Goal: Information Seeking & Learning: Check status

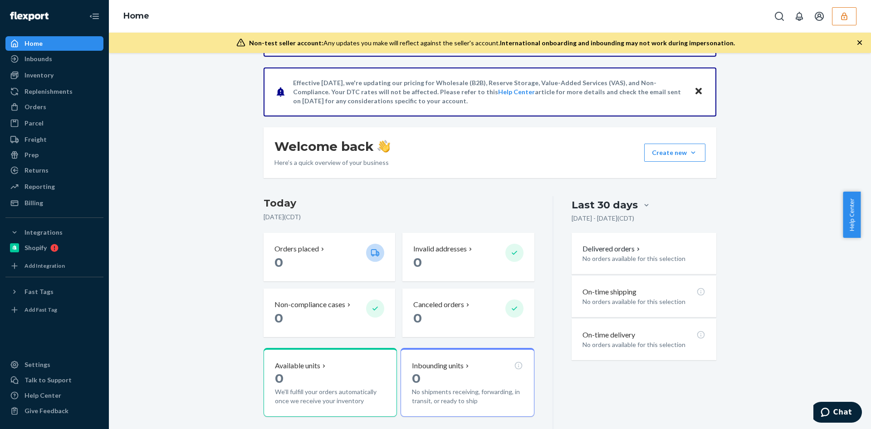
scroll to position [228, 0]
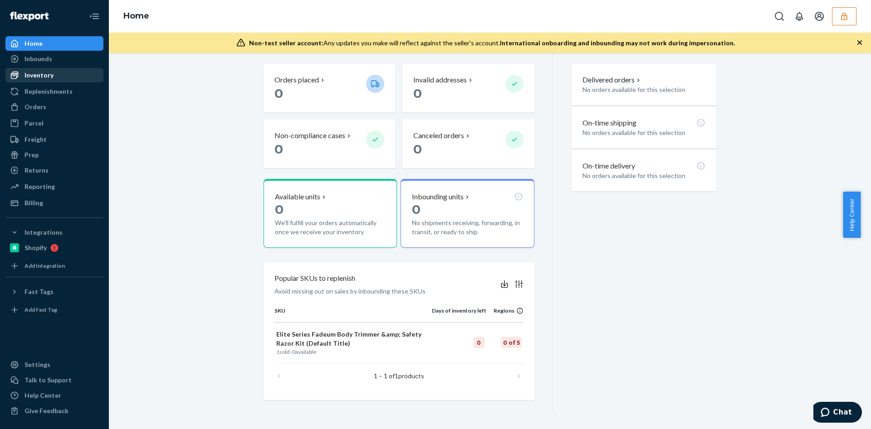
click at [59, 73] on div "Inventory" at bounding box center [54, 75] width 96 height 13
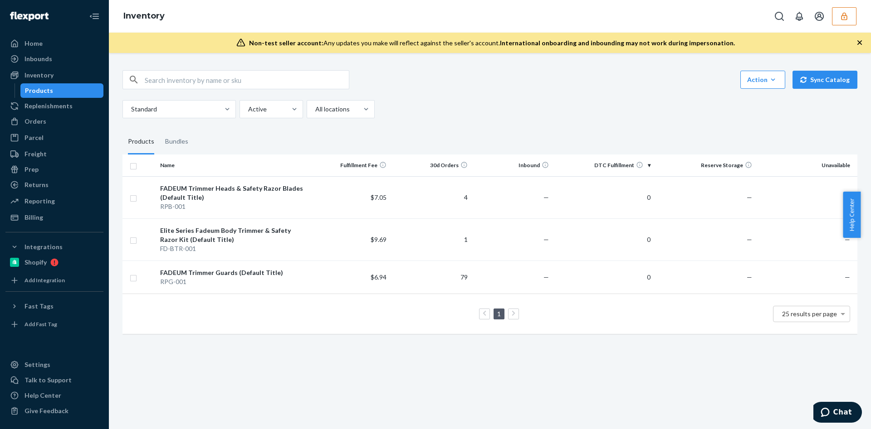
click at [846, 19] on icon "button" at bounding box center [844, 16] width 6 height 8
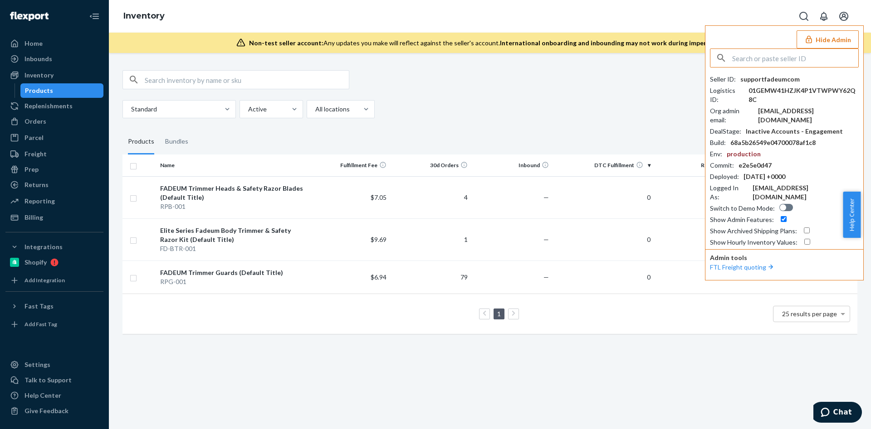
click at [775, 58] on input "text" at bounding box center [795, 58] width 126 height 18
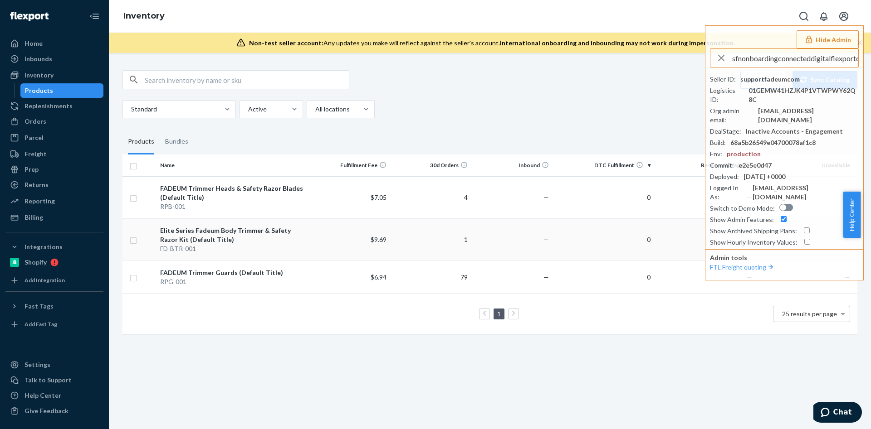
scroll to position [0, 11]
type input "sfnonboardingconnecteddigitalflexportcom"
click at [755, 79] on span "sfnonboardingconnecteddigitalflexportcom" at bounding box center [785, 79] width 133 height 9
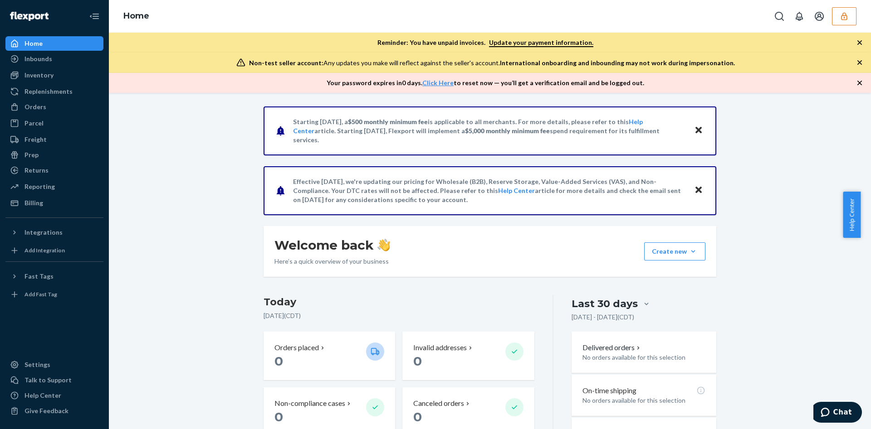
click at [846, 15] on icon "button" at bounding box center [843, 16] width 9 height 9
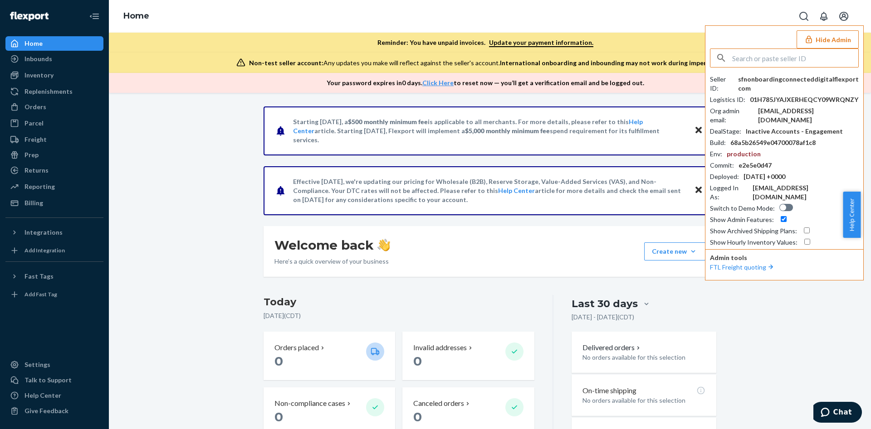
click at [778, 64] on input "text" at bounding box center [795, 58] width 126 height 18
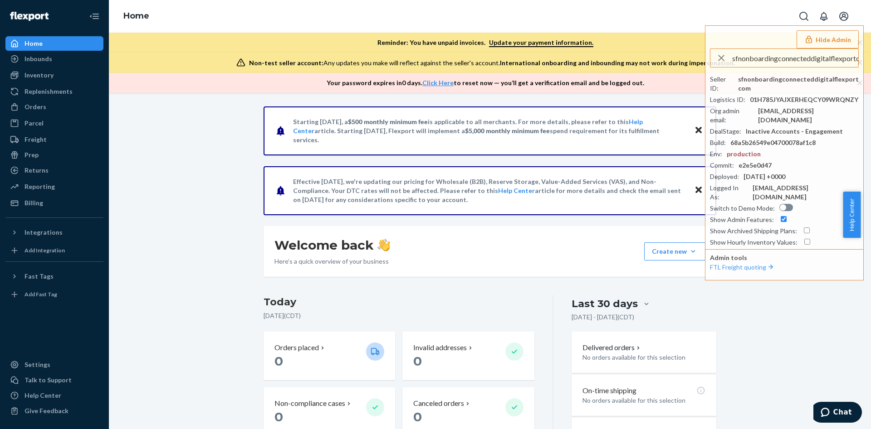
scroll to position [0, 11]
type input "sfnonboardingconnecteddigitalflexportcom"
click at [776, 81] on span "sfnonboardingconnecteddigitalflexportcom" at bounding box center [785, 79] width 133 height 9
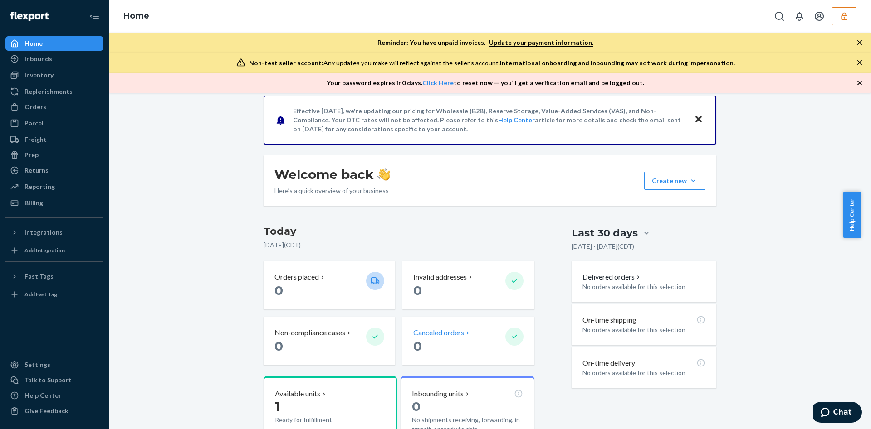
scroll to position [180, 0]
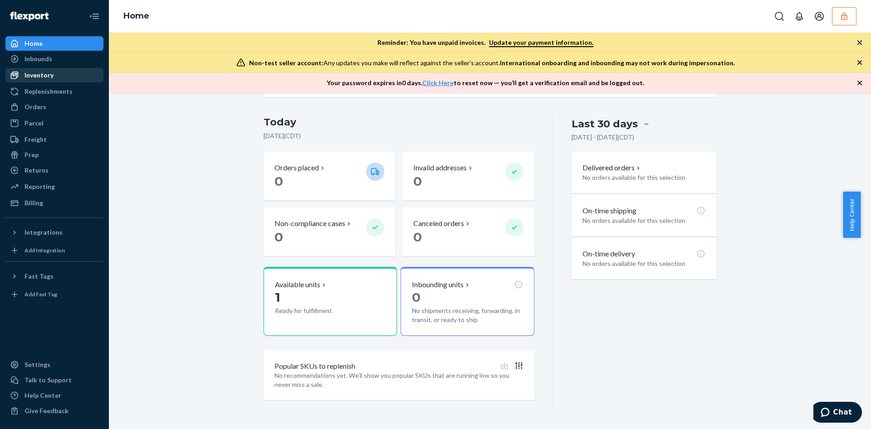
click at [58, 71] on div "Inventory" at bounding box center [54, 75] width 96 height 13
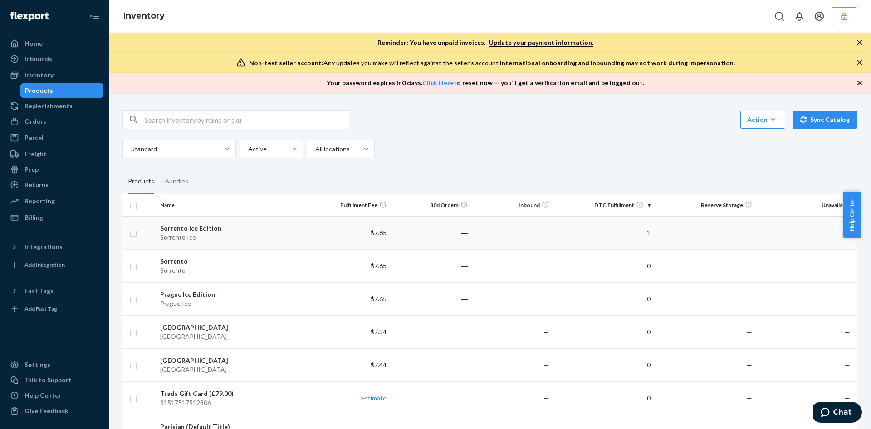
click at [382, 241] on td "$7.65" at bounding box center [349, 232] width 81 height 33
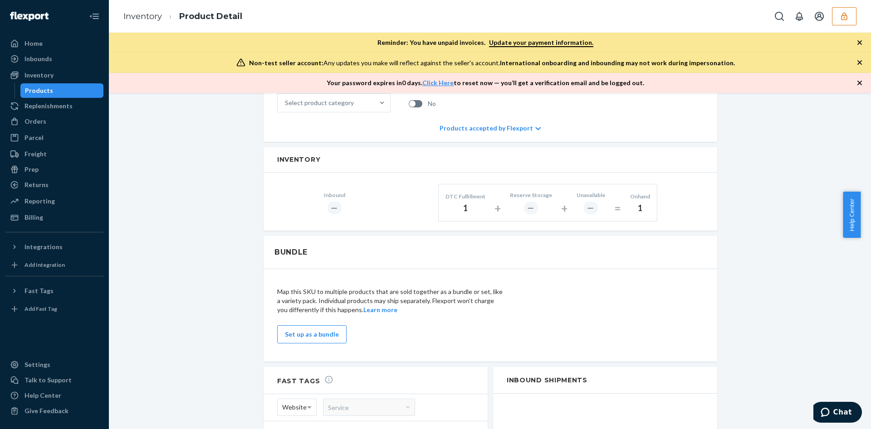
scroll to position [272, 0]
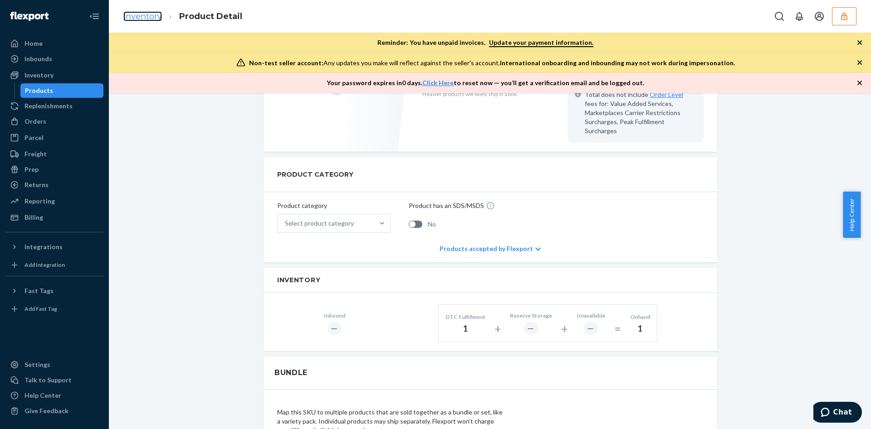
click at [136, 20] on link "Inventory" at bounding box center [142, 16] width 39 height 10
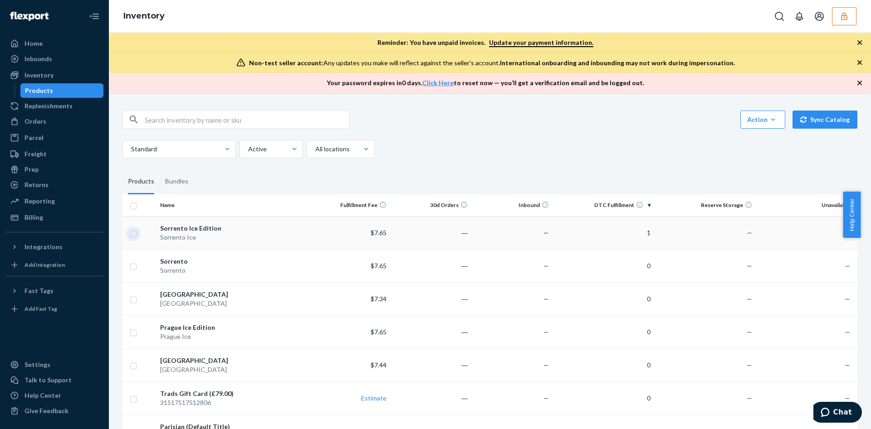
click at [131, 232] on input "checkbox" at bounding box center [133, 233] width 7 height 10
checkbox input "true"
click at [721, 120] on link "Create a Removal Order" at bounding box center [744, 120] width 87 height 18
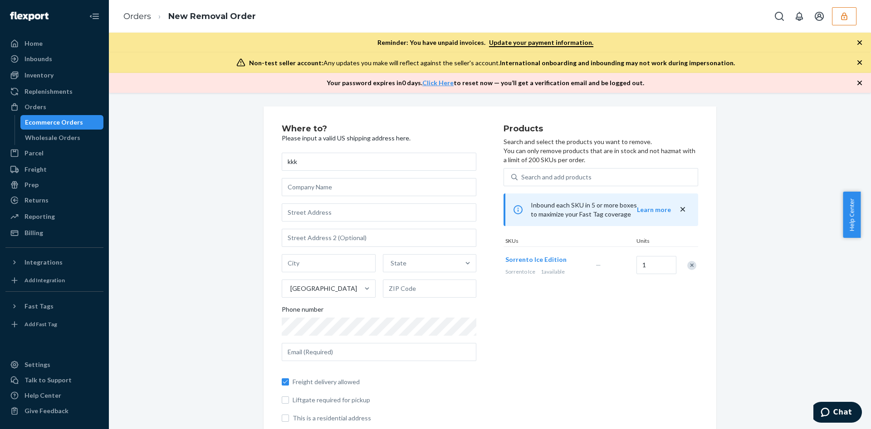
type input "kkk"
click at [306, 210] on input "text" at bounding box center [379, 213] width 195 height 18
type input "401 Tom Landry Fwy"
type input "Dallas"
type input "75208"
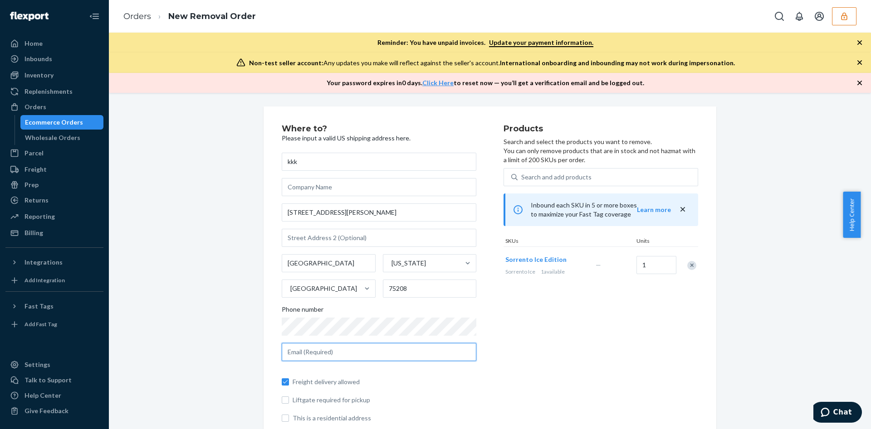
click at [361, 359] on input "text" at bounding box center [379, 352] width 195 height 18
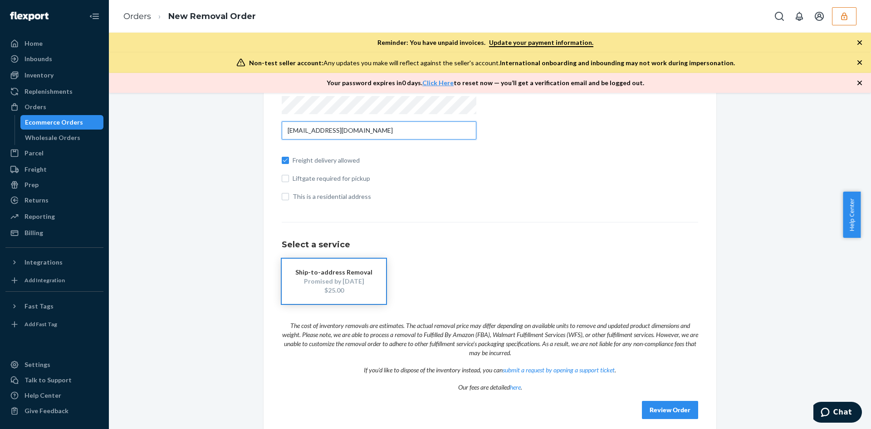
scroll to position [230, 0]
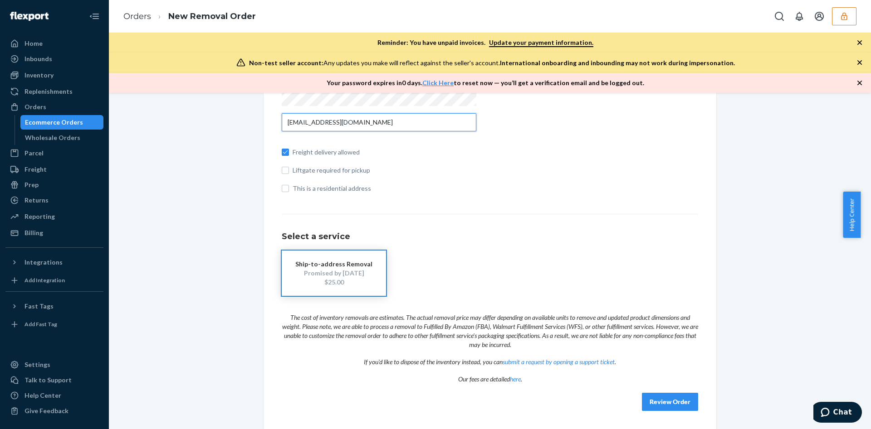
type input "johnsonmariah005@gmail.com"
click at [147, 18] on link "Orders" at bounding box center [137, 16] width 28 height 10
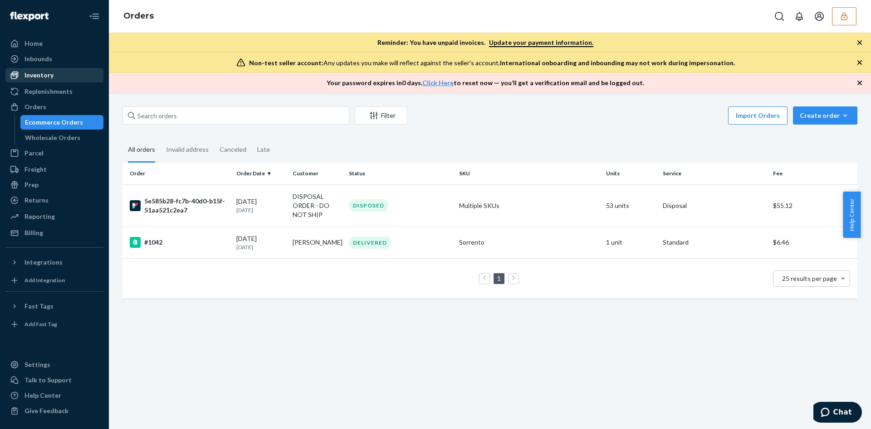
click at [55, 80] on div "Inventory" at bounding box center [54, 75] width 96 height 13
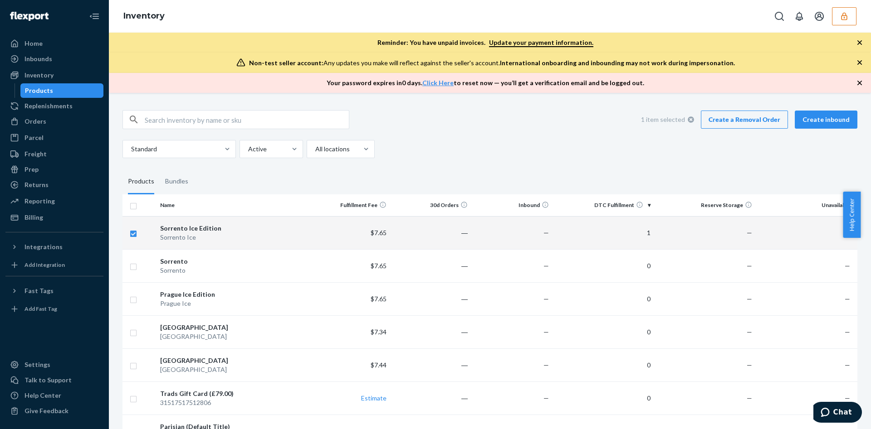
click at [134, 239] on td at bounding box center [139, 232] width 34 height 33
click at [134, 234] on input "checkbox" at bounding box center [133, 233] width 7 height 10
checkbox input "false"
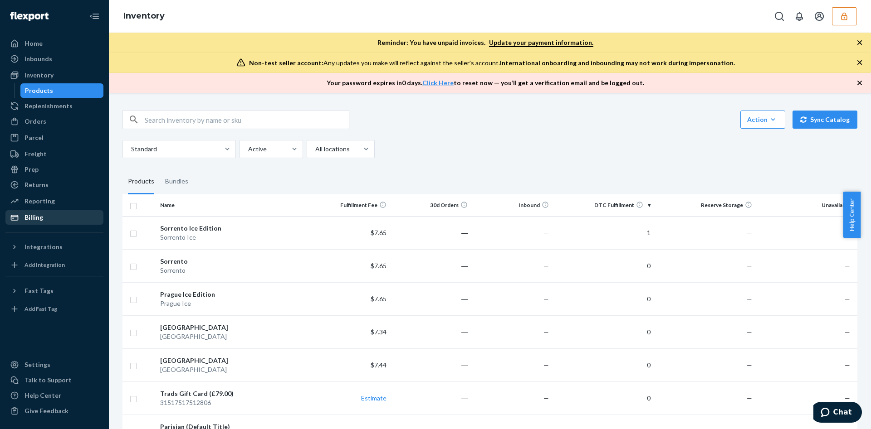
click at [58, 219] on div "Billing" at bounding box center [54, 217] width 96 height 13
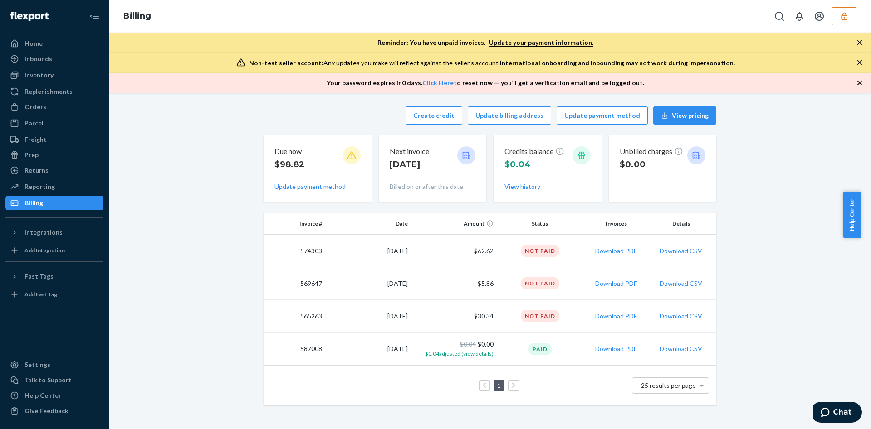
click at [323, 160] on div "Due now $98.82" at bounding box center [317, 160] width 86 height 29
click at [450, 80] on link "Click Here" at bounding box center [437, 83] width 31 height 8
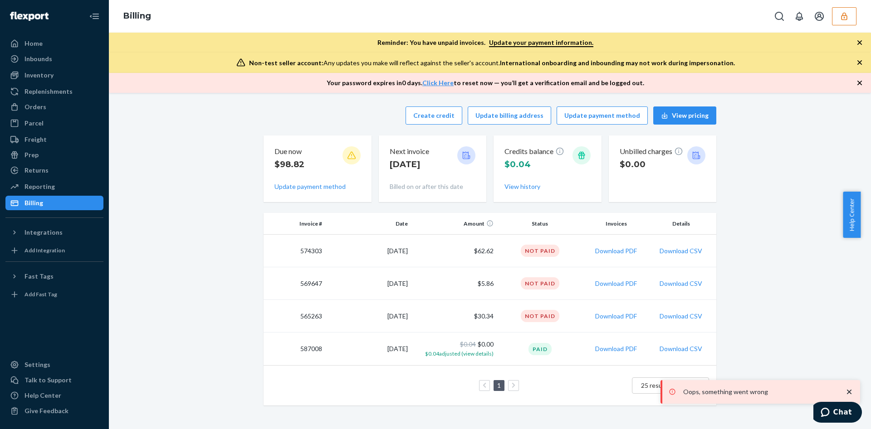
click at [849, 23] on button "button" at bounding box center [844, 16] width 24 height 18
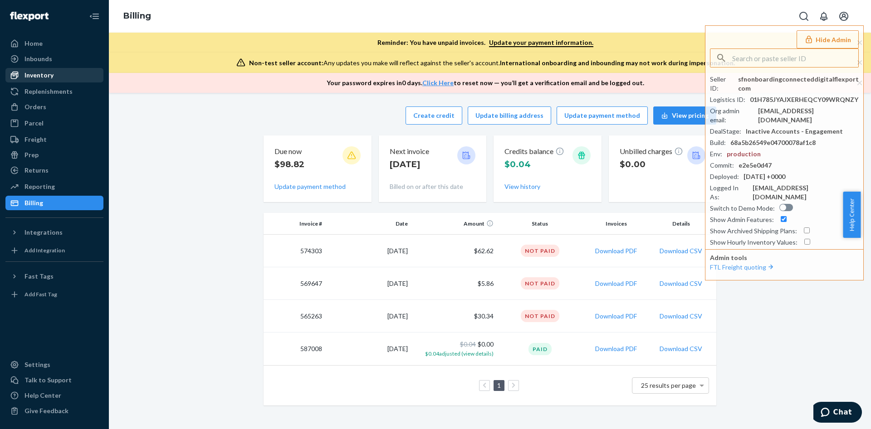
click at [60, 75] on div "Inventory" at bounding box center [54, 75] width 96 height 13
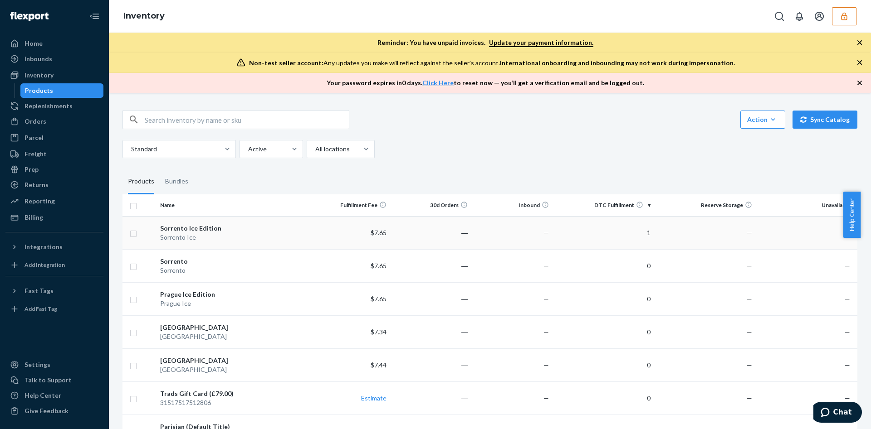
click at [430, 225] on td "―" at bounding box center [430, 232] width 81 height 33
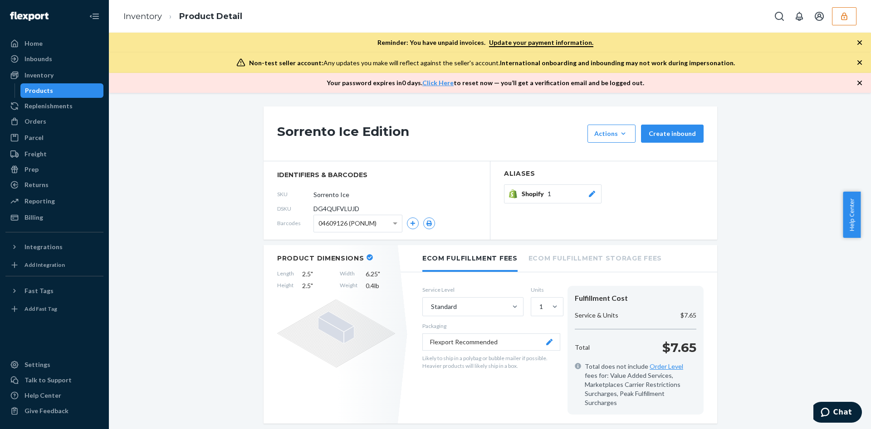
click at [342, 209] on span "DG4QUFVLUJD" at bounding box center [336, 209] width 46 height 9
copy span "DG4QUFVLUJD"
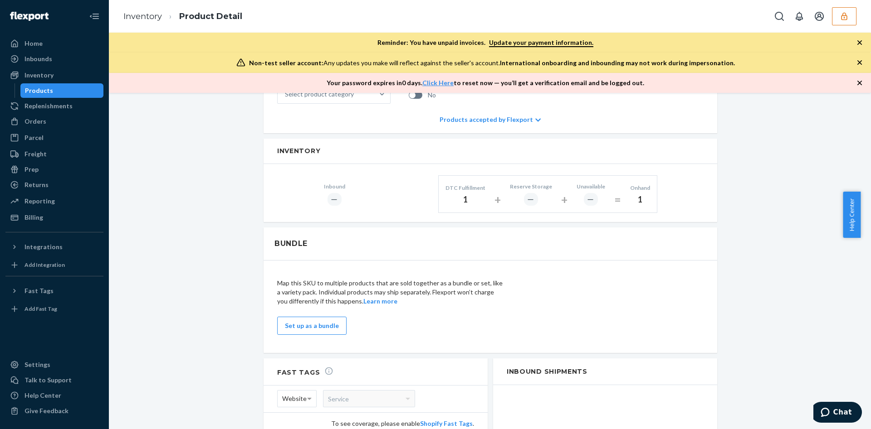
scroll to position [371, 0]
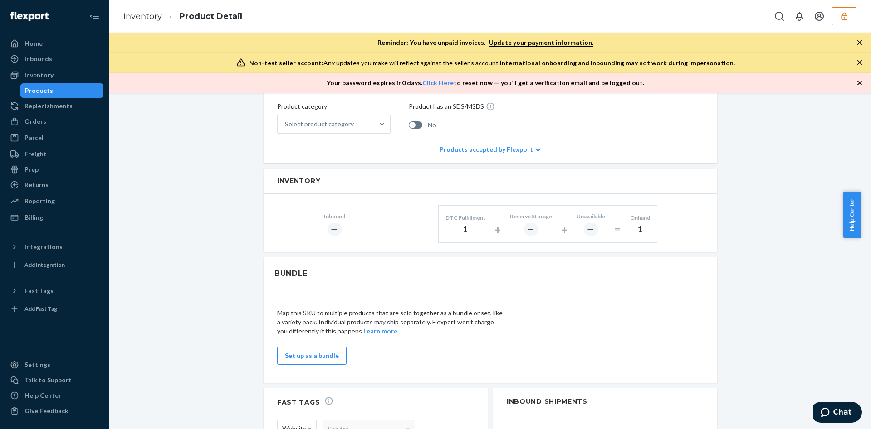
click at [850, 5] on div "Inventory Product Detail" at bounding box center [490, 16] width 762 height 33
click at [847, 10] on button "button" at bounding box center [844, 16] width 24 height 18
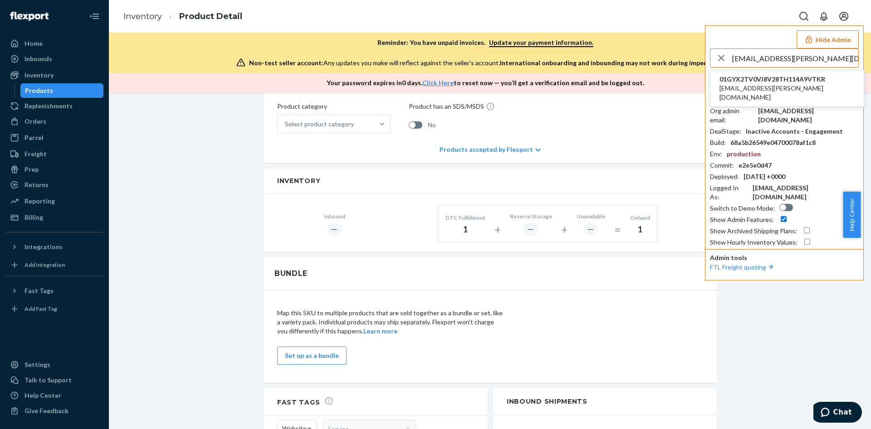
type input "aria.fleming@ingramwhiskey.com"
click at [753, 84] on span "aria.fleming@ingramwhiskey.com" at bounding box center [786, 93] width 135 height 18
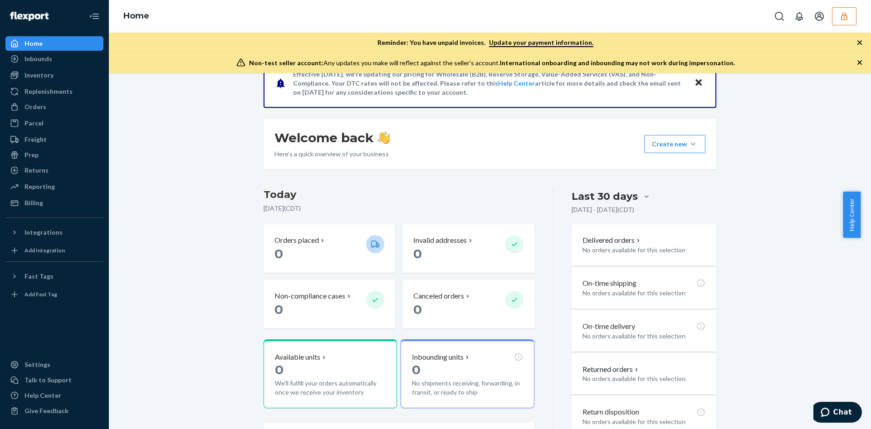
scroll to position [160, 0]
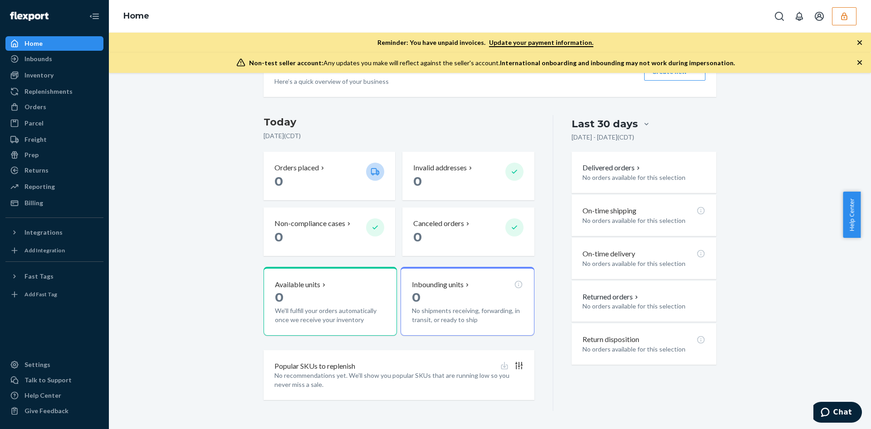
click at [857, 15] on div "Home" at bounding box center [490, 16] width 762 height 33
click at [853, 17] on button "button" at bounding box center [844, 16] width 24 height 18
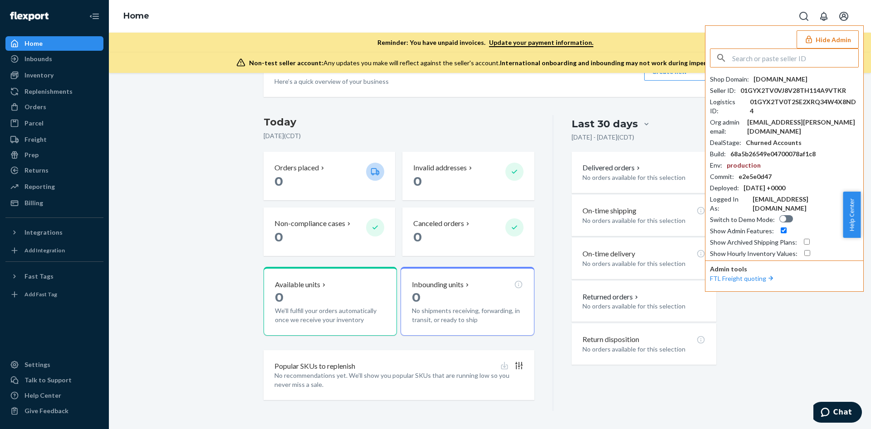
click at [770, 63] on input "text" at bounding box center [795, 58] width 126 height 18
paste input "oneteamonedreamsolutions@gmail.com"
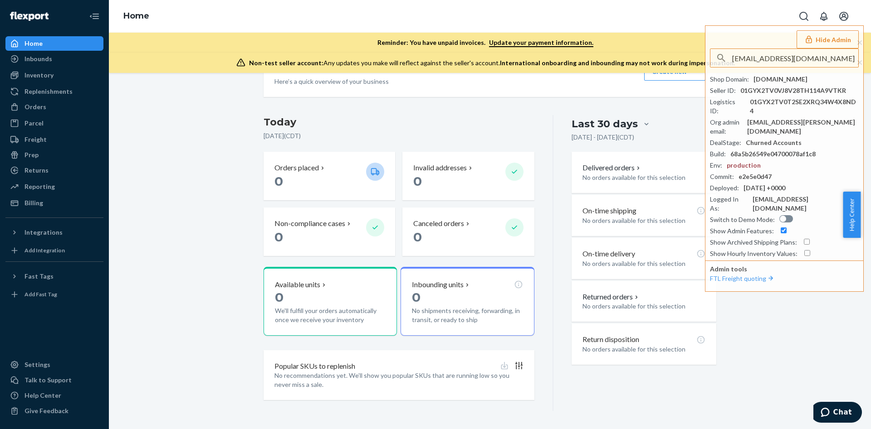
scroll to position [0, 1]
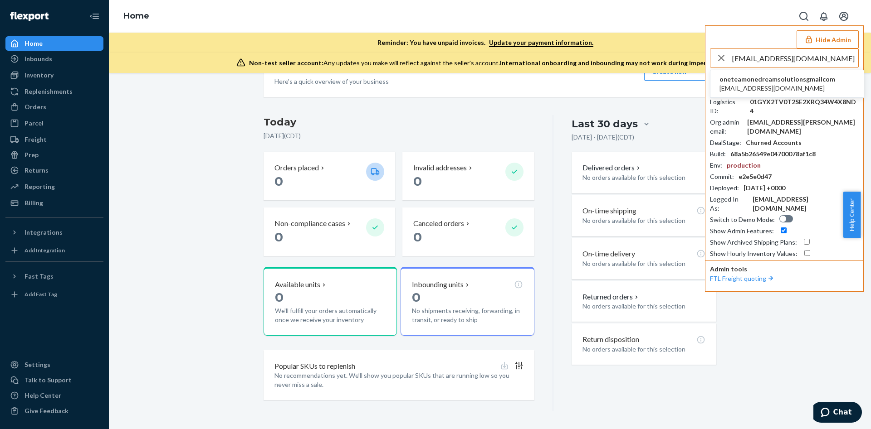
type input "oneteamonedreamsolutions@gmail.com"
click at [749, 80] on span "oneteamonedreamsolutionsgmailcom" at bounding box center [777, 79] width 116 height 9
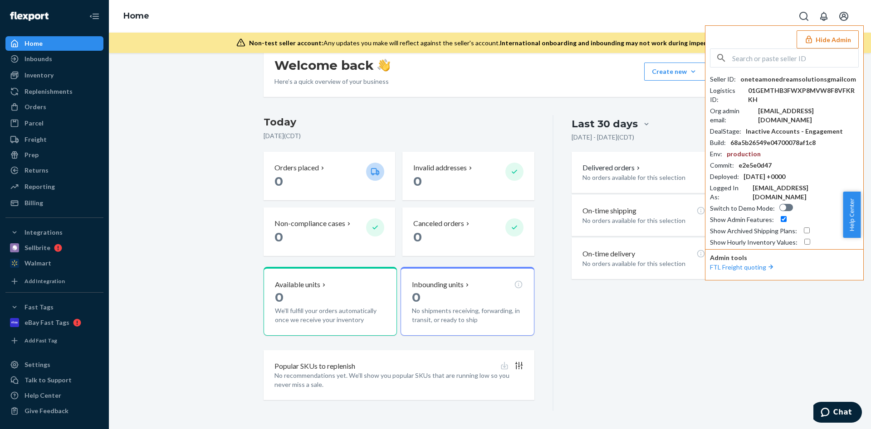
scroll to position [140, 0]
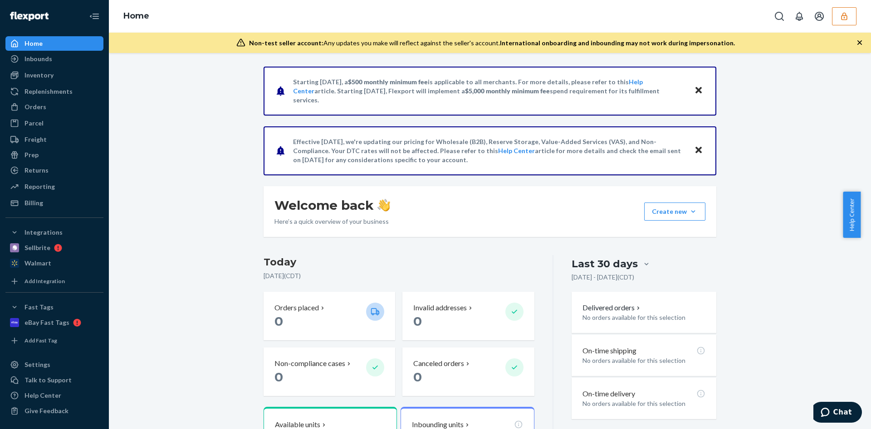
click at [49, 83] on div "Inventory Products" at bounding box center [54, 75] width 98 height 15
click at [49, 78] on div "Inventory" at bounding box center [38, 75] width 29 height 9
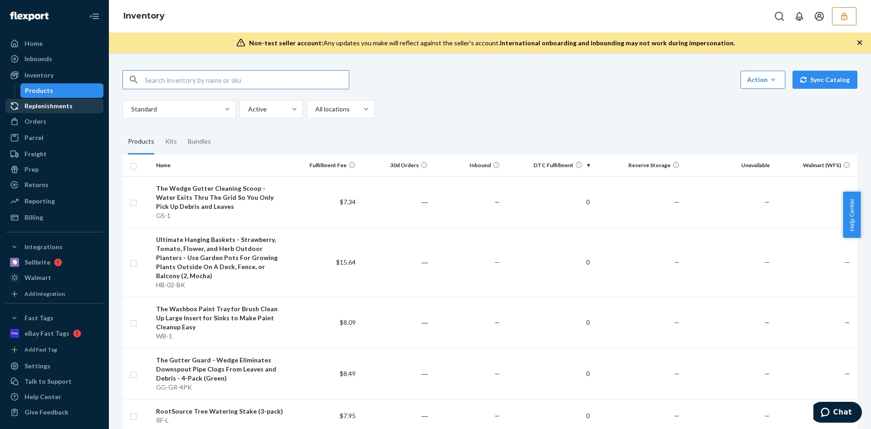
click at [15, 109] on icon at bounding box center [15, 106] width 8 height 8
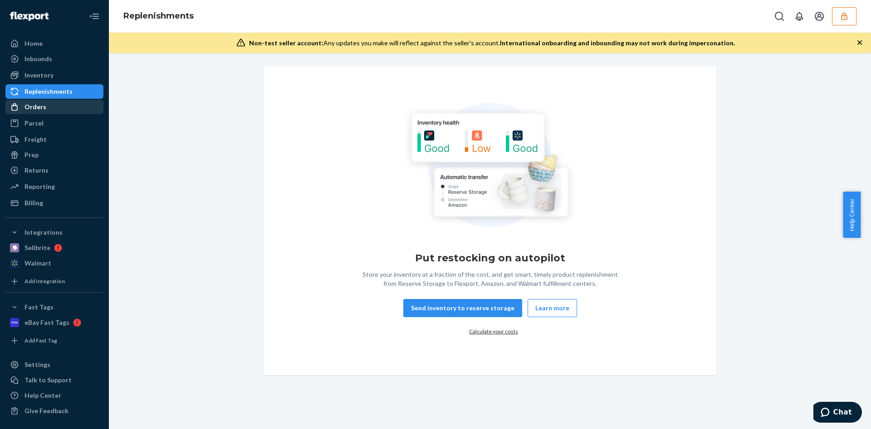
click at [24, 104] on div at bounding box center [17, 106] width 15 height 9
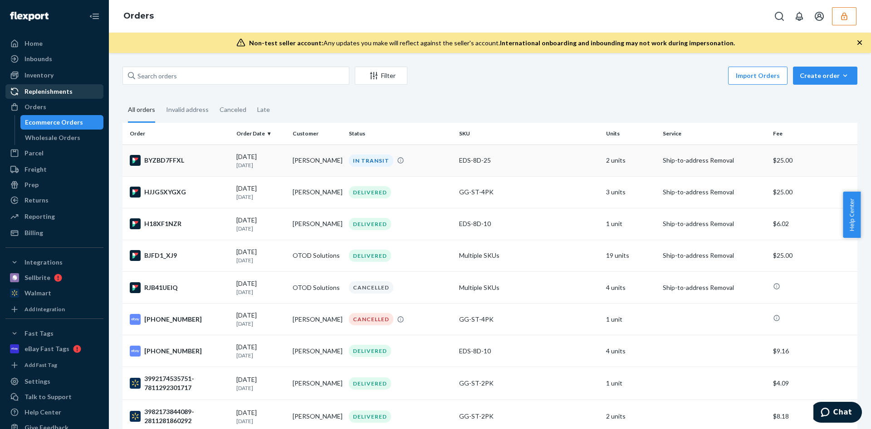
click at [490, 166] on td "EDS-8D-25" at bounding box center [528, 161] width 147 height 32
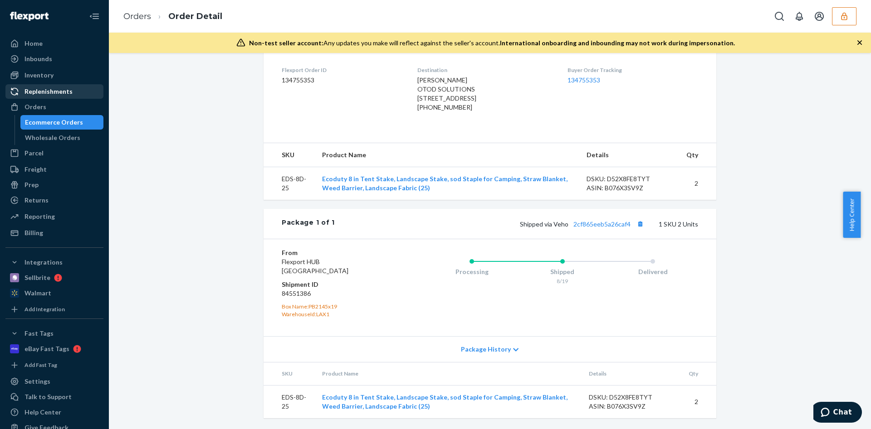
scroll to position [244, 0]
click at [39, 229] on div "Billing" at bounding box center [33, 233] width 19 height 9
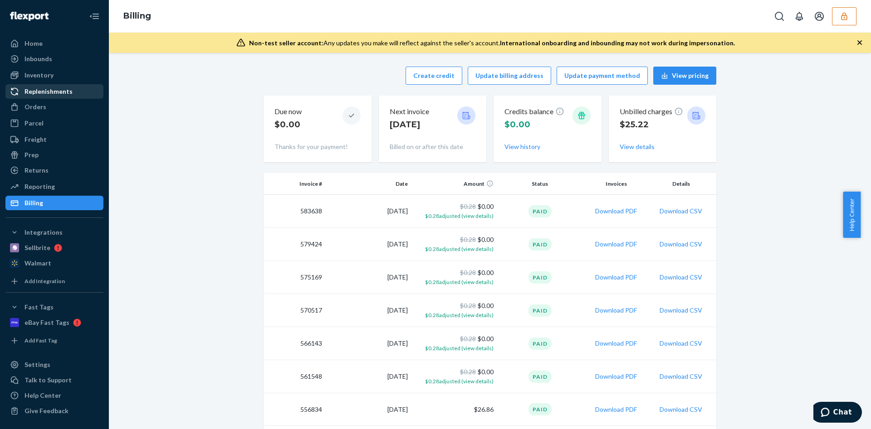
click at [833, 8] on button "button" at bounding box center [844, 16] width 24 height 18
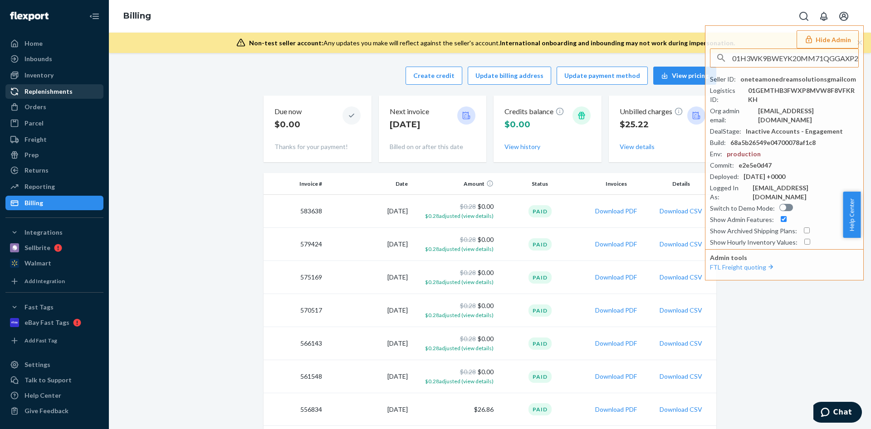
scroll to position [0, 4]
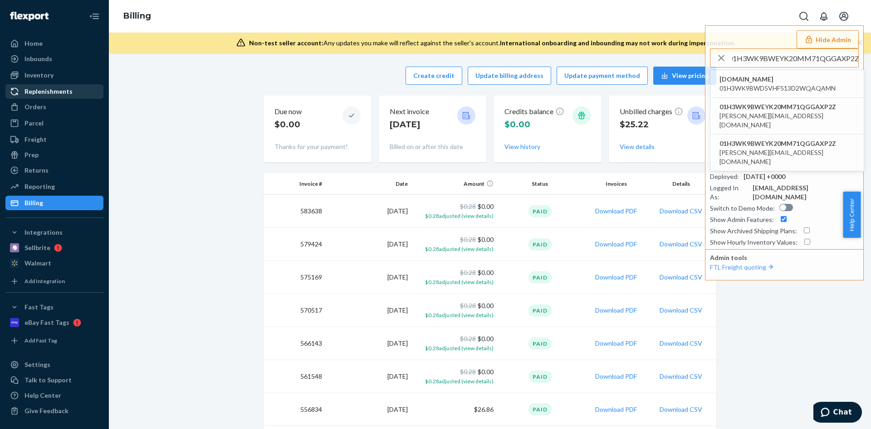
type input "01H3WK9BWEYK20MM71QGGAXP2Z"
click at [812, 139] on span "01H3WK9BWEYK20MM71QGGAXP2Z" at bounding box center [786, 143] width 135 height 9
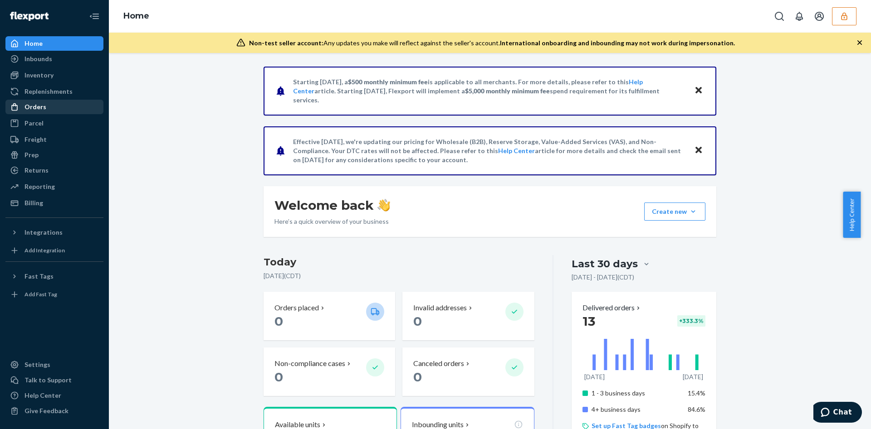
click at [66, 104] on div "Orders" at bounding box center [54, 107] width 96 height 13
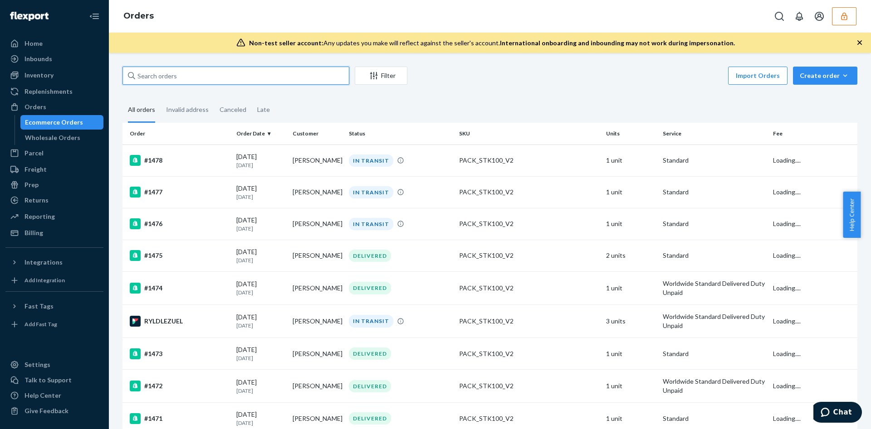
click at [162, 82] on input "text" at bounding box center [235, 76] width 227 height 18
paste input "HKLBPB48XX"
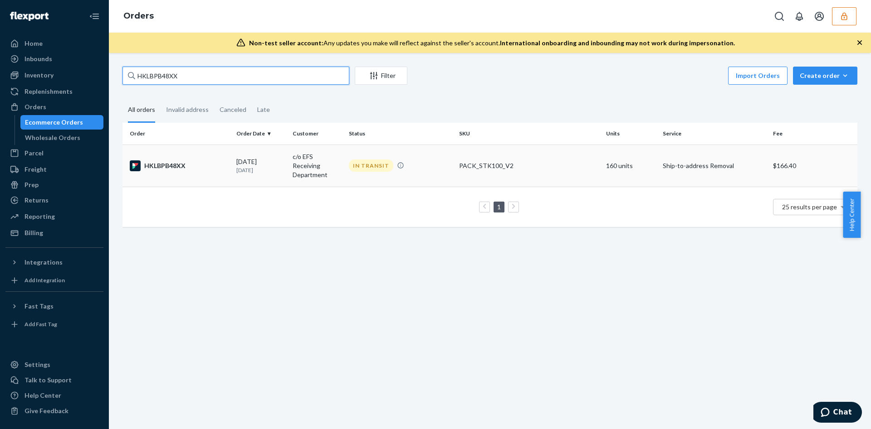
type input "HKLBPB48XX"
click at [486, 171] on td "PACK_STK100_V2" at bounding box center [528, 166] width 147 height 42
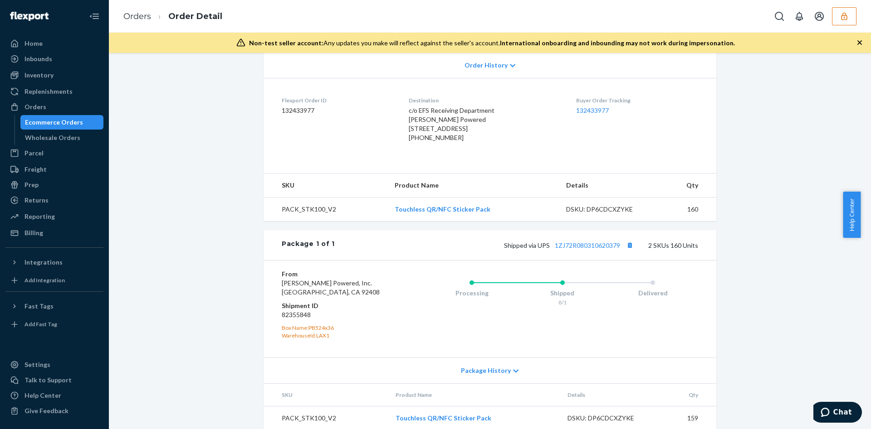
scroll to position [271, 0]
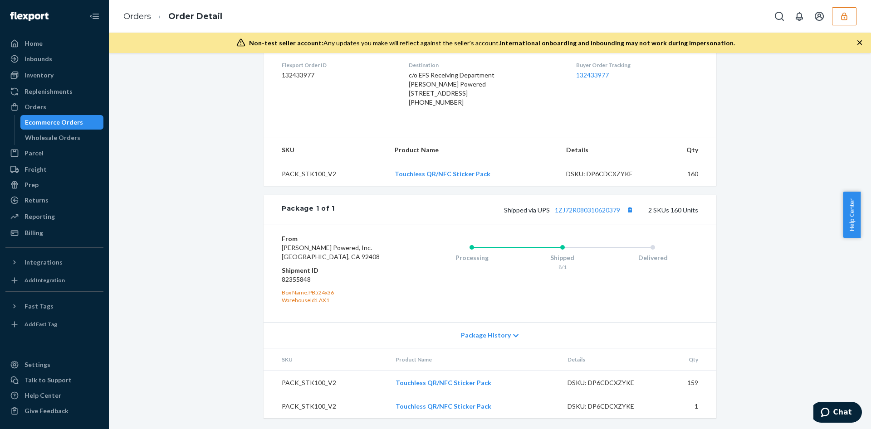
click at [599, 214] on div "Shipped via UPS 1ZJ72R080310620379 2 SKUs 160 Units" at bounding box center [516, 210] width 363 height 12
click at [579, 208] on link "1ZJ72R080310620379" at bounding box center [587, 210] width 65 height 8
click at [290, 280] on dd "82355848" at bounding box center [336, 279] width 108 height 9
copy dd "82355848"
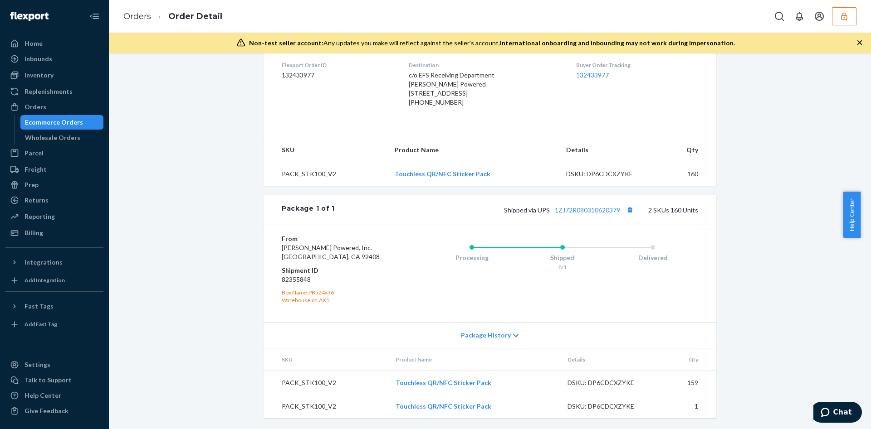
drag, startPoint x: 830, startPoint y: 14, endPoint x: 837, endPoint y: 19, distance: 8.2
click at [834, 16] on div at bounding box center [813, 16] width 86 height 18
click at [838, 19] on button "button" at bounding box center [844, 16] width 24 height 18
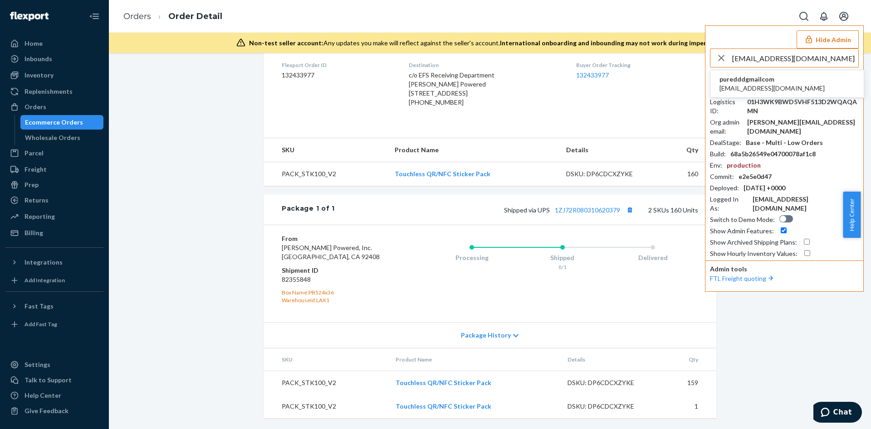
type input "[EMAIL_ADDRESS][DOMAIN_NAME]"
click at [744, 88] on span "[EMAIL_ADDRESS][DOMAIN_NAME]" at bounding box center [771, 88] width 105 height 9
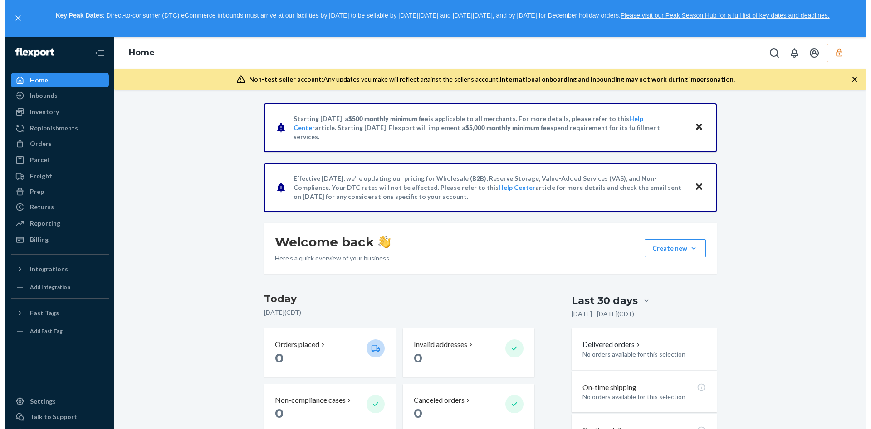
scroll to position [139, 0]
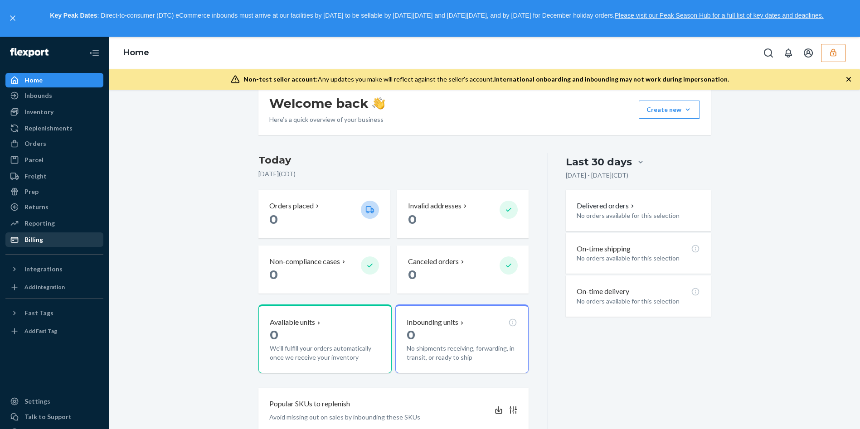
click at [68, 237] on div "Billing" at bounding box center [54, 240] width 96 height 13
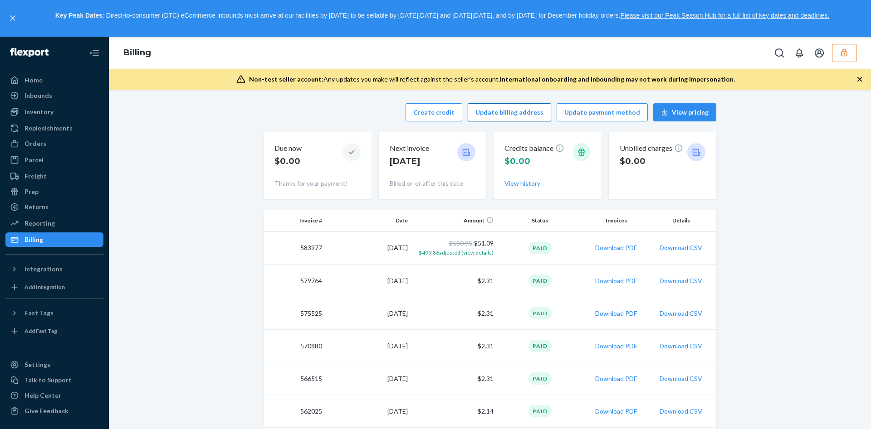
click at [507, 117] on button "Update billing address" at bounding box center [509, 112] width 83 height 18
click at [34, 88] on ul "Home Inbounds Shipping Plans Problems Inventory Products Replenishments Orders …" at bounding box center [54, 160] width 98 height 174
click at [31, 82] on div "Home" at bounding box center [33, 80] width 18 height 9
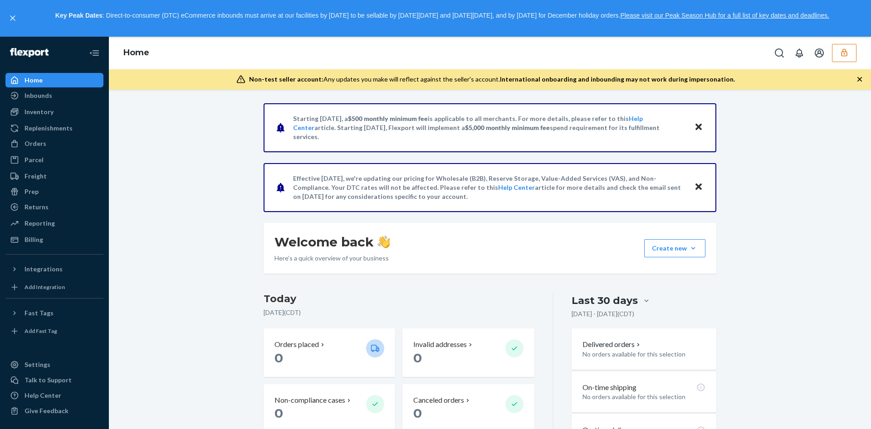
scroll to position [272, 0]
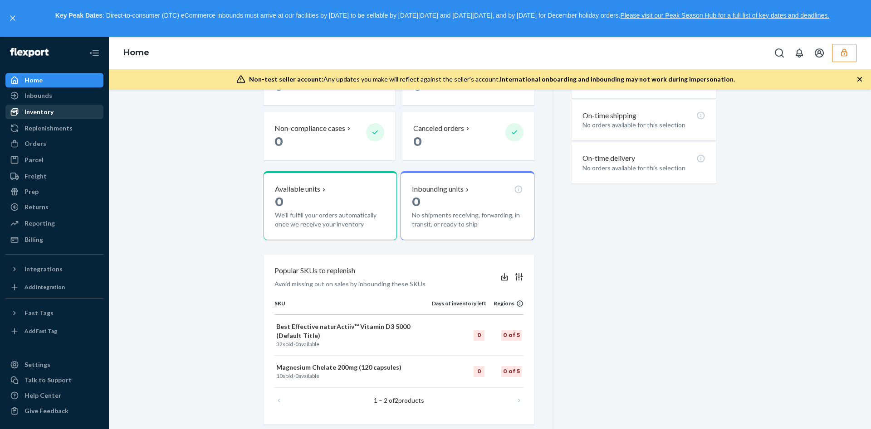
click at [57, 113] on div "Inventory" at bounding box center [54, 112] width 96 height 13
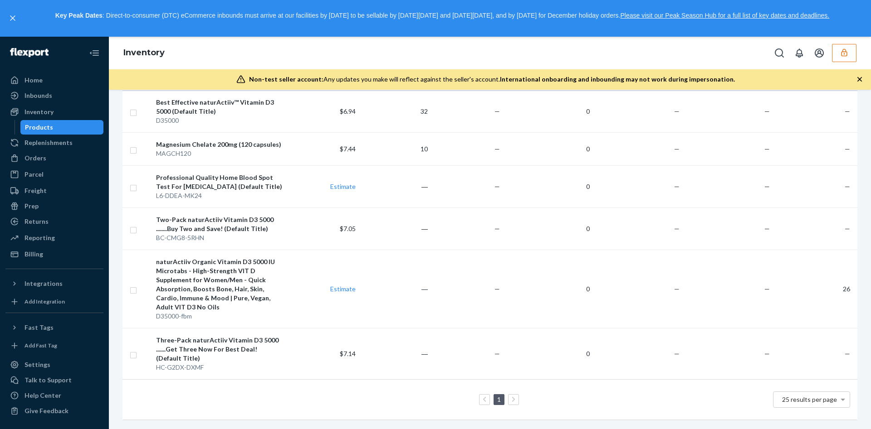
scroll to position [132, 0]
click at [47, 157] on div "Orders" at bounding box center [54, 158] width 96 height 13
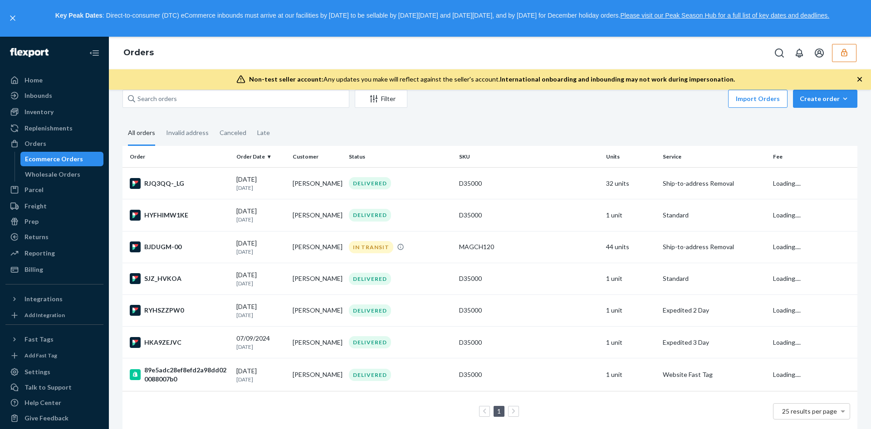
scroll to position [35, 0]
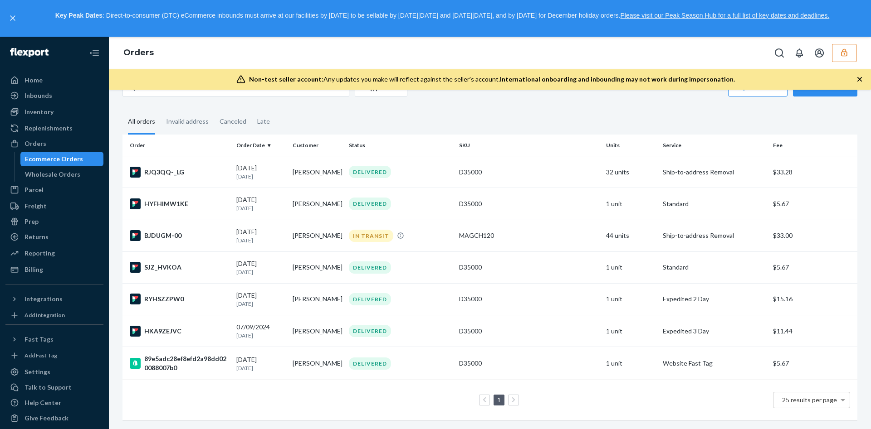
click at [837, 51] on button "button" at bounding box center [844, 53] width 24 height 18
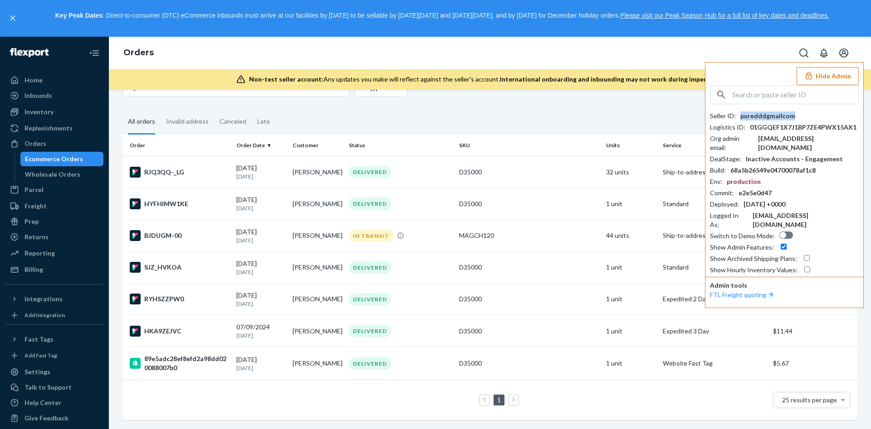
click at [756, 116] on div "puredddgmailcom" at bounding box center [767, 116] width 55 height 9
copy div "puredddgmailcom"
click at [776, 136] on div "pureddd@gmail.com" at bounding box center [808, 143] width 101 height 18
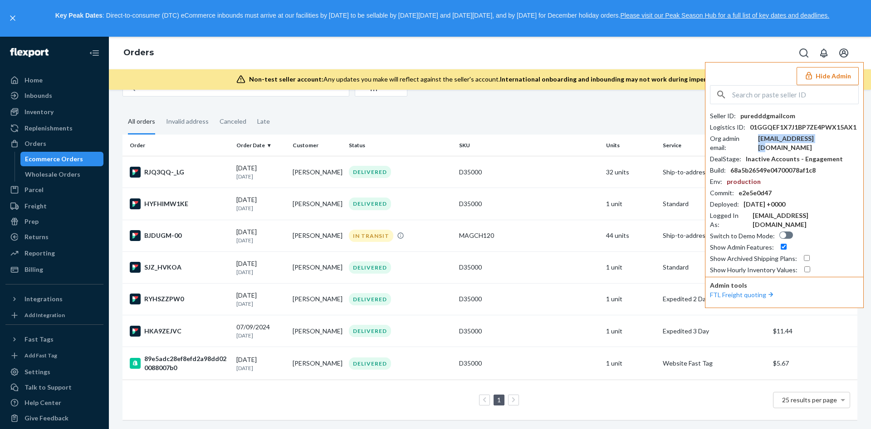
copy div "pureddd@gmail.com"
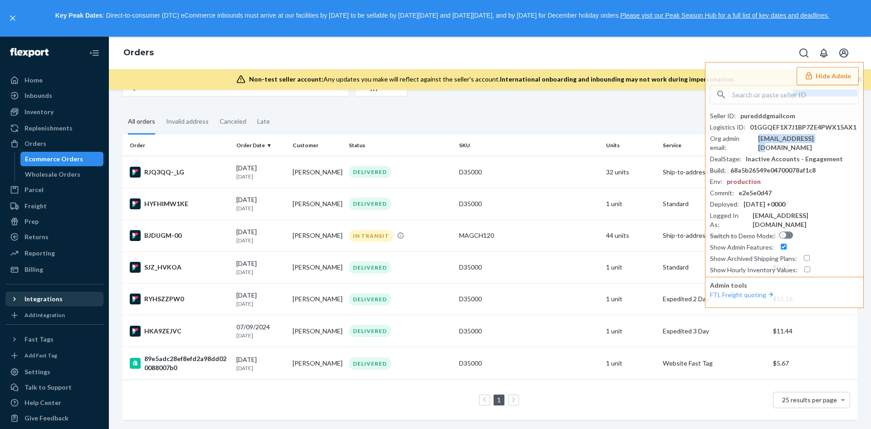
click at [51, 297] on div "Integrations" at bounding box center [43, 299] width 38 height 9
click at [43, 314] on div "Amazon" at bounding box center [36, 314] width 24 height 9
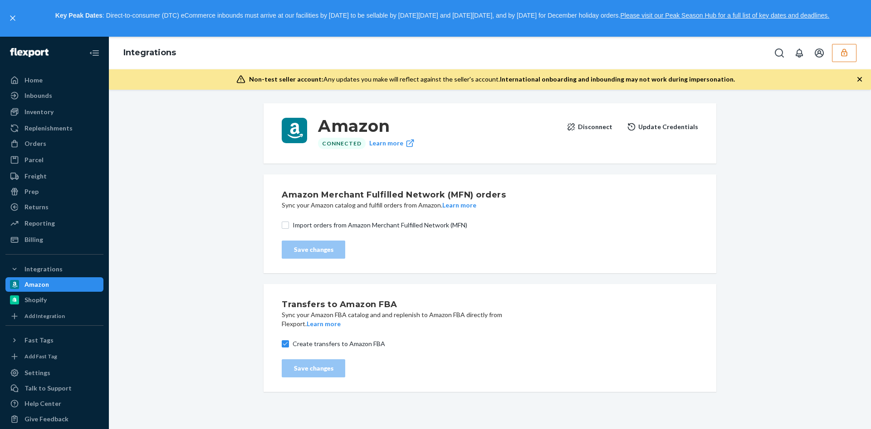
click at [582, 127] on button "Disconnect" at bounding box center [589, 127] width 46 height 18
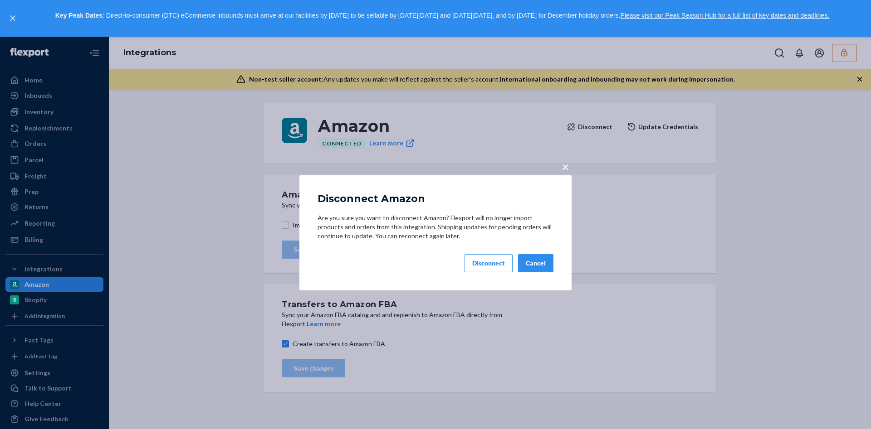
click at [485, 266] on div "Disconnect" at bounding box center [488, 263] width 33 height 9
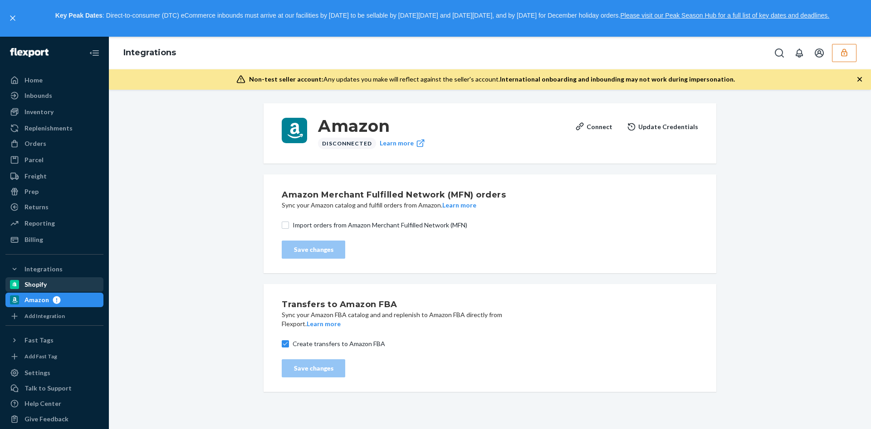
click at [57, 282] on div "Shopify" at bounding box center [54, 284] width 96 height 13
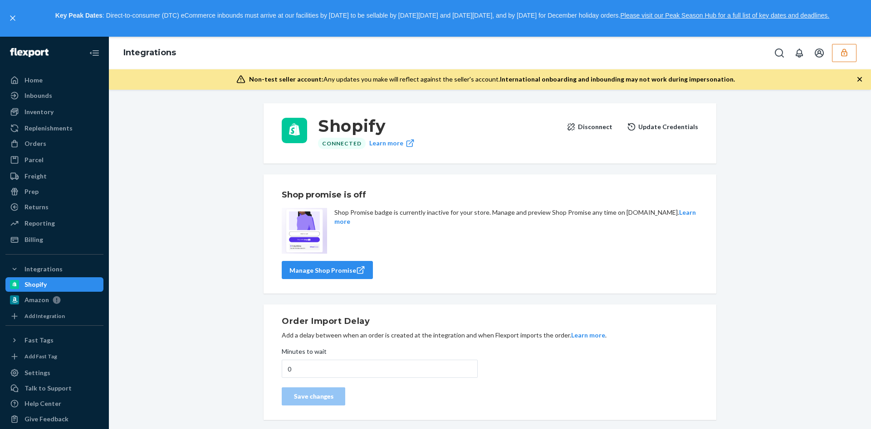
click at [592, 126] on button "Disconnect" at bounding box center [589, 127] width 46 height 18
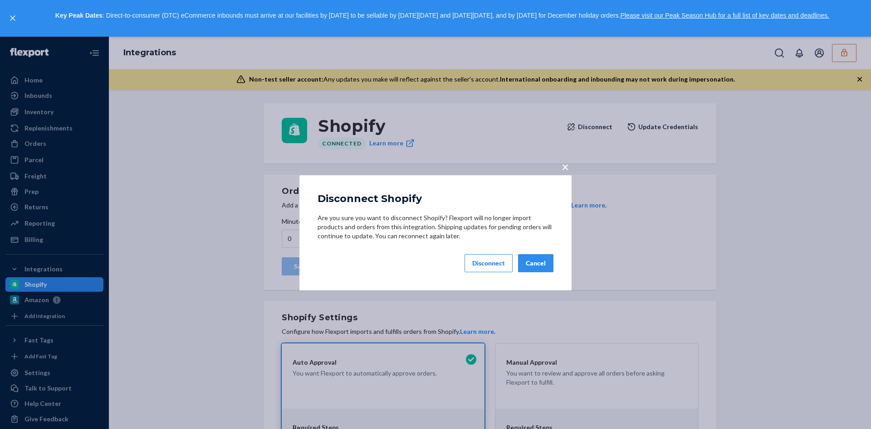
click at [490, 263] on div "Disconnect" at bounding box center [488, 263] width 33 height 9
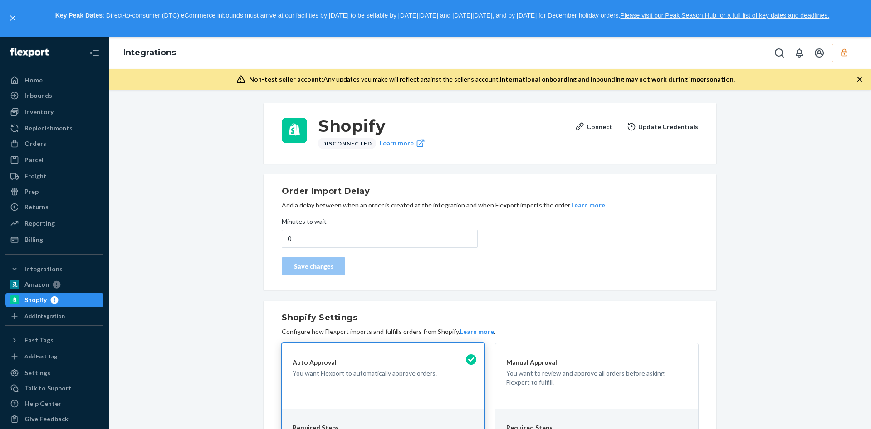
click at [839, 49] on icon "button" at bounding box center [843, 52] width 9 height 9
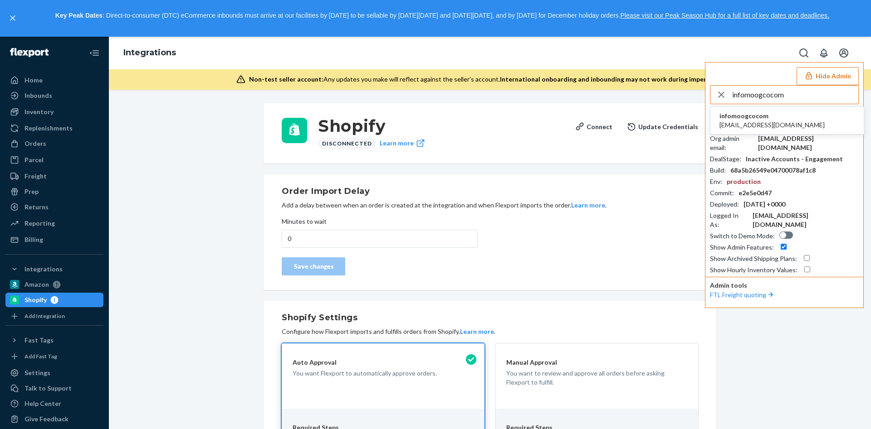
type input "infomoogcocom"
click at [746, 121] on span "info@moogco.com" at bounding box center [771, 125] width 105 height 9
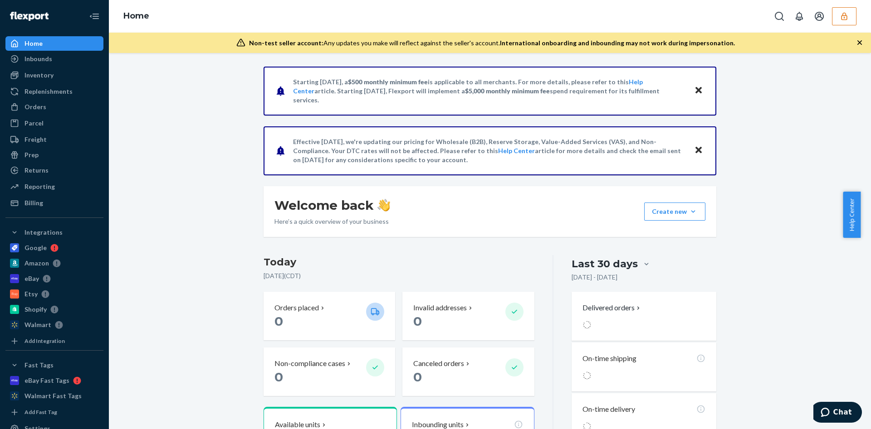
drag, startPoint x: 197, startPoint y: 187, endPoint x: 216, endPoint y: 162, distance: 31.0
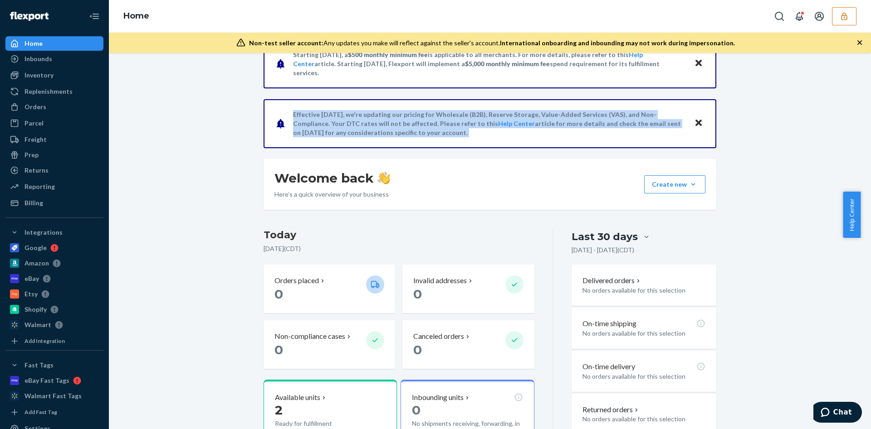
scroll to position [54, 0]
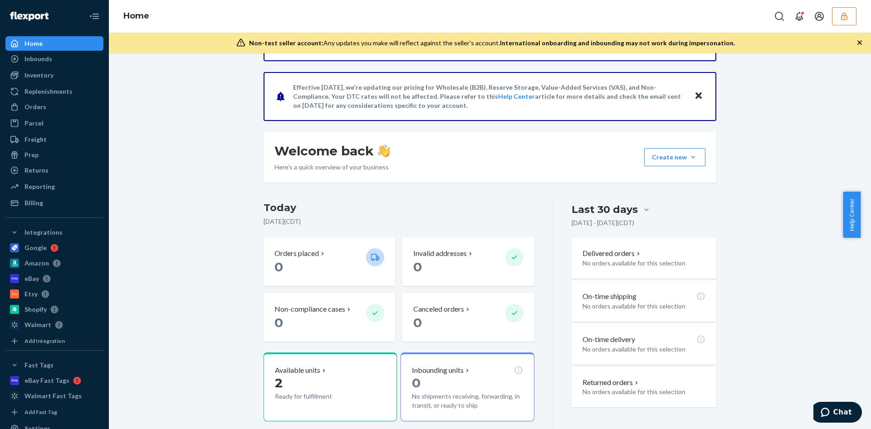
click at [185, 211] on div "Starting July 1, 2025, a $500 monthly minimum fee is applicable to all merchant…" at bounding box center [490, 421] width 748 height 818
click at [842, 14] on icon "button" at bounding box center [844, 16] width 6 height 8
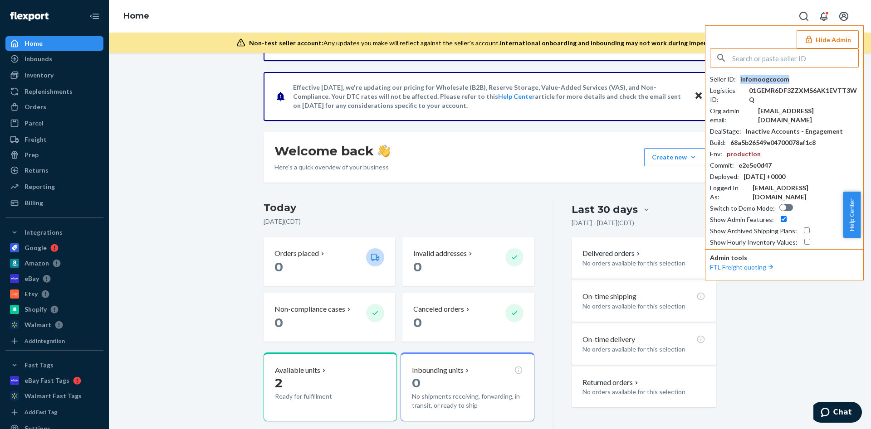
click at [749, 83] on div "infomoogcocom" at bounding box center [764, 79] width 49 height 9
click at [751, 77] on div "infomoogcocom" at bounding box center [764, 79] width 49 height 9
click at [772, 79] on div "infomoogcocom" at bounding box center [764, 79] width 49 height 9
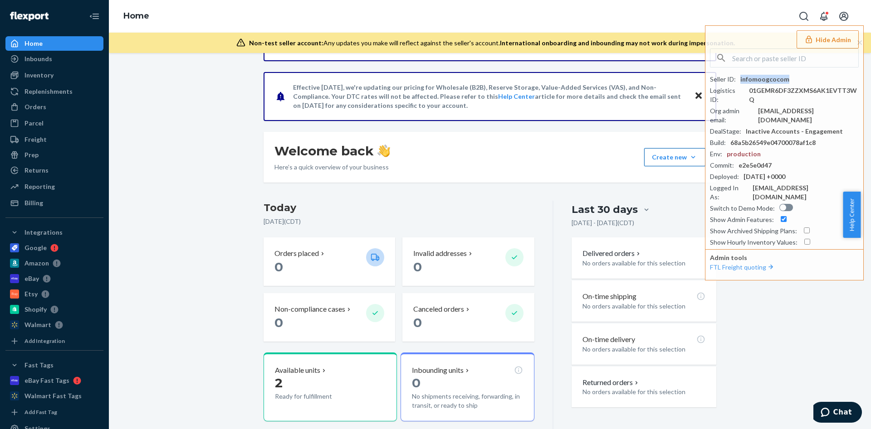
click at [658, 151] on button "Create new Create new inbound Create new order Create new product" at bounding box center [674, 157] width 61 height 18
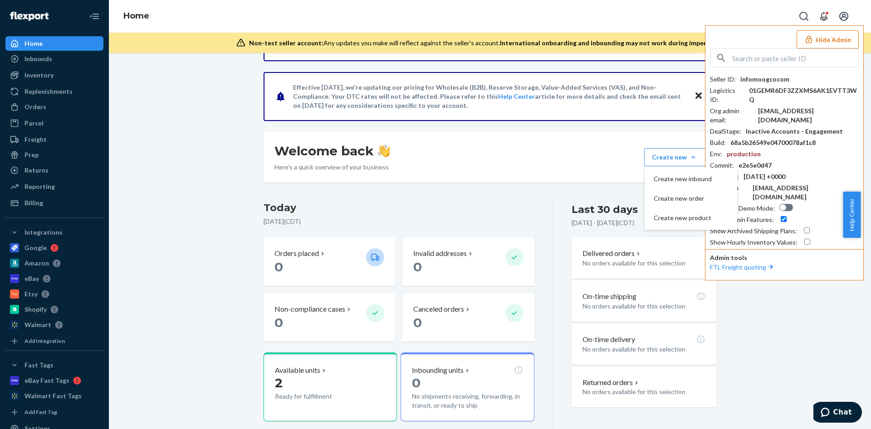
click at [789, 60] on input "text" at bounding box center [795, 58] width 126 height 18
paste input "chris.bruce@linksdao.io"
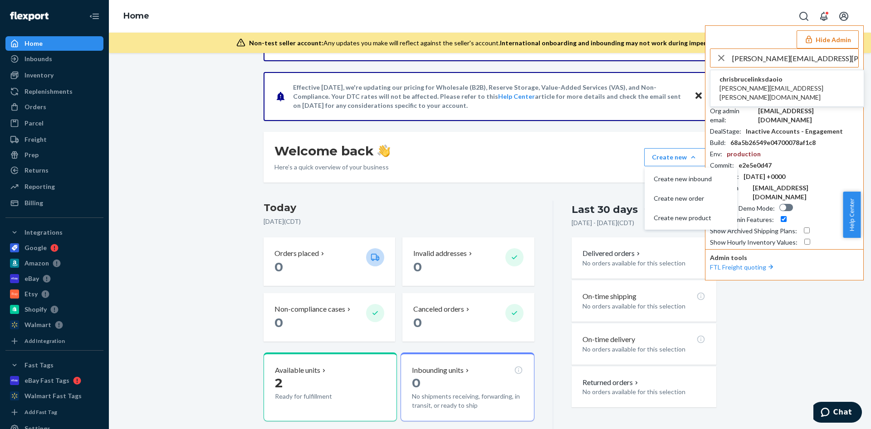
type input "chris.bruce@linksdao.io"
click at [770, 87] on span "chris.bruce@linksdao.io" at bounding box center [786, 93] width 135 height 18
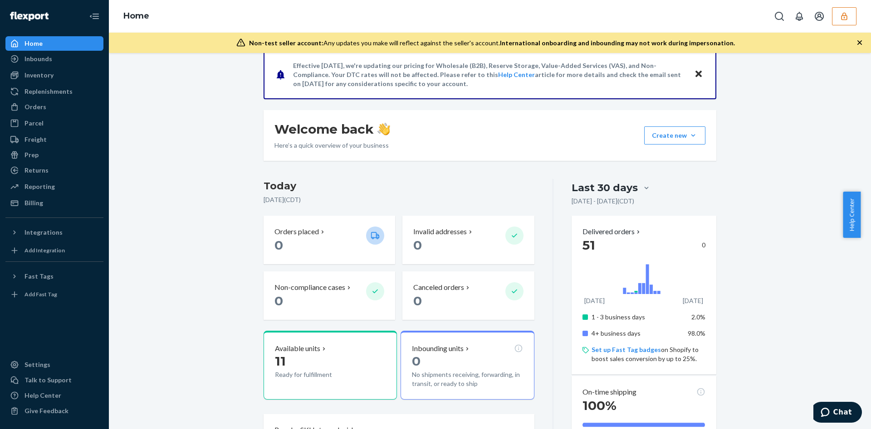
scroll to position [136, 0]
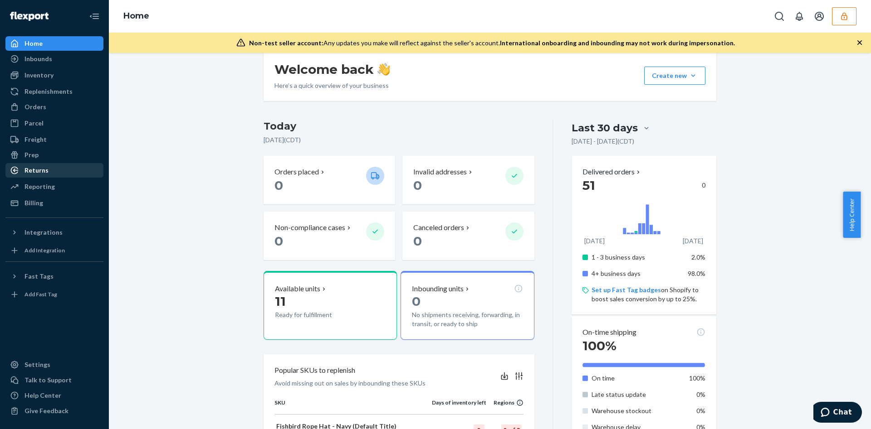
click at [46, 172] on div "Returns" at bounding box center [36, 170] width 24 height 9
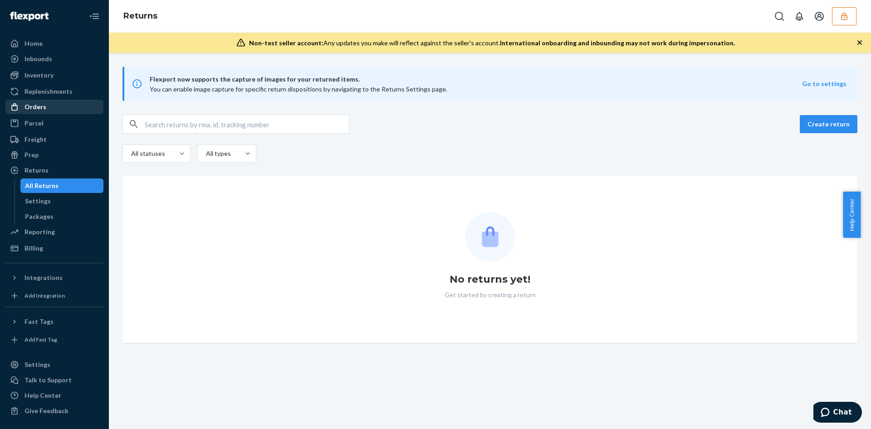
click at [42, 109] on div "Orders" at bounding box center [35, 106] width 22 height 9
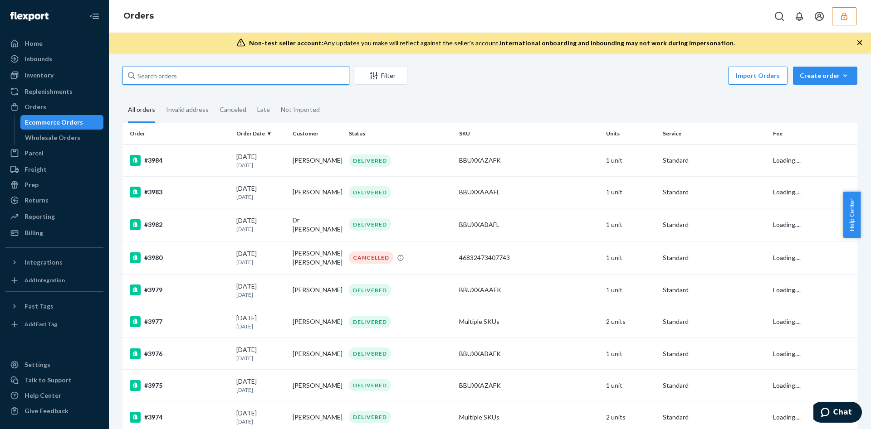
click at [194, 78] on input "text" at bounding box center [235, 76] width 227 height 18
paste input "133395433"
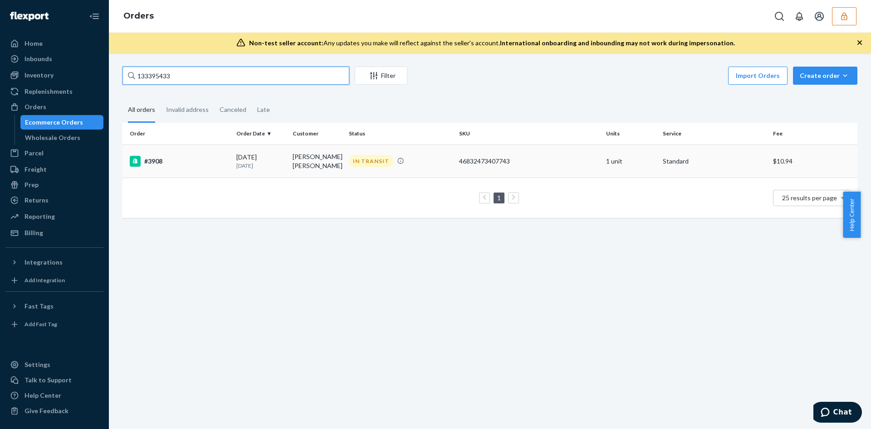
type input "133395433"
click at [532, 149] on td "46832473407743" at bounding box center [528, 161] width 147 height 33
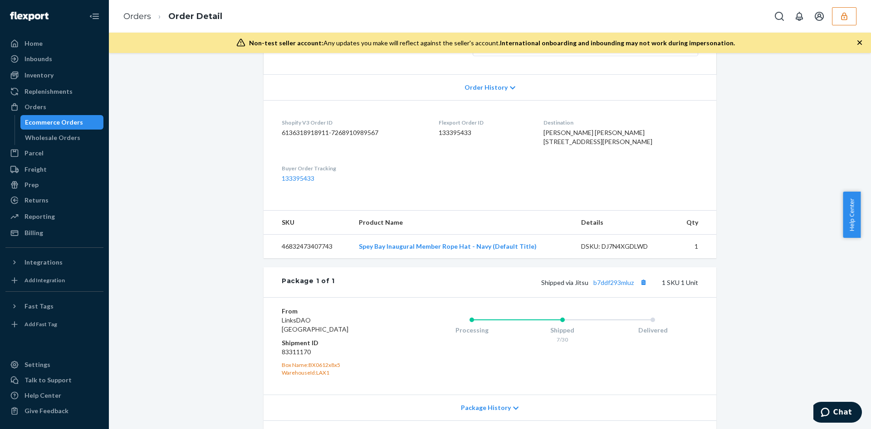
scroll to position [263, 0]
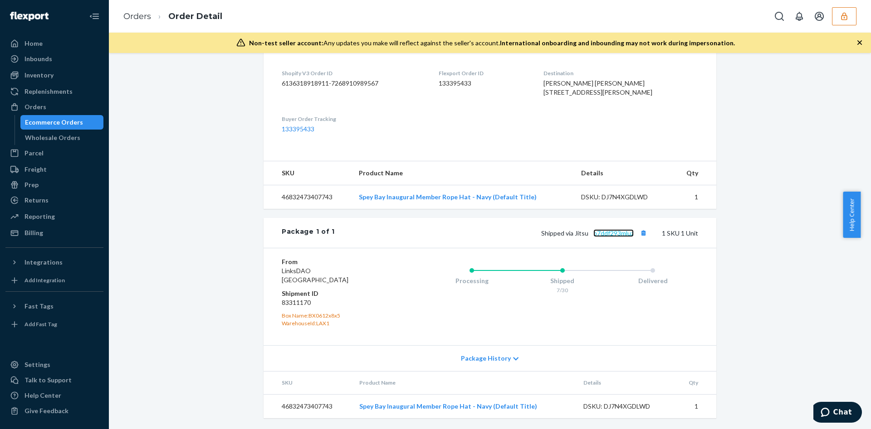
click at [604, 233] on link "b7ddf293mluz" at bounding box center [613, 233] width 40 height 8
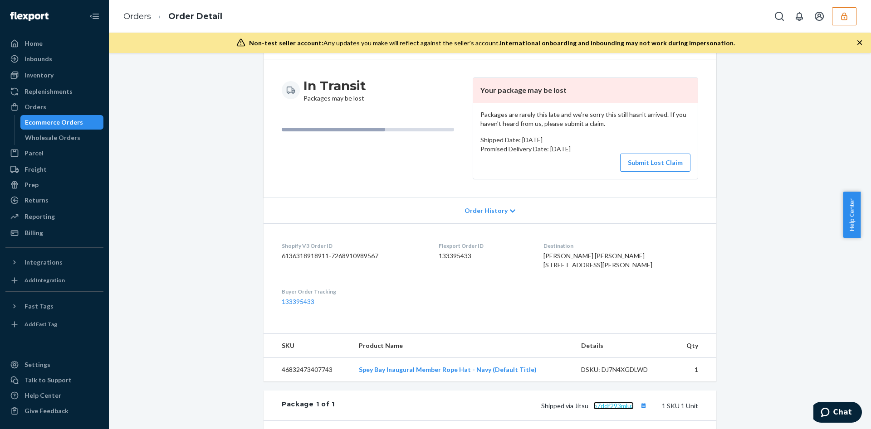
scroll to position [0, 0]
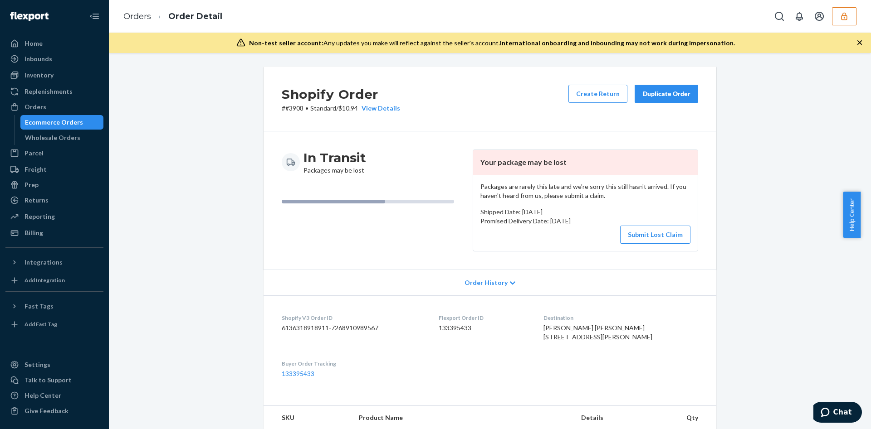
drag, startPoint x: 351, startPoint y: 183, endPoint x: 349, endPoint y: 179, distance: 4.7
click at [846, 19] on icon "button" at bounding box center [844, 16] width 6 height 8
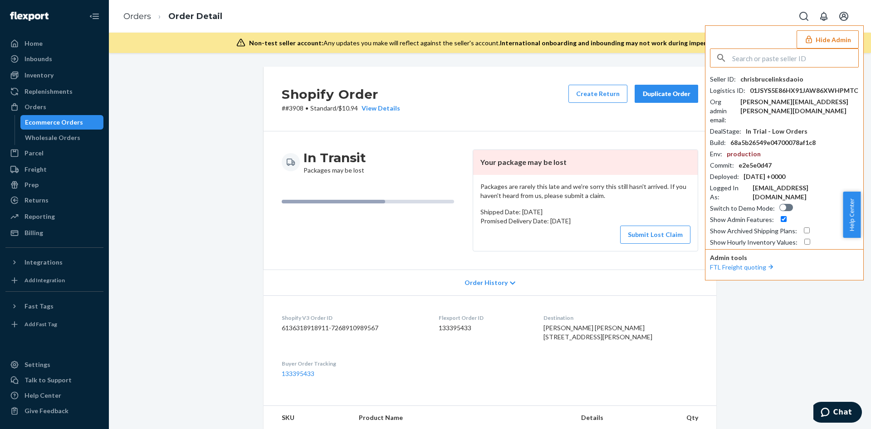
click at [744, 60] on input "text" at bounding box center [795, 58] width 126 height 18
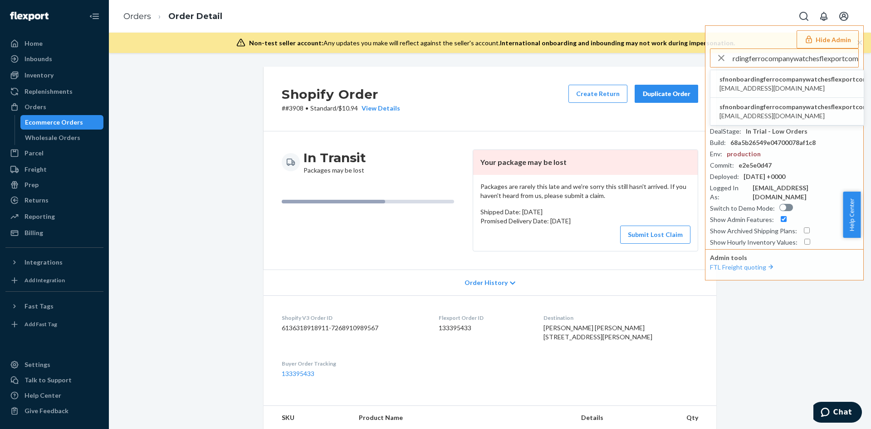
type input "sfnonboardingferrocompanywatchesflexportcom"
click at [765, 86] on span "info@ferrowatches.com" at bounding box center [793, 88] width 149 height 9
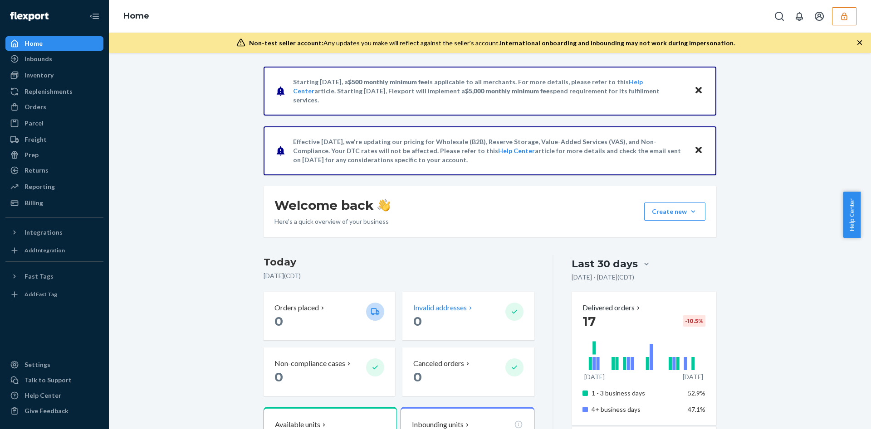
scroll to position [204, 0]
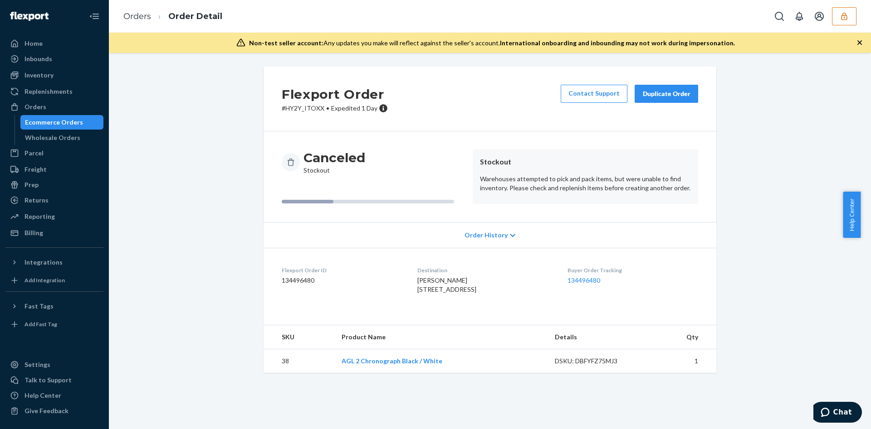
click at [575, 366] on div "DSKU: DBFYFZ75MJ3" at bounding box center [597, 361] width 85 height 9
copy div "DBFYFZ75MJ3"
click at [72, 64] on div "Inbounds" at bounding box center [54, 59] width 96 height 13
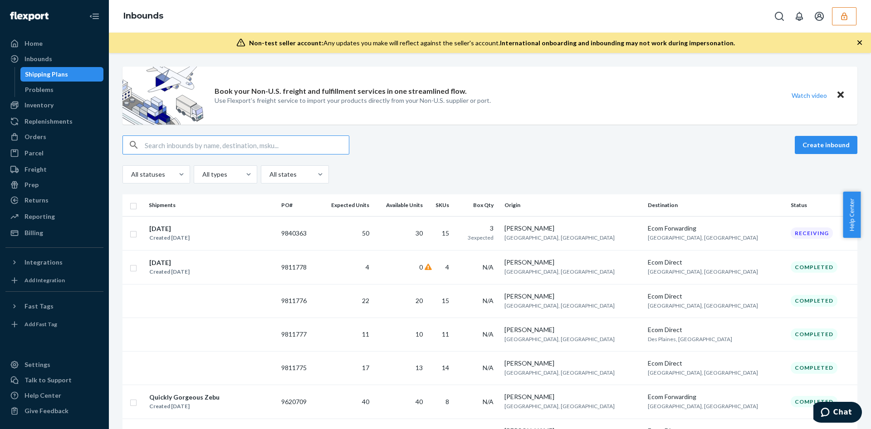
click at [231, 146] on input "text" at bounding box center [247, 145] width 204 height 18
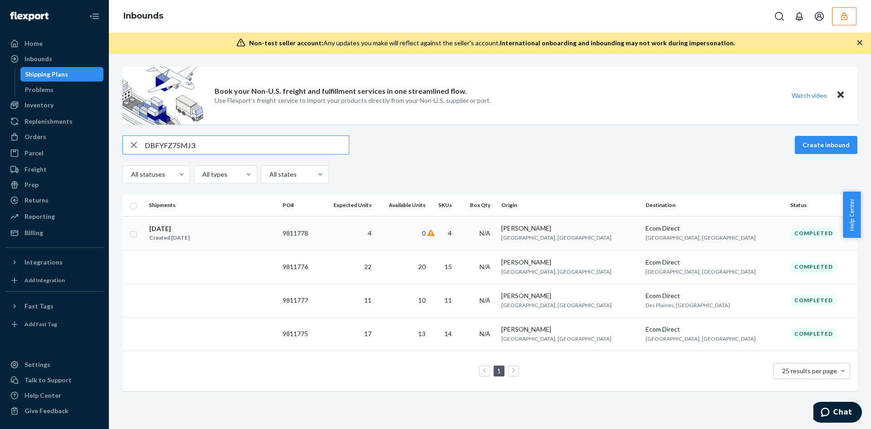
type input "DBFYFZ75MJ3"
click at [375, 237] on td "4" at bounding box center [347, 233] width 56 height 34
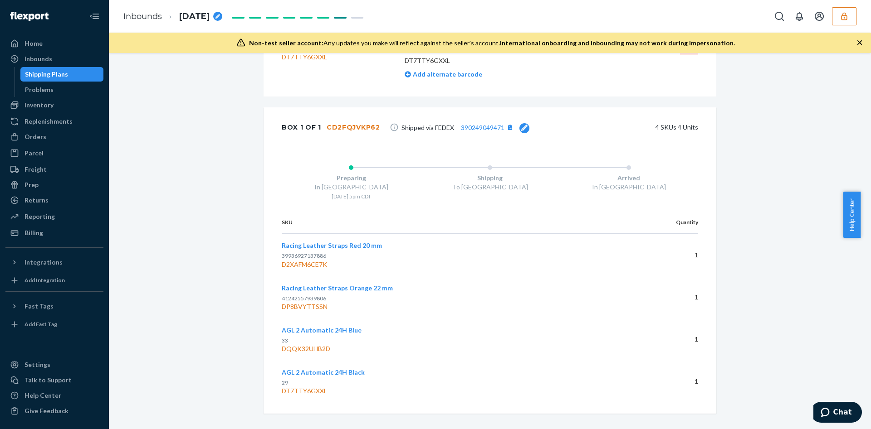
scroll to position [481, 0]
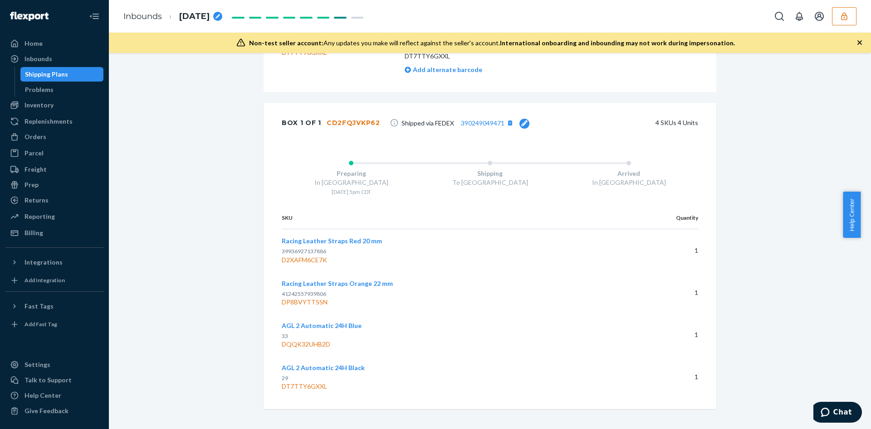
click at [834, 22] on button "button" at bounding box center [844, 16] width 24 height 18
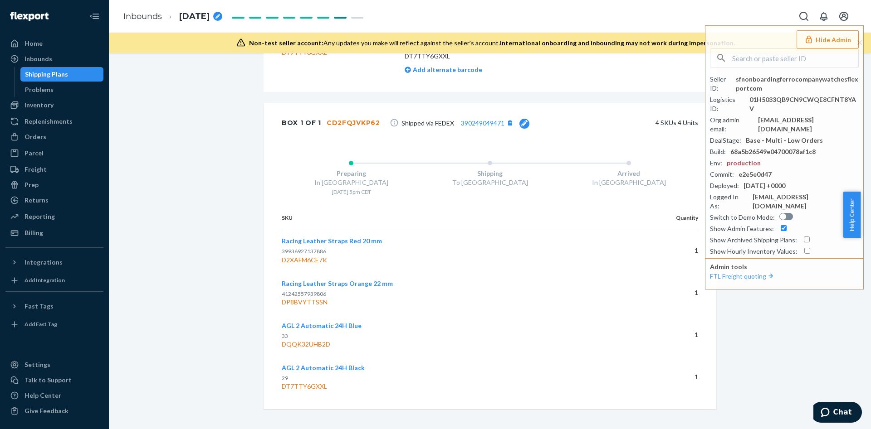
click at [353, 169] on div "Preparing" at bounding box center [351, 173] width 139 height 9
click at [811, 41] on icon "button" at bounding box center [808, 39] width 6 height 8
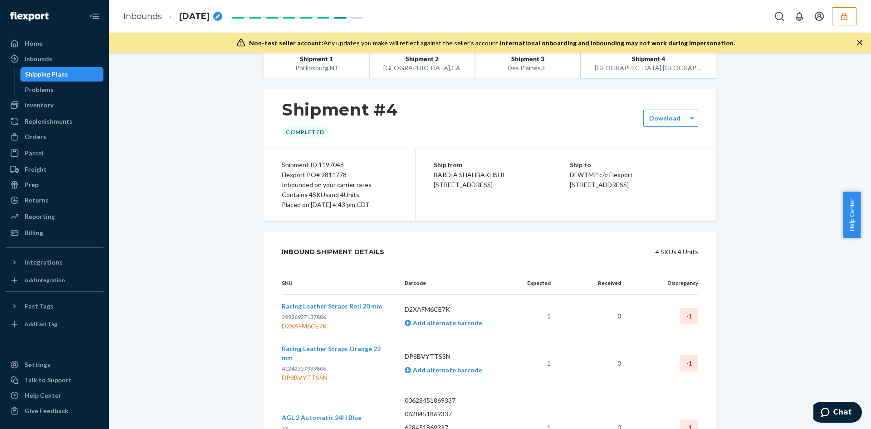
scroll to position [0, 0]
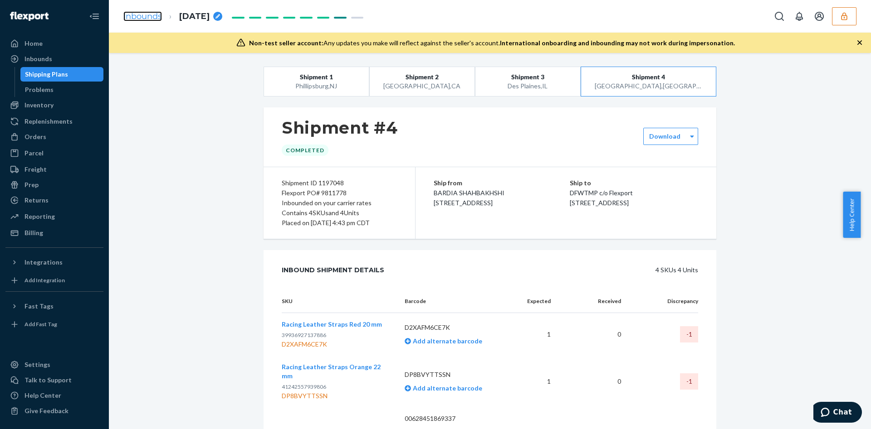
click at [137, 17] on link "Inbounds" at bounding box center [142, 16] width 39 height 10
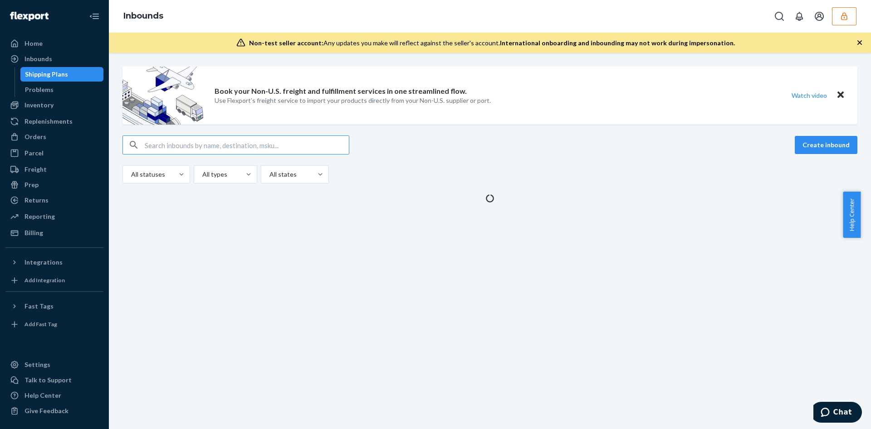
click at [268, 145] on input "text" at bounding box center [247, 145] width 204 height 18
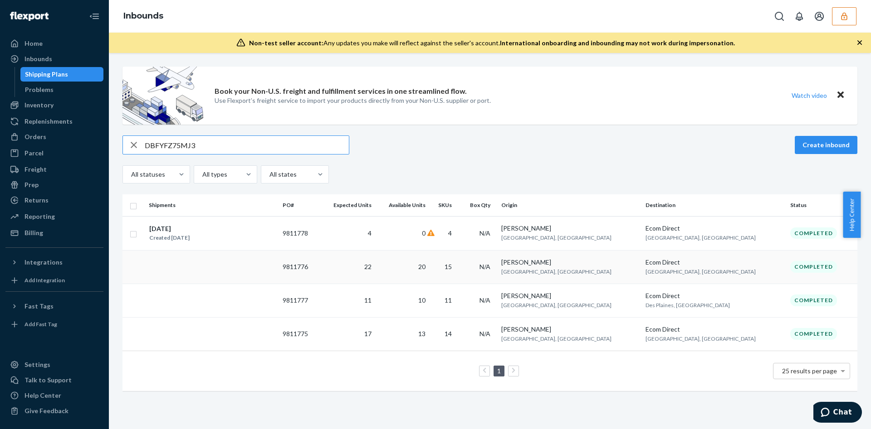
type input "DBFYFZ75MJ3"
click at [570, 261] on td "BARDIA SHAHBAKHSHI Vancouver, BC" at bounding box center [569, 267] width 144 height 34
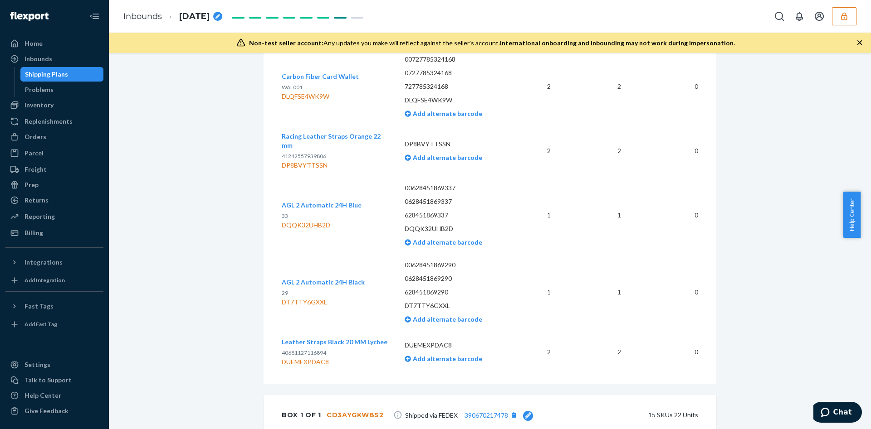
scroll to position [1315, 0]
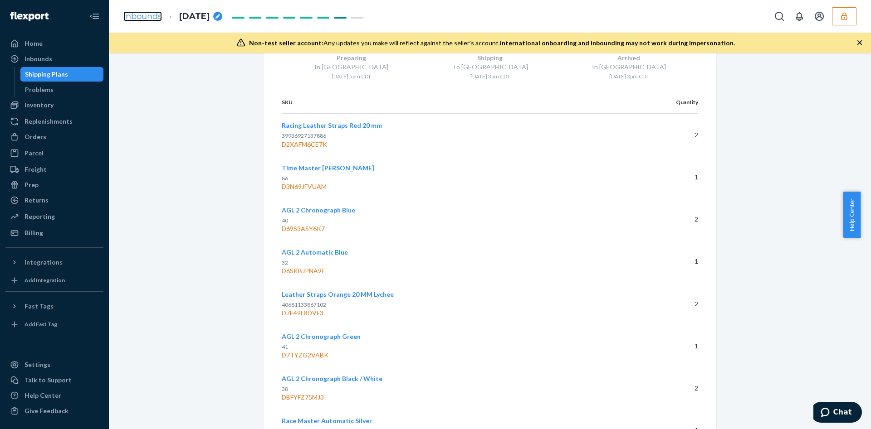
click at [147, 11] on link "Inbounds" at bounding box center [142, 16] width 39 height 10
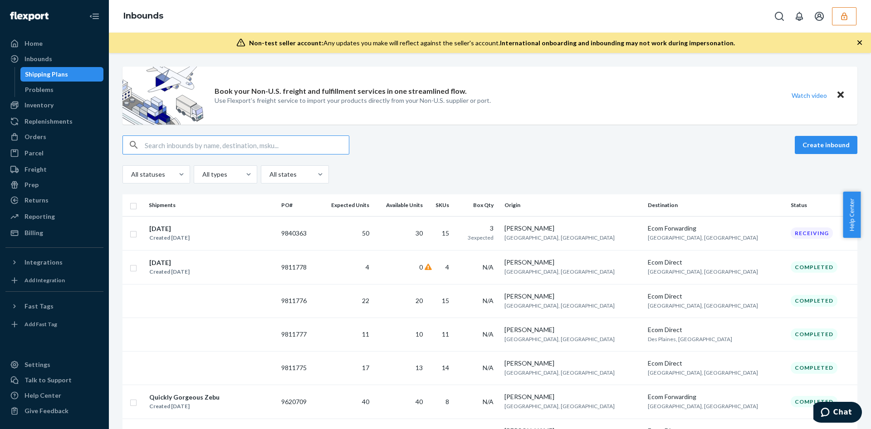
click at [186, 144] on input "text" at bounding box center [247, 145] width 204 height 18
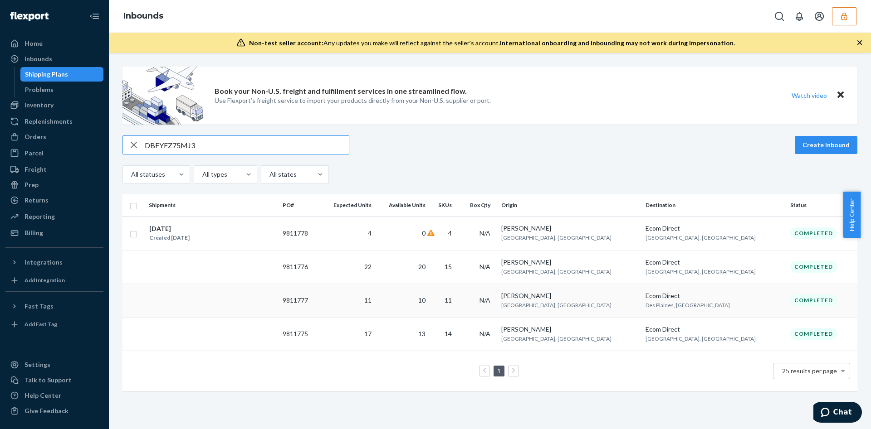
type input "DBFYFZ75MJ3"
click at [601, 298] on div "BARDIA SHAHBAKHSHI" at bounding box center [569, 296] width 137 height 9
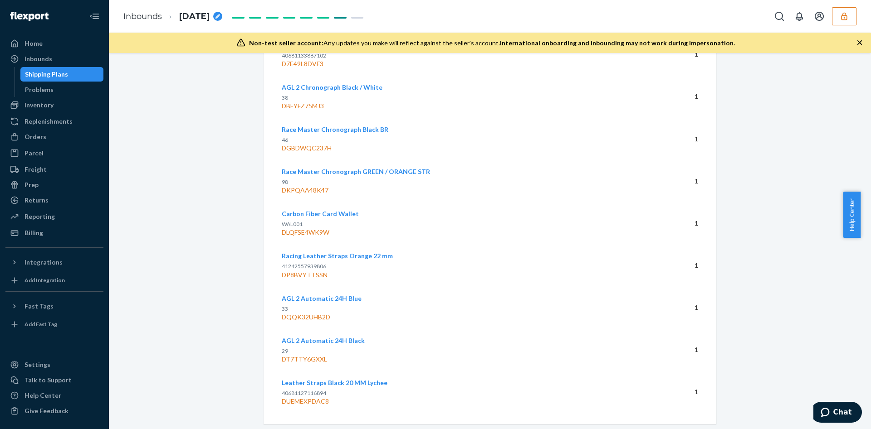
scroll to position [1247, 0]
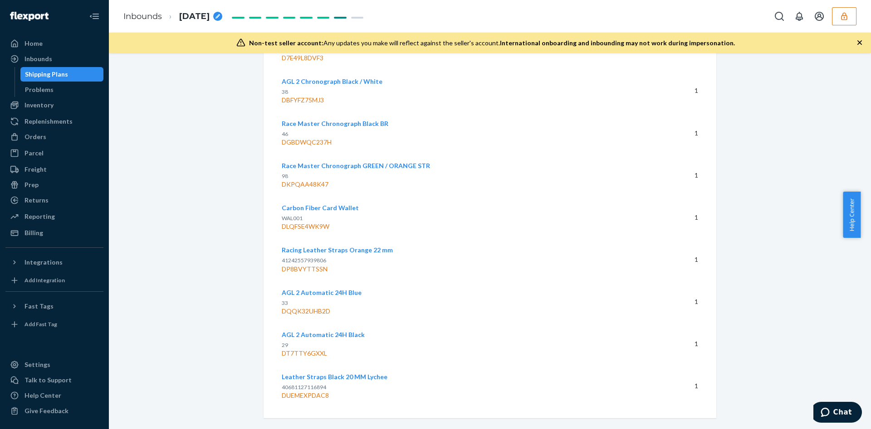
click at [162, 18] on li "June 18th 2025" at bounding box center [192, 16] width 60 height 12
click at [155, 21] on li "Inbounds" at bounding box center [142, 17] width 39 height 12
click at [153, 21] on li "Inbounds" at bounding box center [142, 17] width 39 height 12
click at [148, 16] on link "Inbounds" at bounding box center [142, 16] width 39 height 10
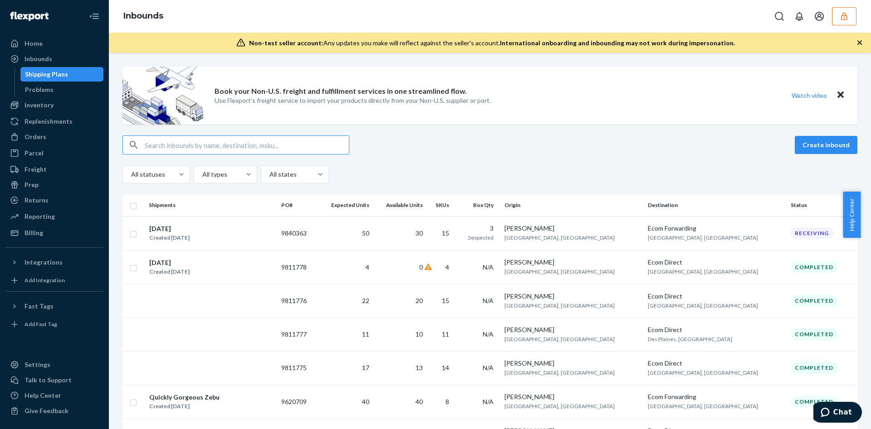
click at [171, 154] on input "text" at bounding box center [247, 145] width 204 height 18
drag, startPoint x: 169, startPoint y: 154, endPoint x: 154, endPoint y: 145, distance: 17.7
click at [154, 145] on input "text" at bounding box center [247, 145] width 204 height 18
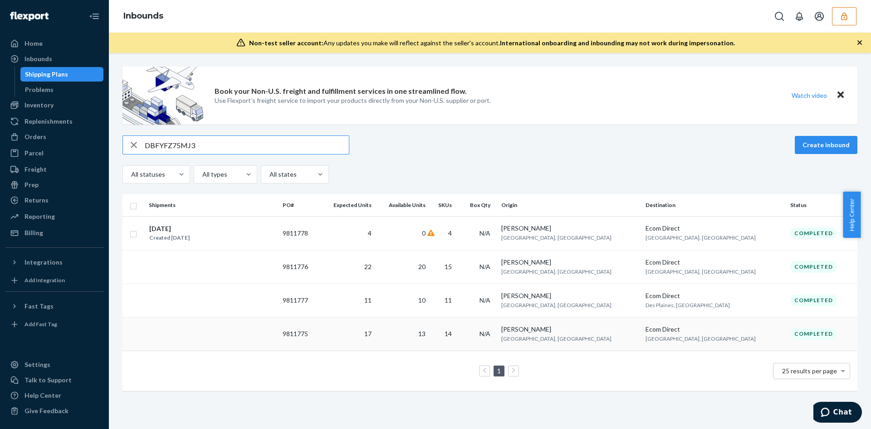
type input "DBFYFZ75MJ3"
click at [497, 336] on td "N/A" at bounding box center [478, 334] width 39 height 34
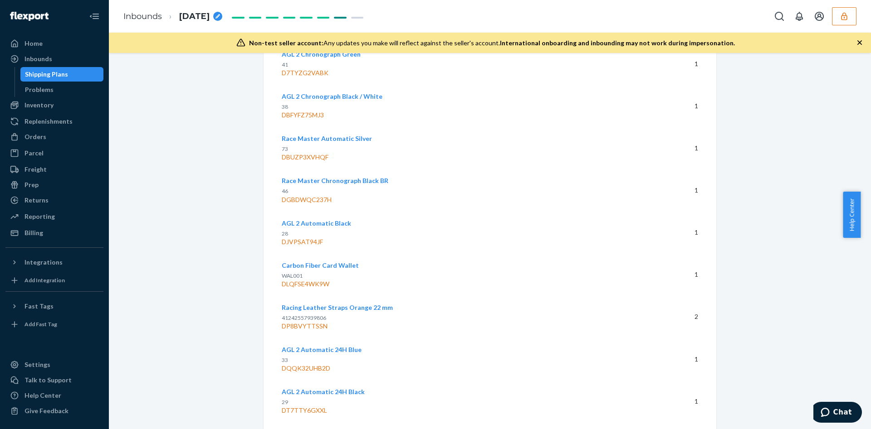
scroll to position [1570, 0]
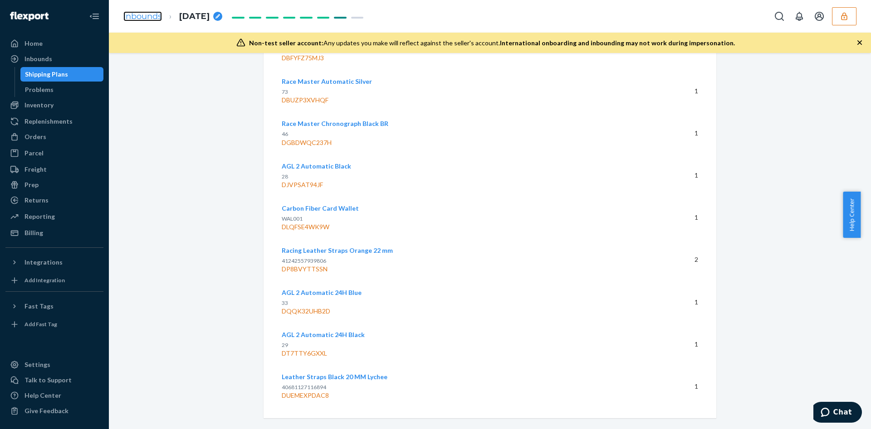
click at [140, 17] on link "Inbounds" at bounding box center [142, 16] width 39 height 10
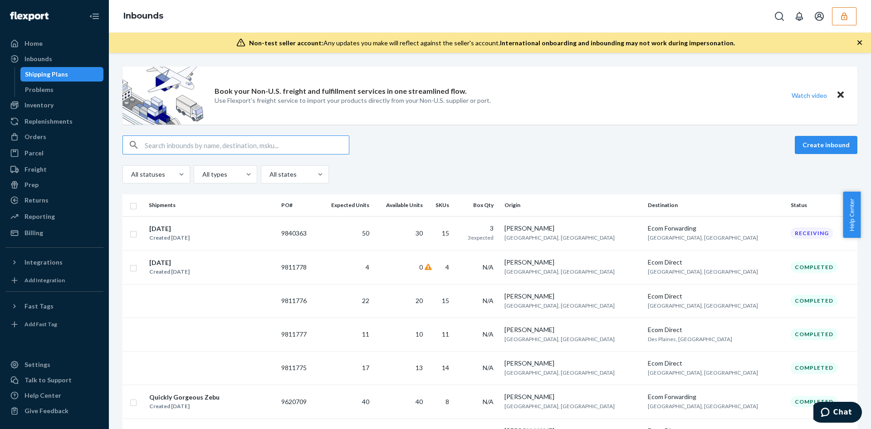
click at [221, 149] on input "text" at bounding box center [247, 145] width 204 height 18
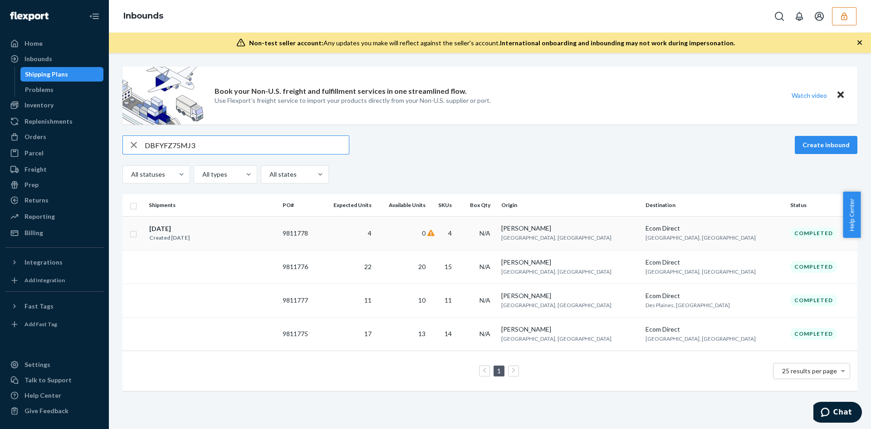
type input "DBFYFZ75MJ3"
click at [590, 231] on div "BARDIA SHAHBAKHSHI" at bounding box center [569, 228] width 137 height 9
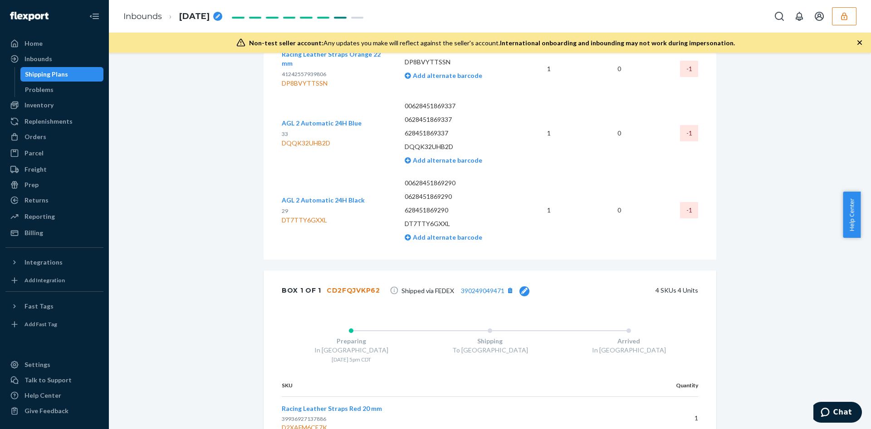
scroll to position [277, 0]
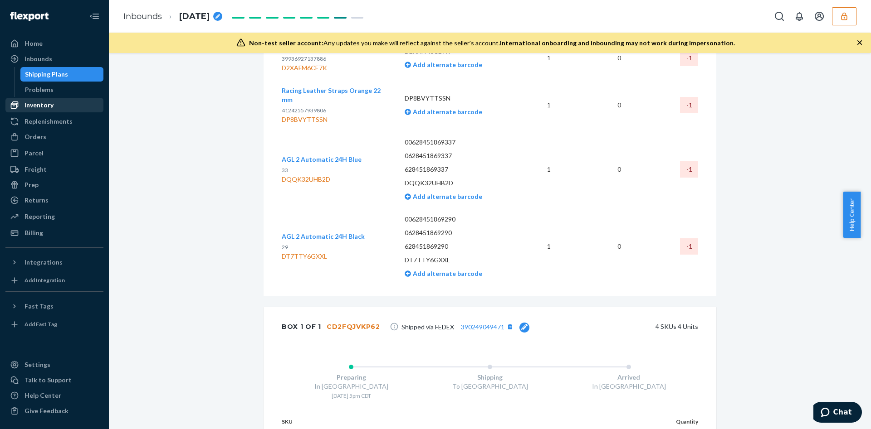
click at [64, 106] on div "Inventory" at bounding box center [54, 105] width 96 height 13
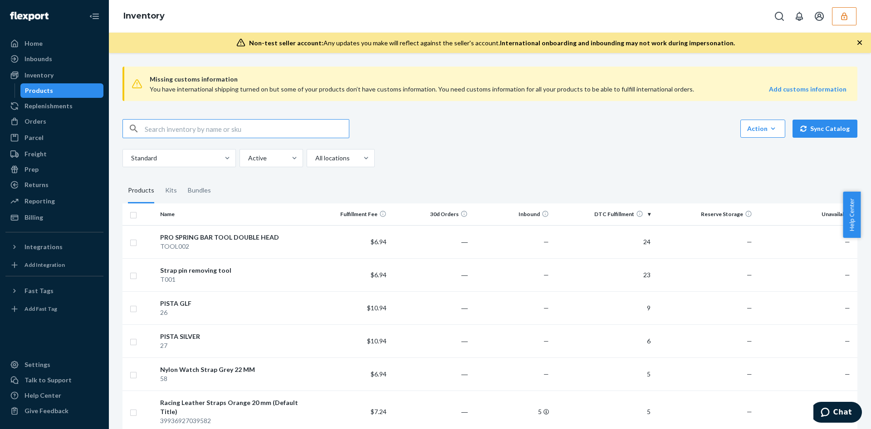
click at [209, 127] on input "text" at bounding box center [247, 129] width 204 height 18
type input "DBFYFZ75MJ3"
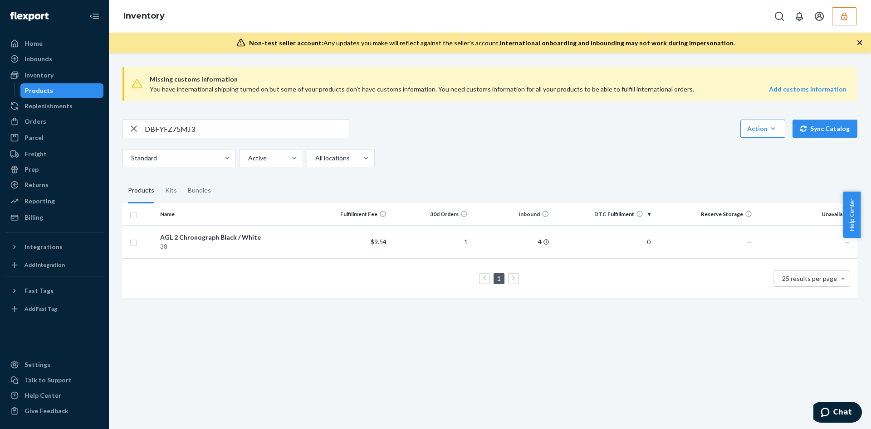
click at [184, 131] on input "DBFYFZ75MJ3" at bounding box center [247, 129] width 204 height 18
drag, startPoint x: 55, startPoint y: 127, endPoint x: 88, endPoint y: 117, distance: 34.1
click at [55, 127] on div "Orders" at bounding box center [54, 121] width 96 height 13
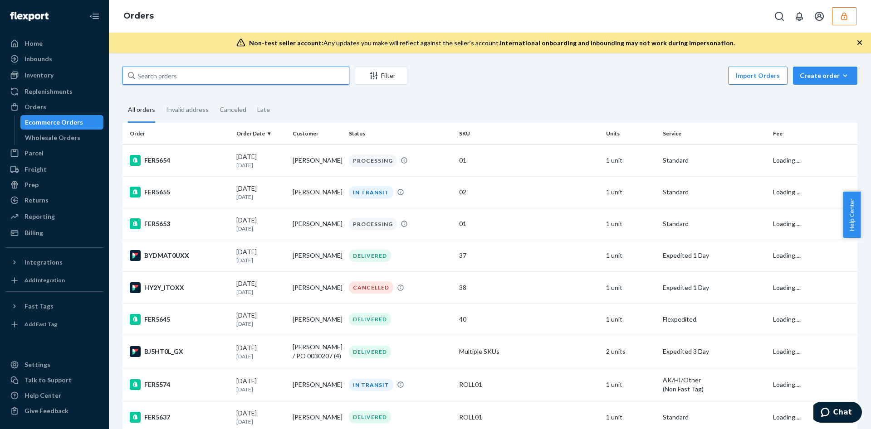
click at [176, 78] on input "text" at bounding box center [235, 76] width 227 height 18
paste input "DBFYFZ75MJ3"
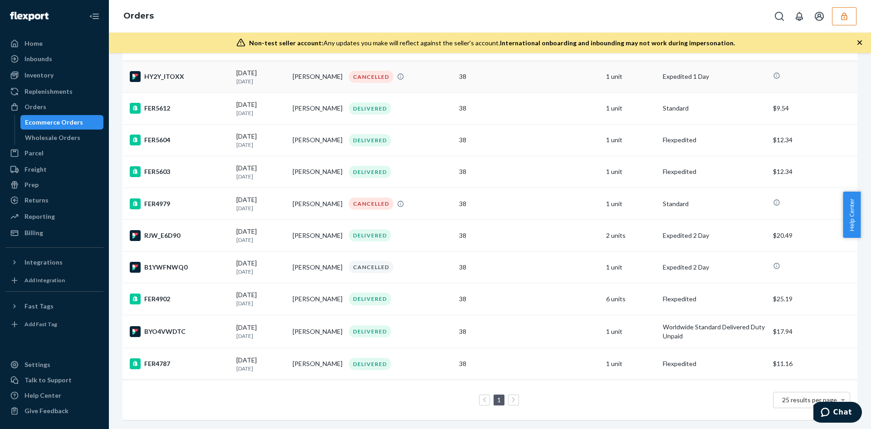
scroll to position [96, 0]
type input "DBFYFZ75MJ3"
click at [581, 348] on td "38" at bounding box center [528, 364] width 147 height 32
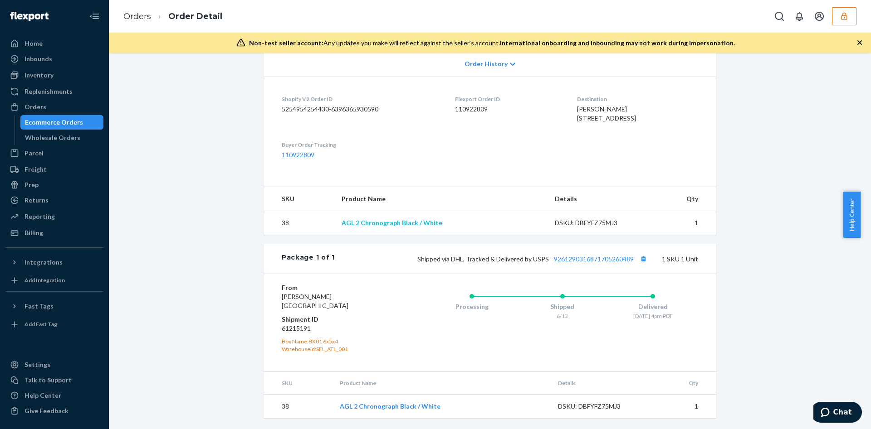
scroll to position [206, 0]
click at [139, 16] on link "Orders" at bounding box center [137, 16] width 28 height 10
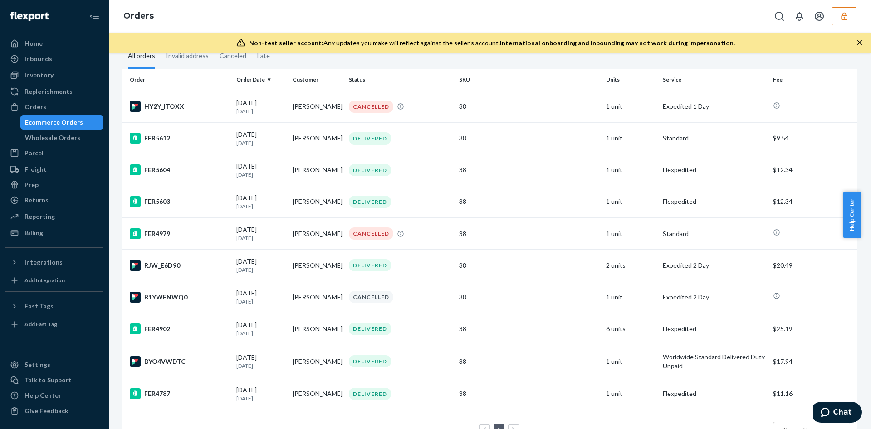
scroll to position [96, 0]
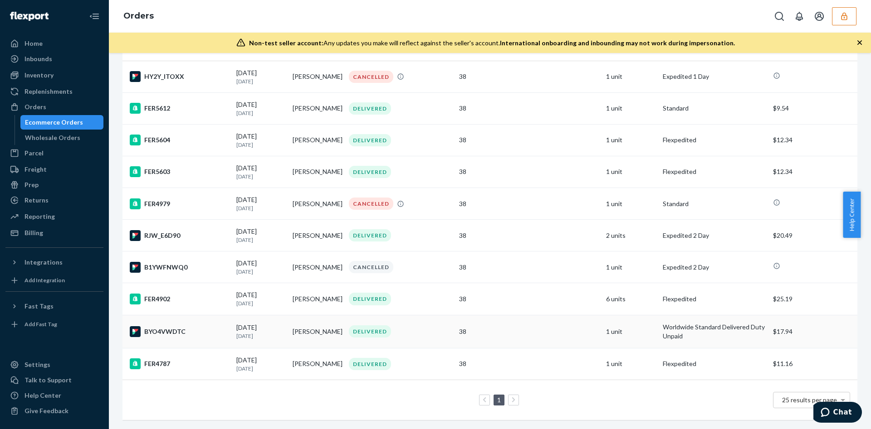
click at [602, 330] on td "1 unit" at bounding box center [630, 331] width 56 height 33
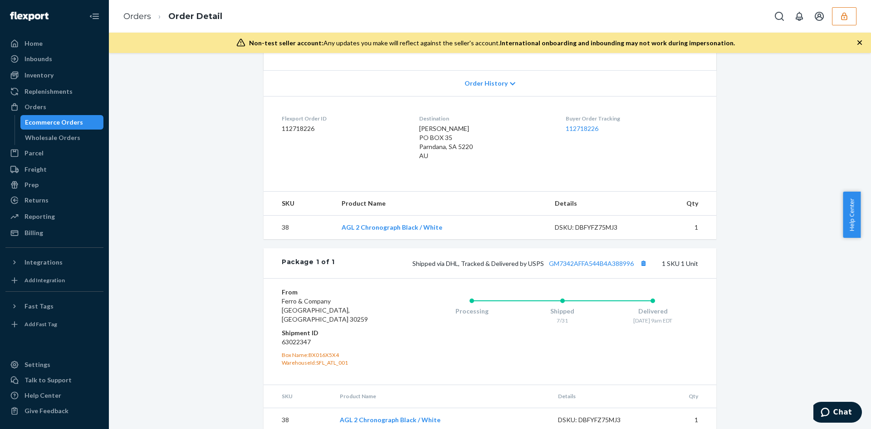
scroll to position [182, 0]
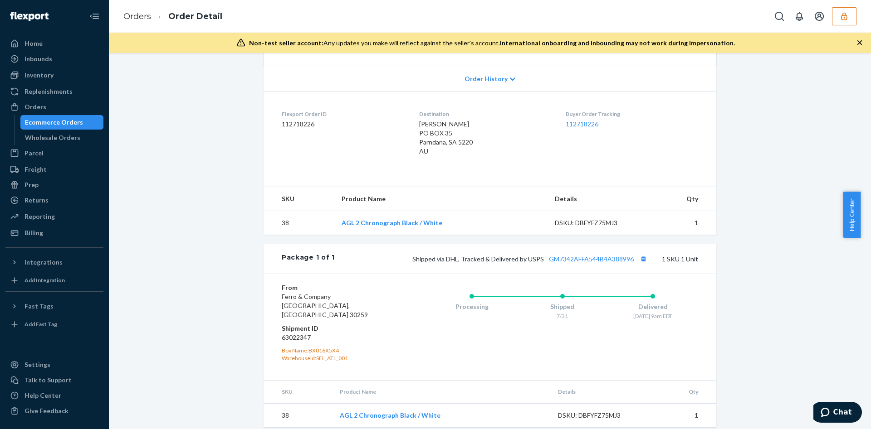
drag, startPoint x: 155, startPoint y: 20, endPoint x: 153, endPoint y: 13, distance: 7.5
click at [153, 13] on li "Order Detail" at bounding box center [186, 16] width 71 height 12
click at [149, 15] on link "Orders" at bounding box center [137, 16] width 28 height 10
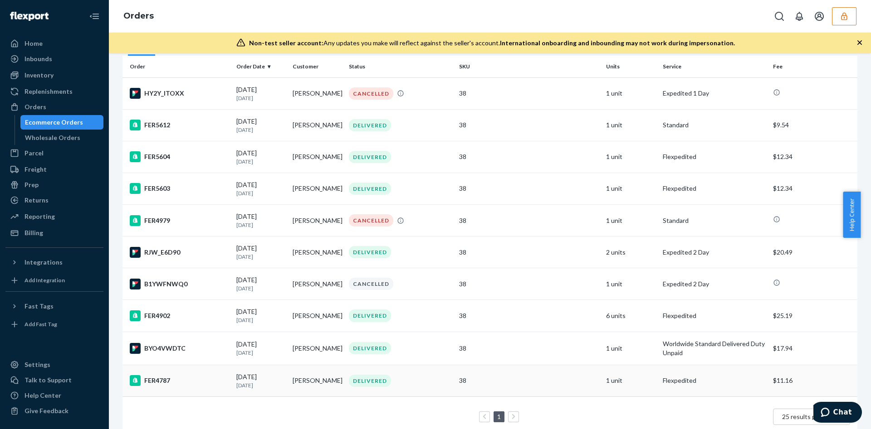
scroll to position [96, 0]
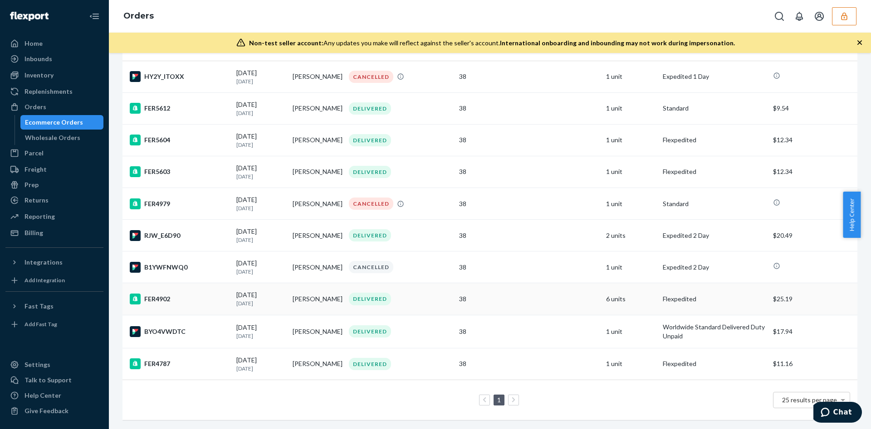
click at [602, 286] on td "6 units" at bounding box center [630, 299] width 56 height 32
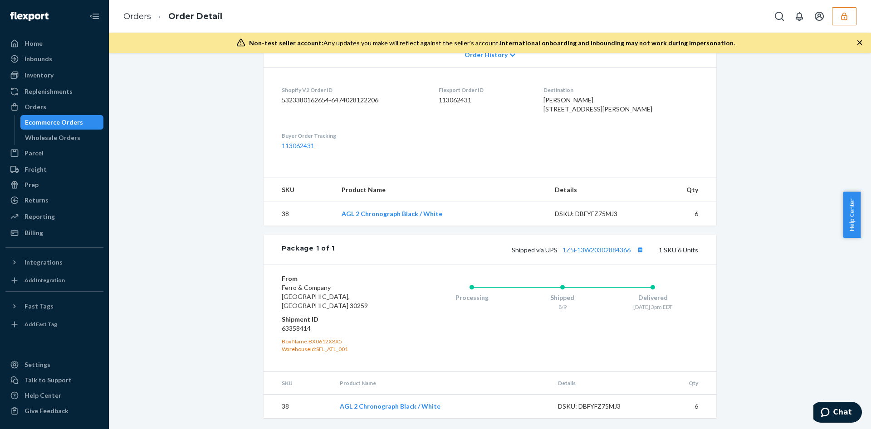
scroll to position [215, 0]
click at [125, 17] on link "Orders" at bounding box center [137, 16] width 28 height 10
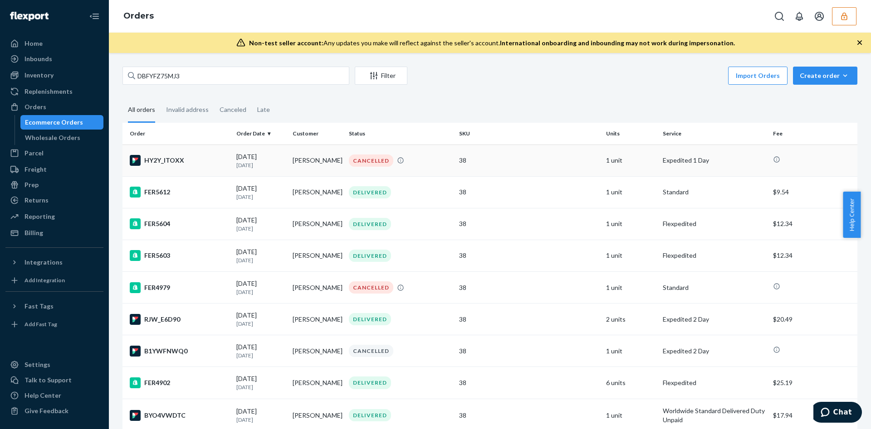
click at [426, 174] on td "CANCELLED" at bounding box center [400, 161] width 110 height 32
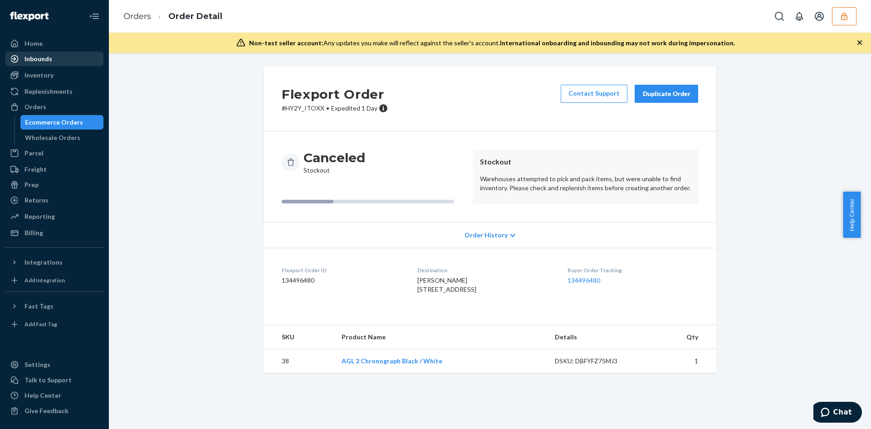
click at [46, 53] on div "Inbounds" at bounding box center [54, 59] width 96 height 13
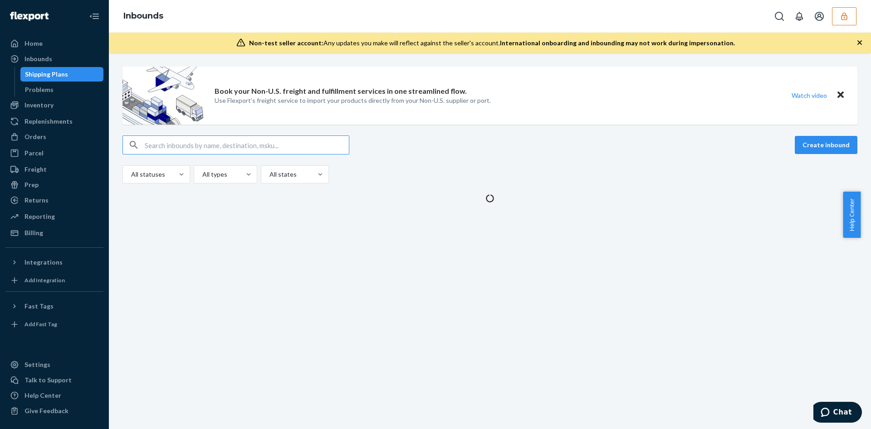
click at [158, 148] on input "text" at bounding box center [247, 145] width 204 height 18
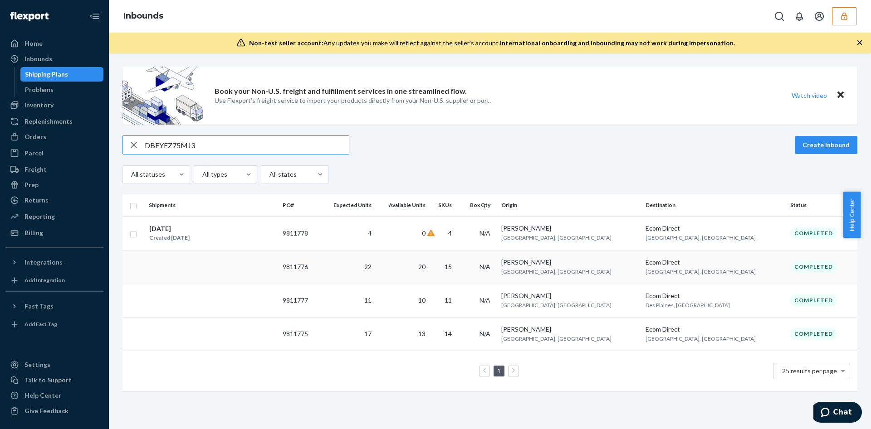
type input "DBFYFZ75MJ3"
click at [429, 271] on td "20" at bounding box center [402, 267] width 54 height 34
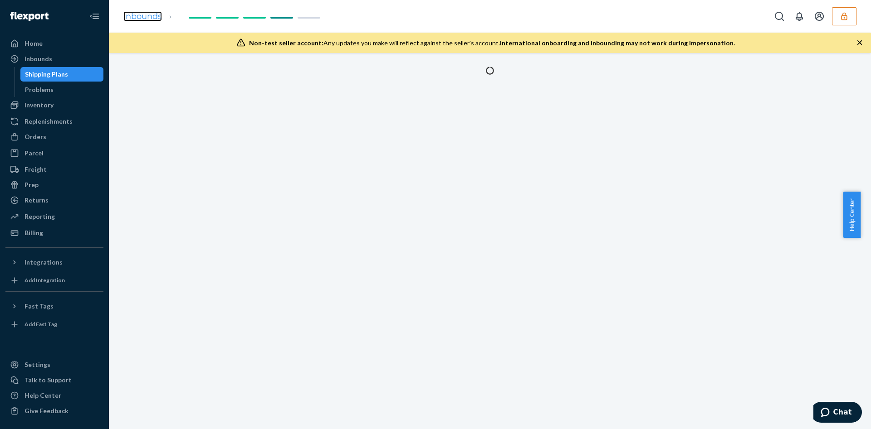
click at [129, 16] on link "Inbounds" at bounding box center [142, 16] width 39 height 10
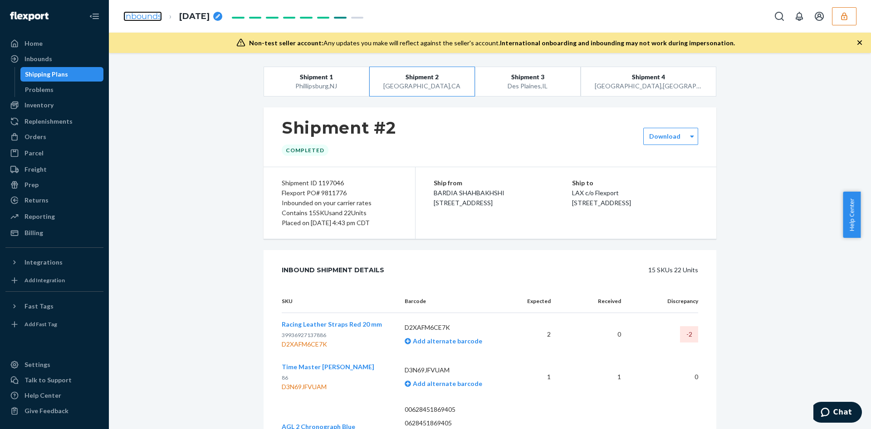
click at [152, 13] on link "Inbounds" at bounding box center [142, 16] width 39 height 10
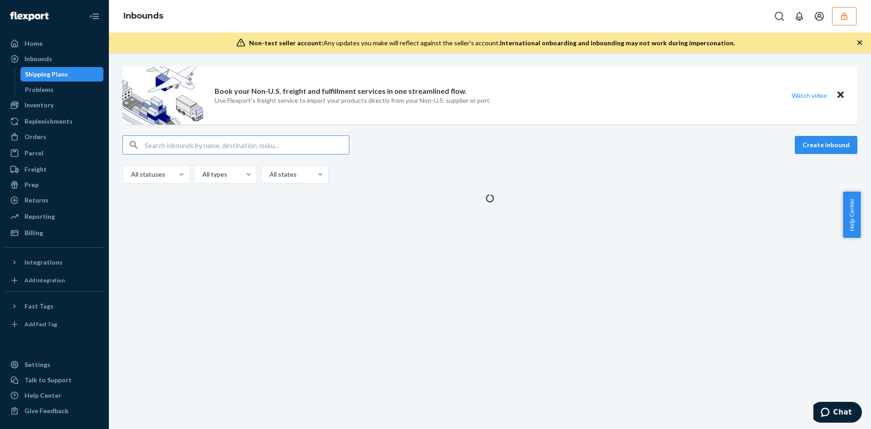
click at [154, 142] on input "text" at bounding box center [247, 145] width 204 height 18
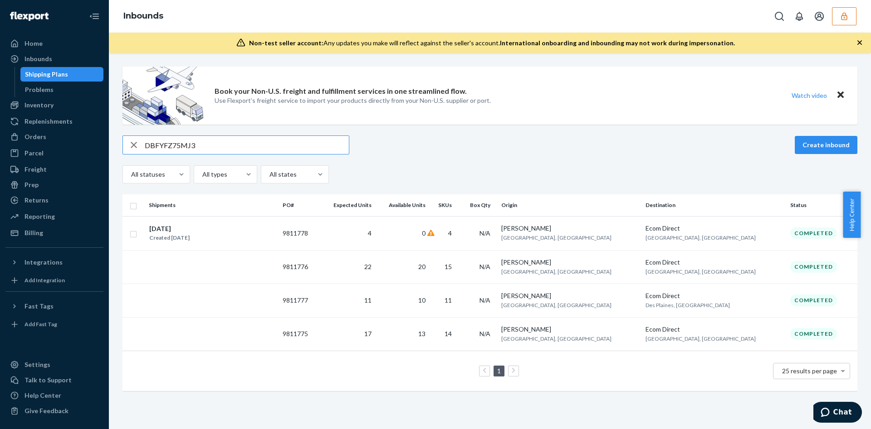
type input "DBFYFZ75MJ3"
click at [838, 15] on button "button" at bounding box center [844, 16] width 24 height 18
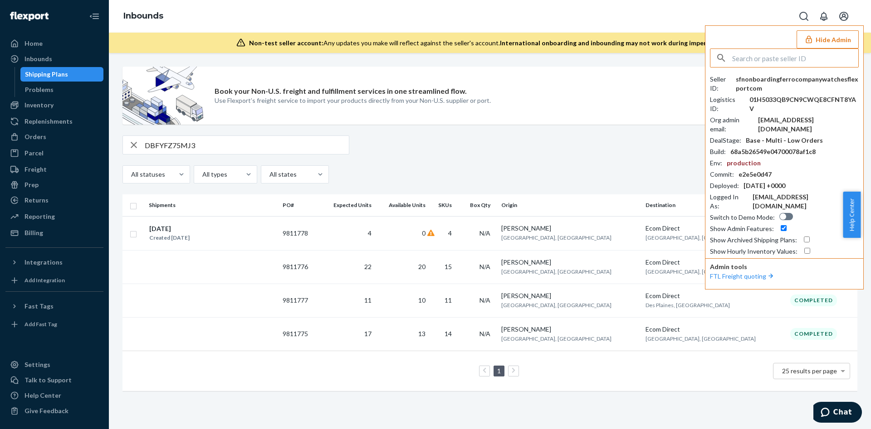
click at [794, 50] on input "text" at bounding box center [795, 58] width 126 height 18
type input "inventorymyshobhacom"
click at [732, 79] on span "inventorymyshobhacom" at bounding box center [771, 79] width 105 height 9
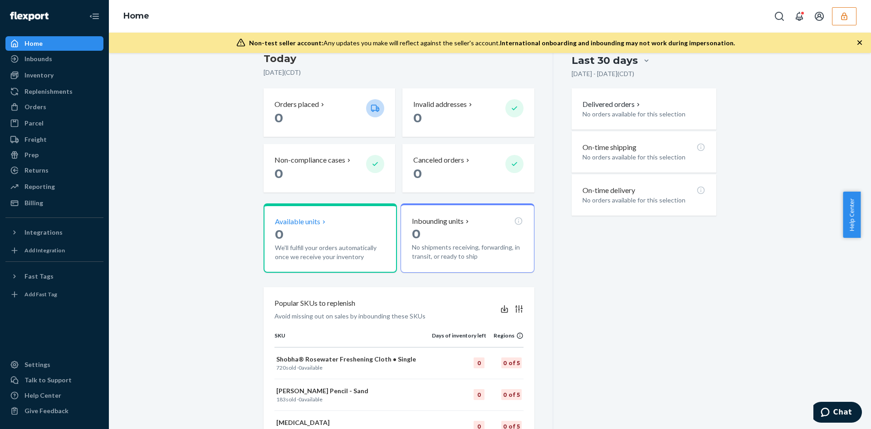
scroll to position [204, 0]
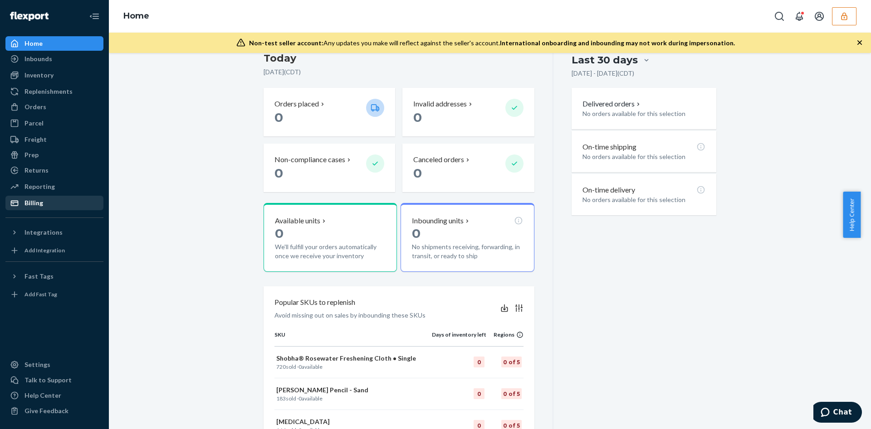
click at [43, 209] on div "Billing" at bounding box center [54, 203] width 96 height 13
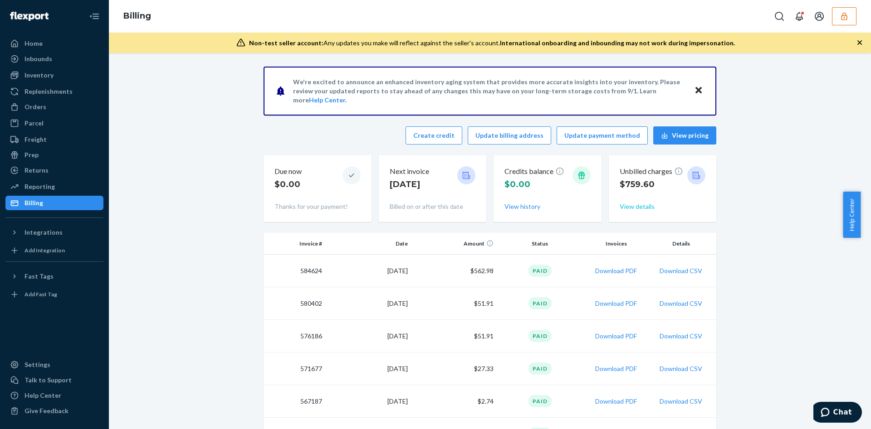
click at [644, 202] on button "View details" at bounding box center [636, 206] width 35 height 9
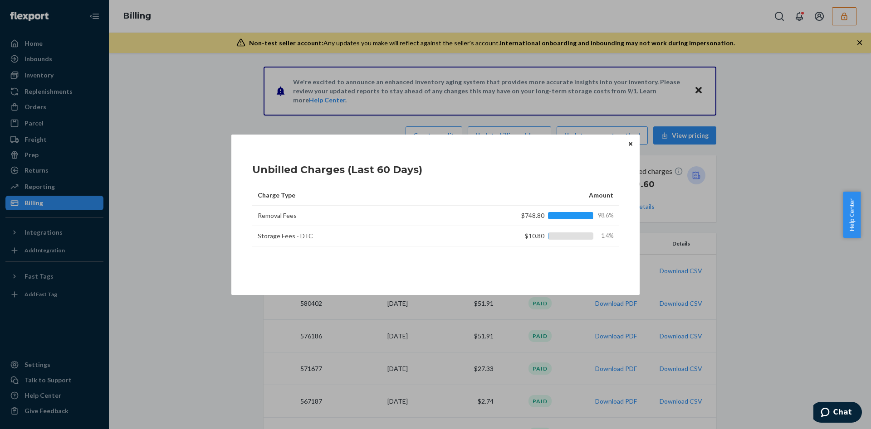
click at [632, 141] on button "Close" at bounding box center [630, 144] width 9 height 10
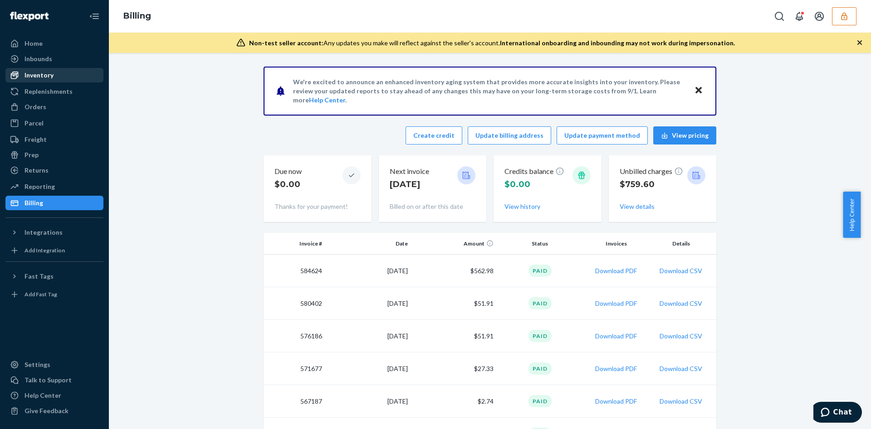
click at [40, 81] on div "Inventory" at bounding box center [54, 75] width 96 height 13
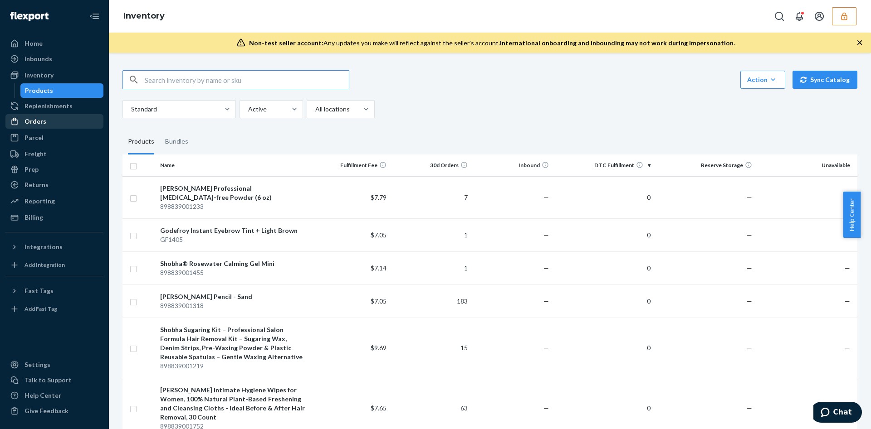
click at [57, 121] on div "Orders" at bounding box center [54, 121] width 96 height 13
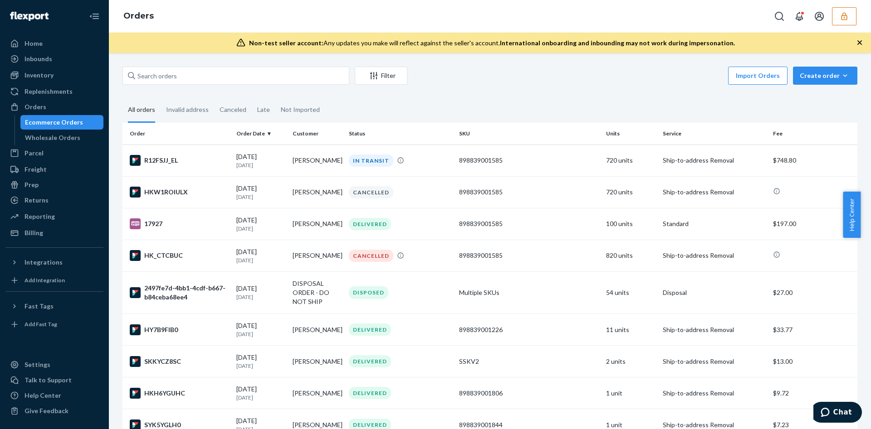
click at [859, 14] on div "Orders" at bounding box center [490, 16] width 762 height 33
click at [852, 15] on button "button" at bounding box center [844, 16] width 24 height 18
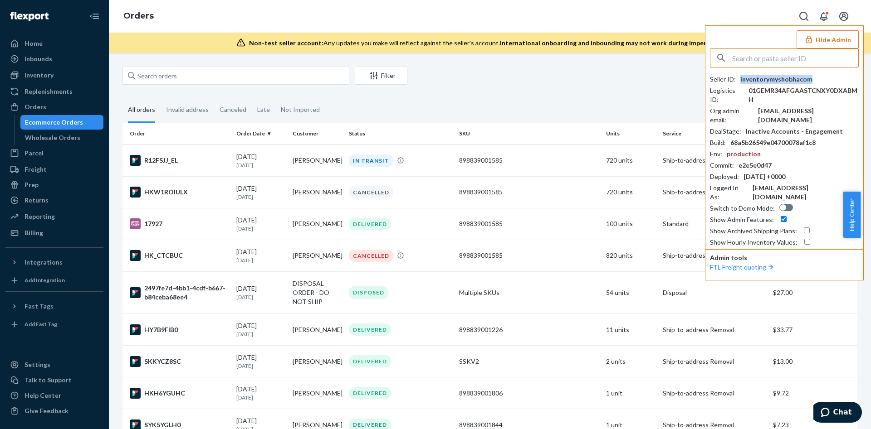
click at [784, 75] on div "inventorymyshobhacom" at bounding box center [776, 79] width 72 height 9
copy div "inventorymyshobhacom"
drag, startPoint x: 574, startPoint y: 97, endPoint x: 570, endPoint y: 94, distance: 5.1
click at [574, 98] on fieldset "All orders Invalid address Canceled Late Not Imported" at bounding box center [489, 110] width 735 height 25
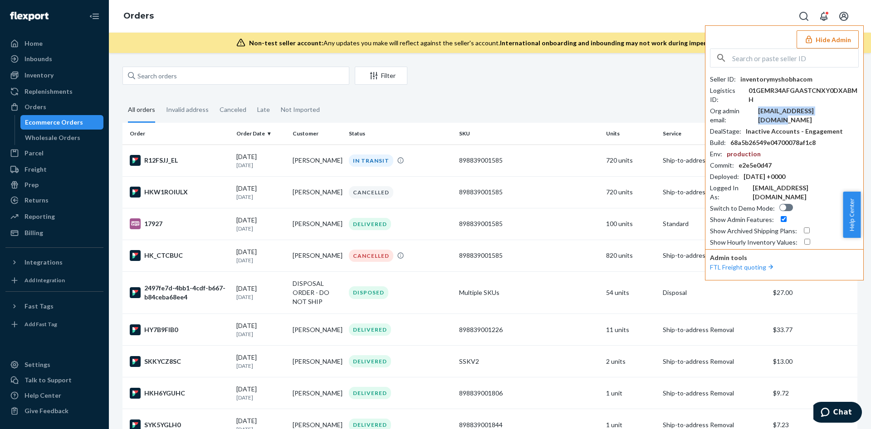
click at [777, 110] on div "inventory@myshobha.com" at bounding box center [808, 116] width 101 height 18
copy div "inventory@myshobha.com"
click at [763, 73] on div "Seller ID : inventorymyshobhacom Logistics ID : 01GEMR34AFGAASTCNXY0DXABMH Org …" at bounding box center [784, 148] width 149 height 199
click at [763, 78] on div "inventorymyshobhacom" at bounding box center [776, 79] width 72 height 9
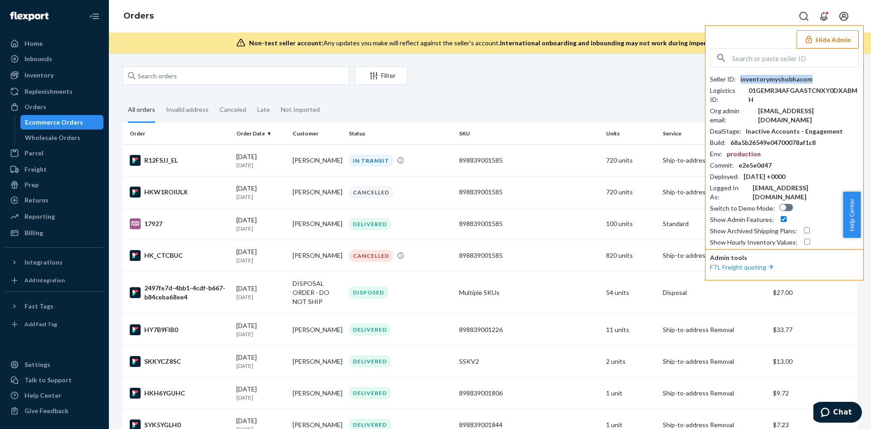
click at [763, 78] on div "inventorymyshobhacom" at bounding box center [776, 79] width 72 height 9
copy div "inventorymyshobhacom"
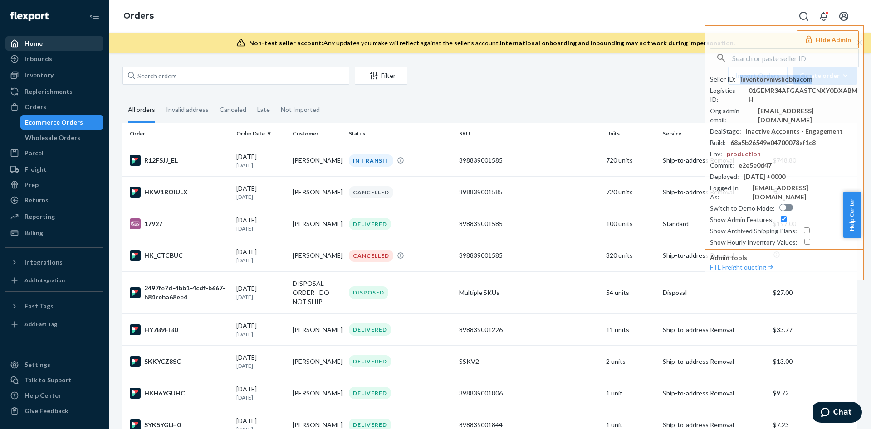
click at [63, 50] on link "Home" at bounding box center [54, 43] width 98 height 15
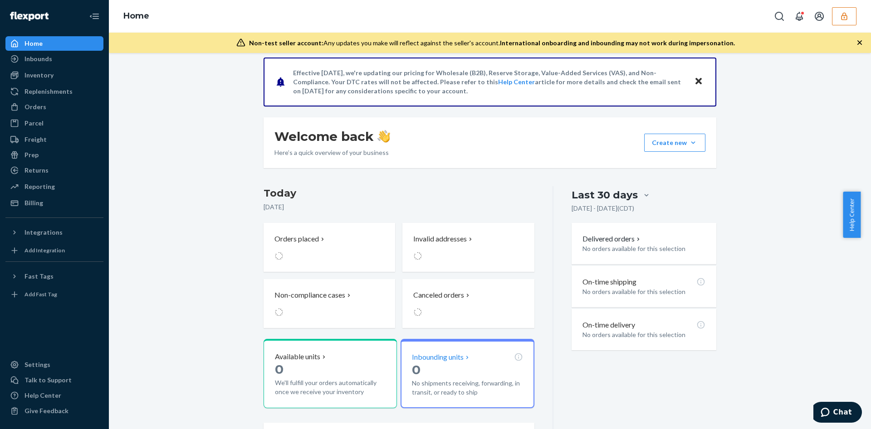
scroll to position [137, 0]
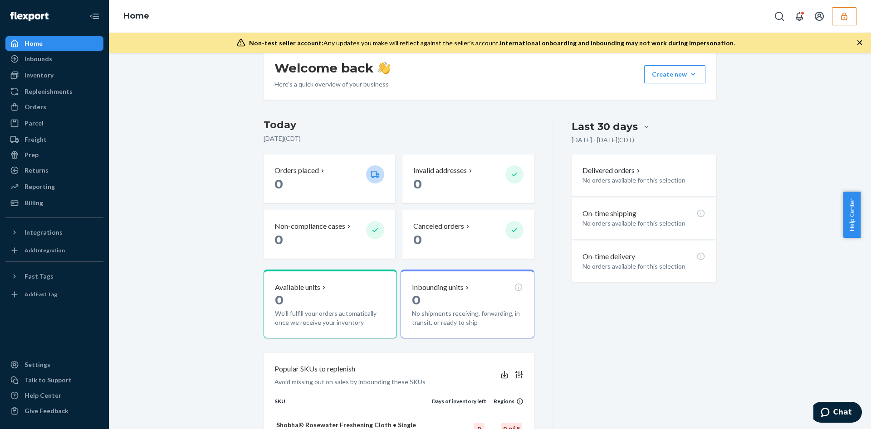
click at [847, 13] on icon "button" at bounding box center [843, 16] width 9 height 9
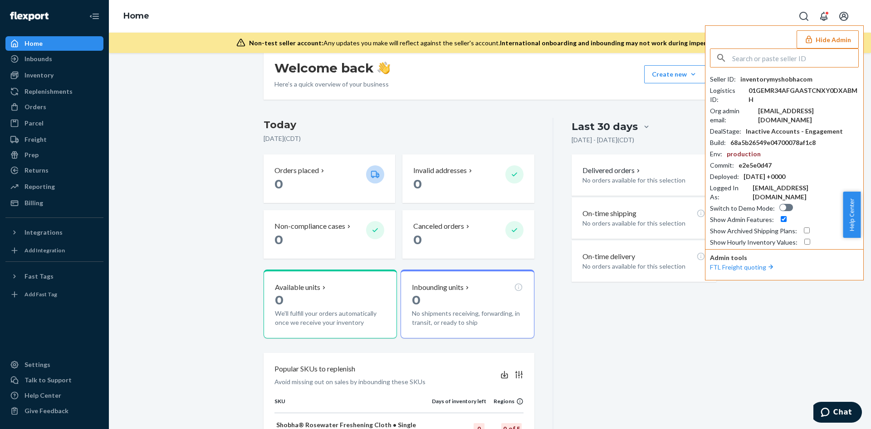
click at [795, 49] on input "text" at bounding box center [795, 58] width 126 height 18
type input "neversplit1010@gmail.com"
click at [775, 86] on span "neversplit1010@gmail.com" at bounding box center [780, 88] width 122 height 9
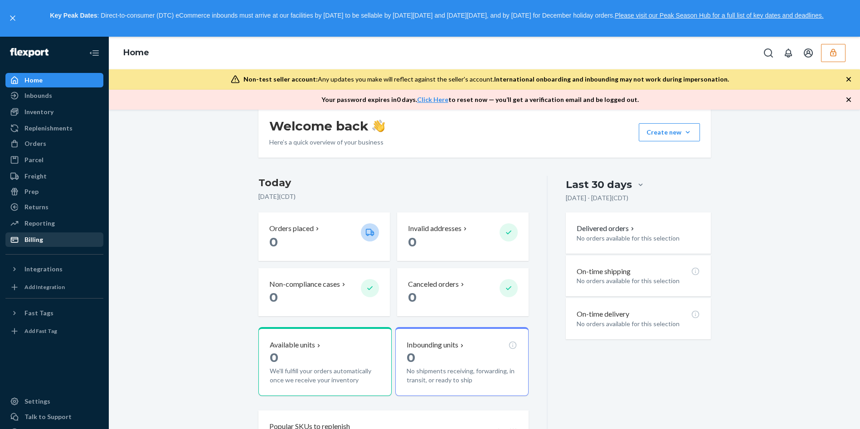
click at [41, 243] on div "Billing" at bounding box center [33, 239] width 19 height 9
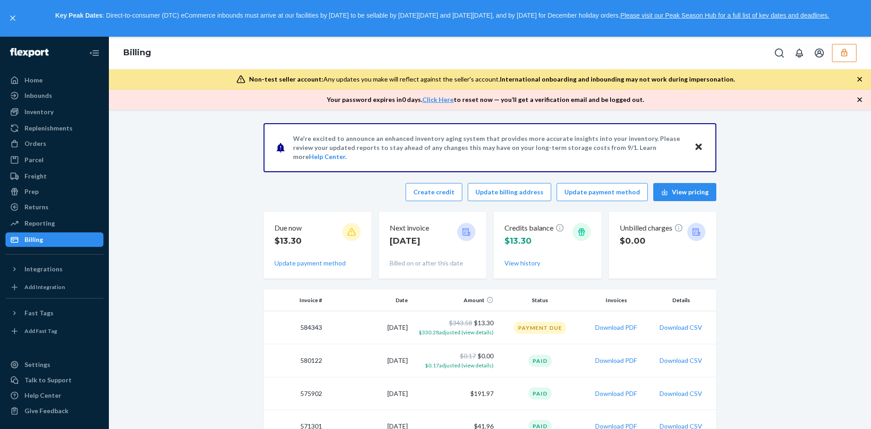
click at [839, 54] on button "button" at bounding box center [844, 53] width 24 height 18
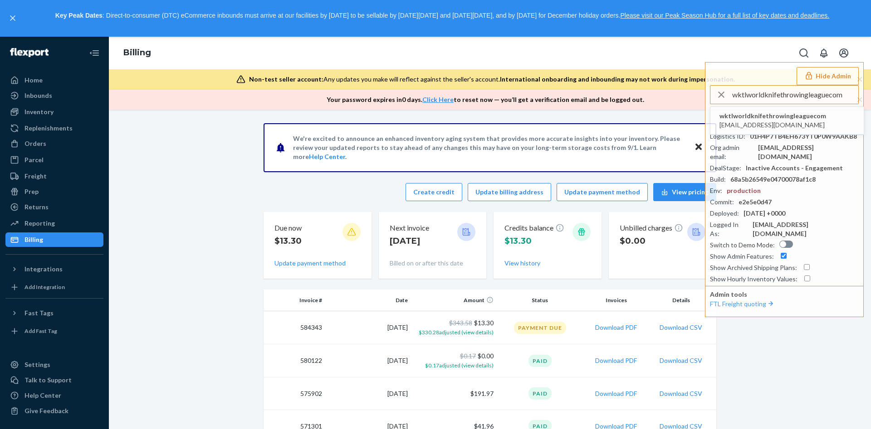
type input "wktlworldknifethrowingleaguecom"
click at [757, 119] on span "wktlworldknifethrowingleaguecom" at bounding box center [772, 116] width 107 height 9
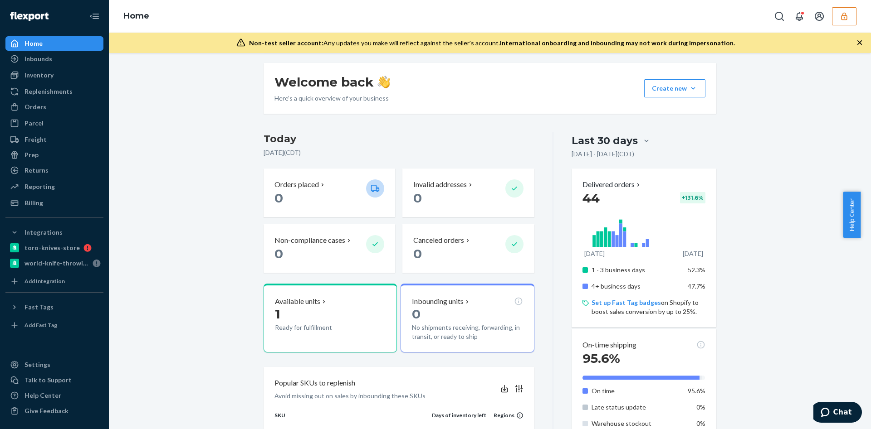
scroll to position [136, 0]
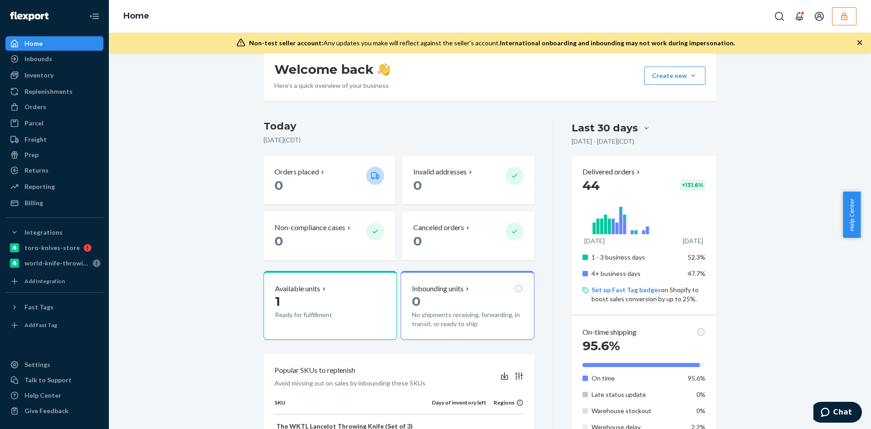
click at [833, 11] on button "button" at bounding box center [844, 16] width 24 height 18
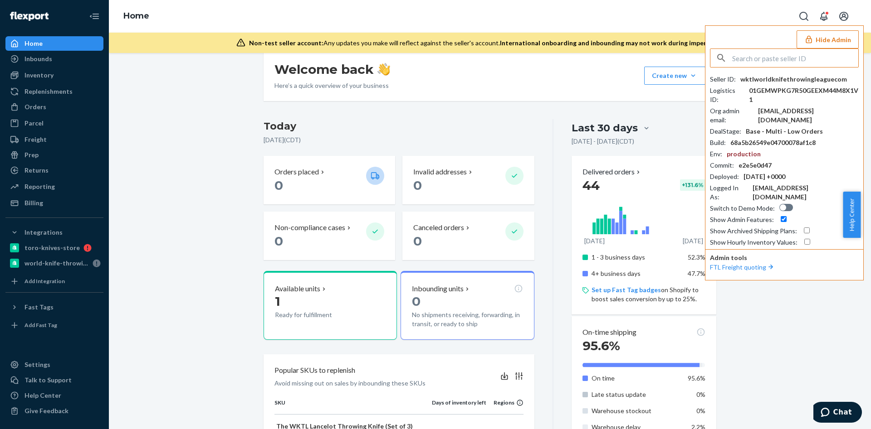
click at [749, 54] on input "text" at bounding box center [795, 58] width 126 height 18
type input "wktlworldknifethrowingleaguecom"
click at [832, 82] on li "wktlworldknifethrowingleaguecom [EMAIL_ADDRESS][DOMAIN_NAME]" at bounding box center [786, 84] width 153 height 28
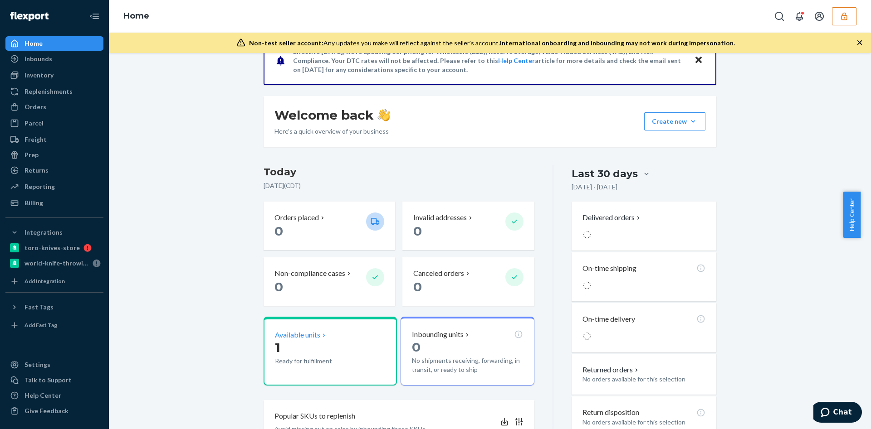
scroll to position [136, 0]
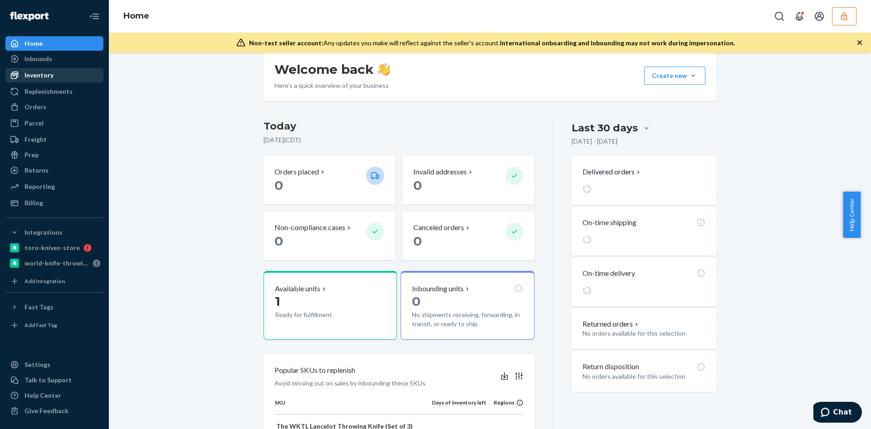
click at [39, 76] on div "Inventory" at bounding box center [38, 75] width 29 height 9
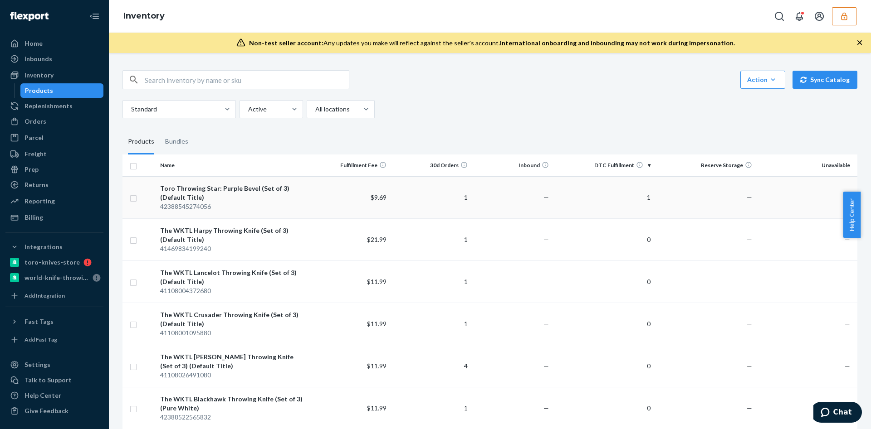
click at [519, 200] on td "—" at bounding box center [511, 197] width 81 height 42
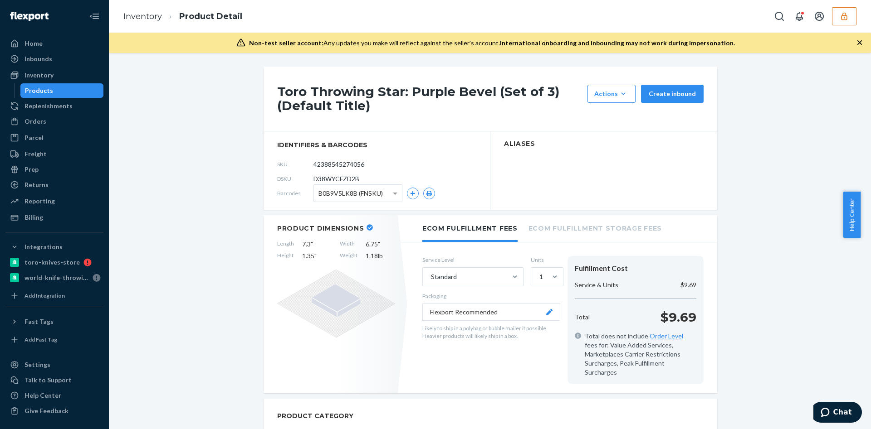
click at [316, 177] on span "D38WYCFZD2B" at bounding box center [336, 179] width 46 height 9
copy span "D38WYCFZD2B"
click at [51, 219] on div "Billing" at bounding box center [54, 217] width 96 height 13
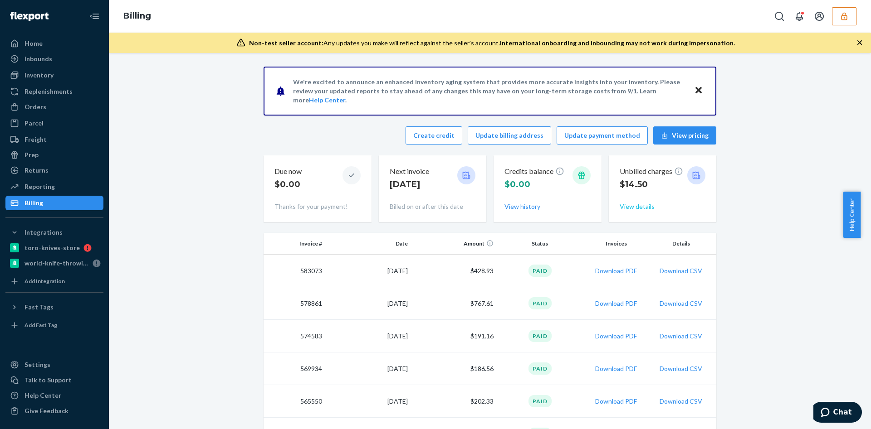
click at [636, 204] on button "View details" at bounding box center [636, 206] width 35 height 9
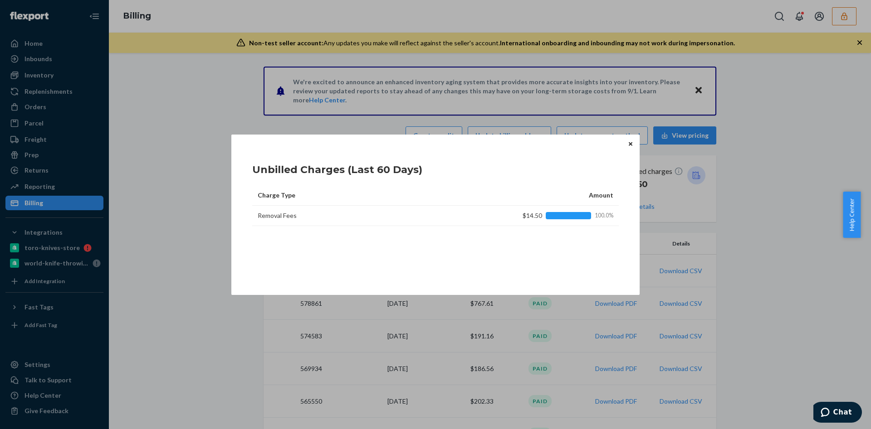
click at [628, 142] on icon "Close" at bounding box center [630, 143] width 4 height 5
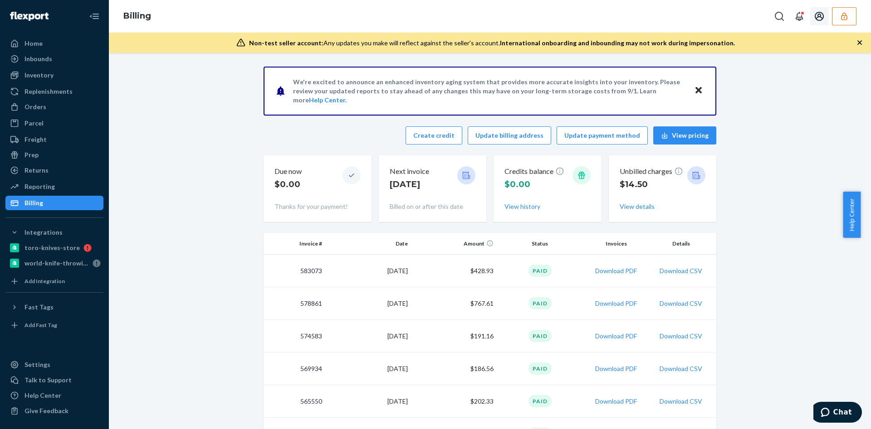
click at [845, 8] on button "button" at bounding box center [844, 16] width 24 height 18
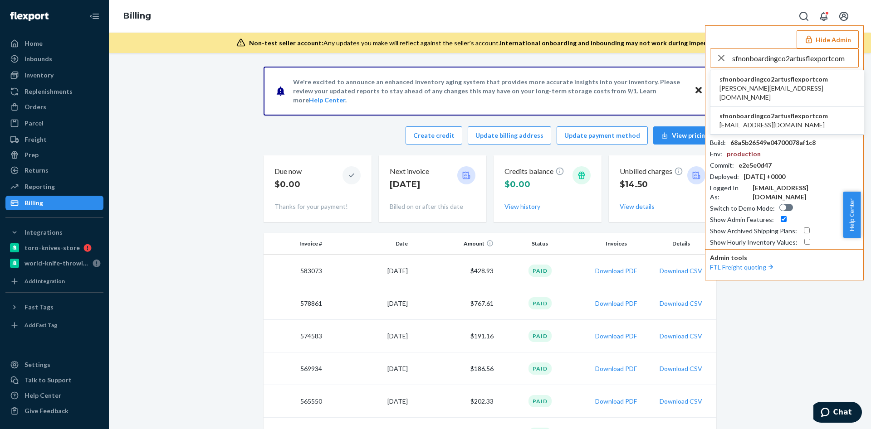
type input "sfnonboardingco2artusflexportcom"
click at [748, 78] on span "sfnonboardingco2artusflexportcom" at bounding box center [786, 79] width 135 height 9
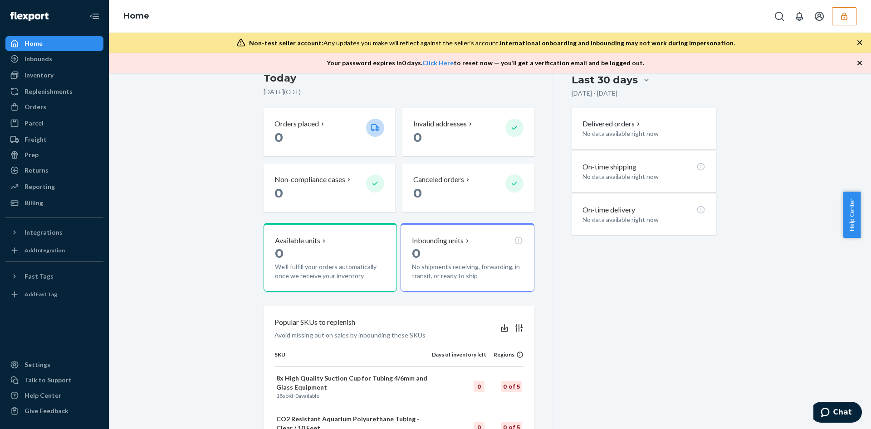
scroll to position [136, 0]
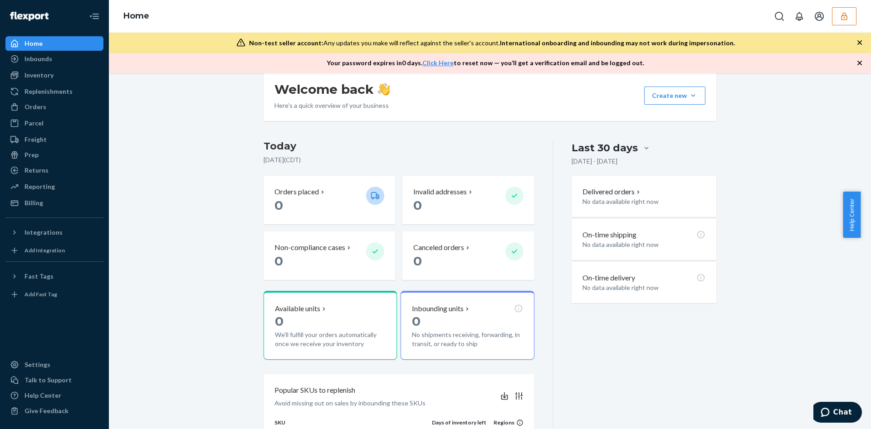
click at [0, 218] on div "Home Inbounds Shipping Plans Problems Inventory Products Replenishments Orders …" at bounding box center [54, 214] width 109 height 429
click at [24, 226] on div "Integrations" at bounding box center [54, 232] width 96 height 13
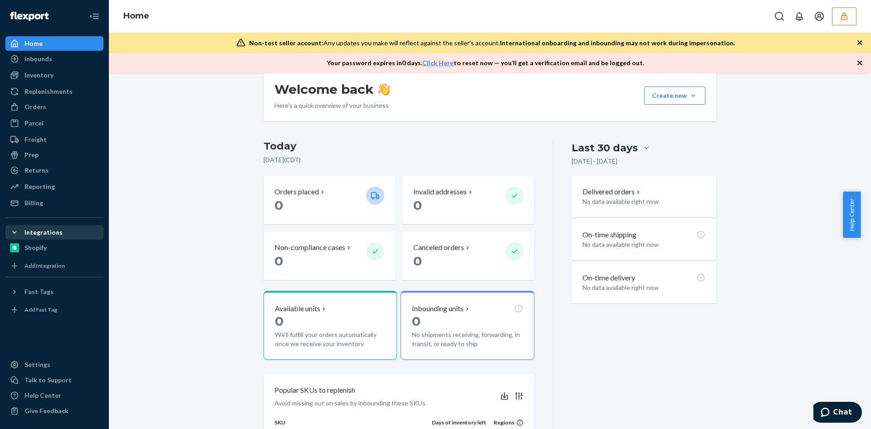
click at [24, 226] on div "Integrations" at bounding box center [54, 232] width 96 height 13
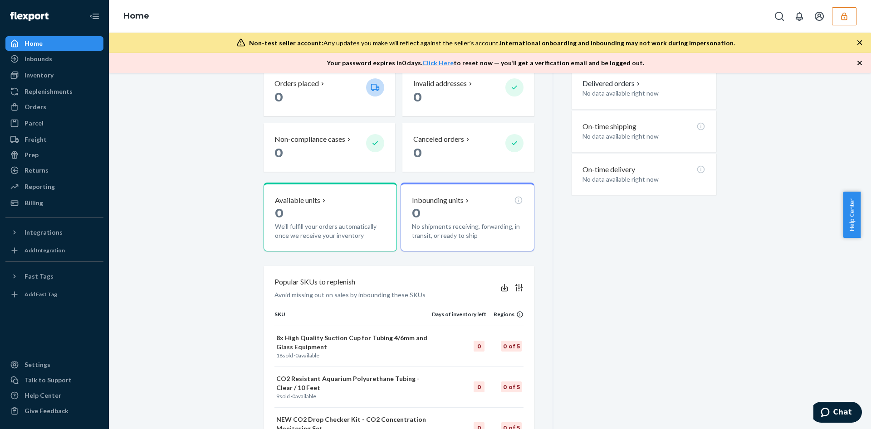
scroll to position [340, 0]
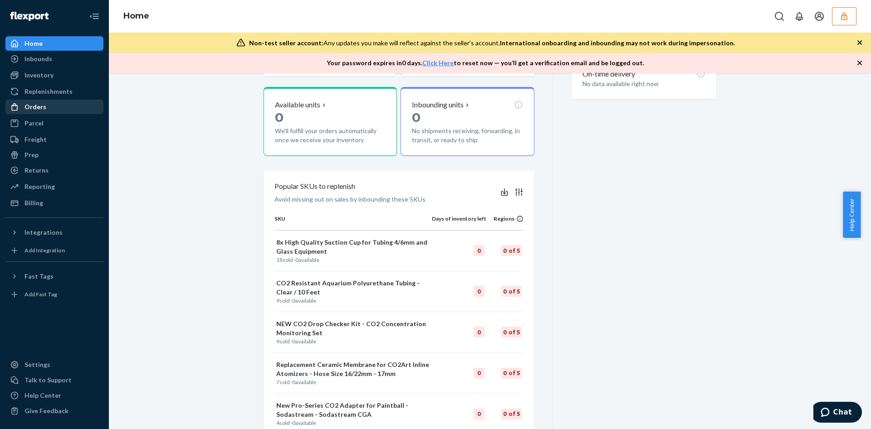
click at [60, 108] on div "Orders" at bounding box center [54, 107] width 96 height 13
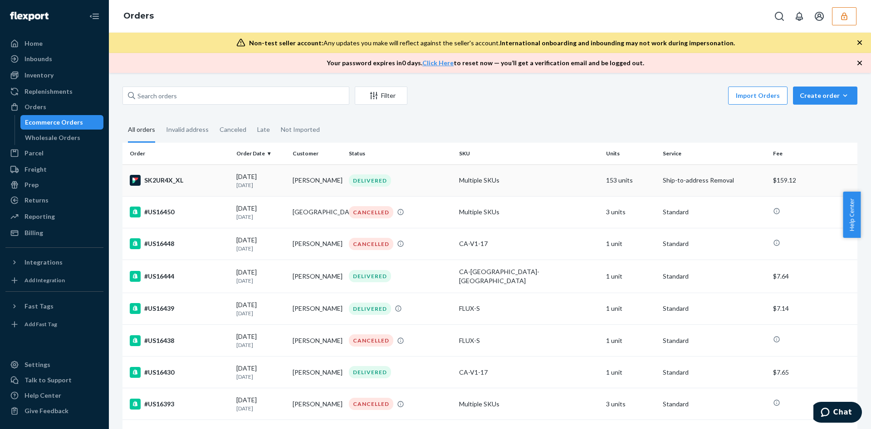
click at [527, 183] on td "Multiple SKUs" at bounding box center [528, 181] width 147 height 32
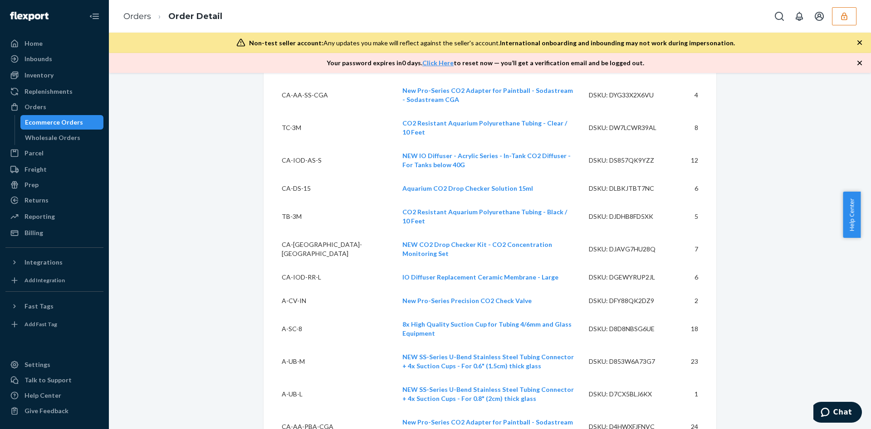
scroll to position [1812, 0]
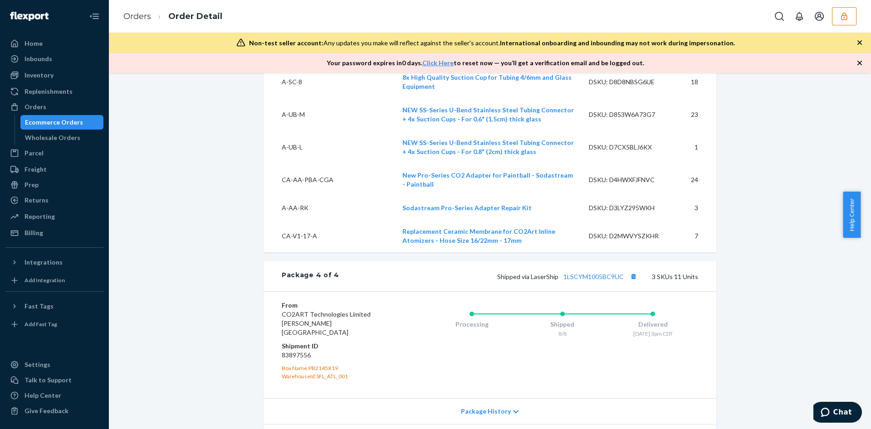
click at [853, 22] on button "button" at bounding box center [844, 16] width 24 height 18
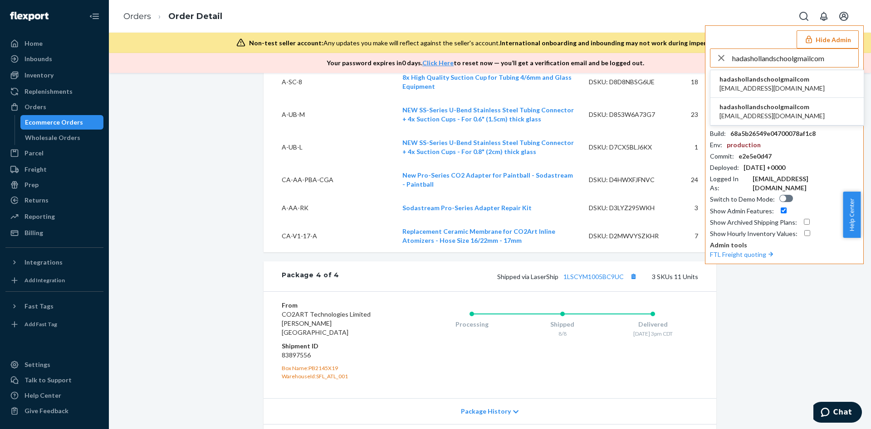
type input "hadashollandschoolgmailcom"
click at [815, 106] on li "hadashollandschoolgmailcom info@holla-hair.com" at bounding box center [786, 112] width 153 height 28
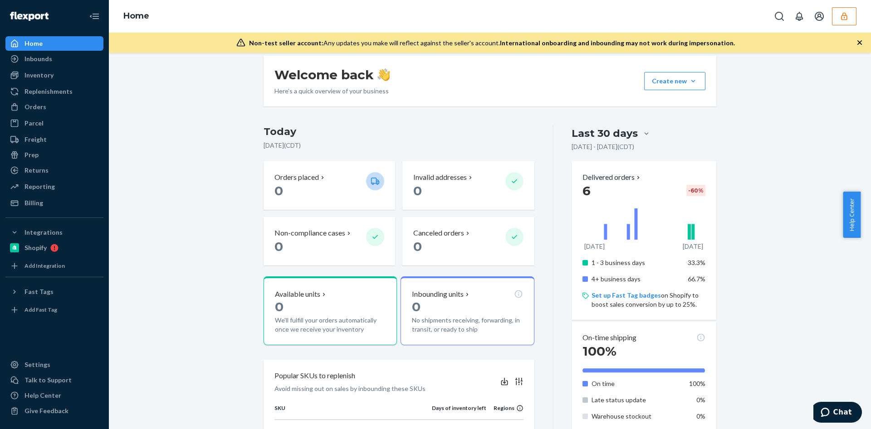
scroll to position [163, 0]
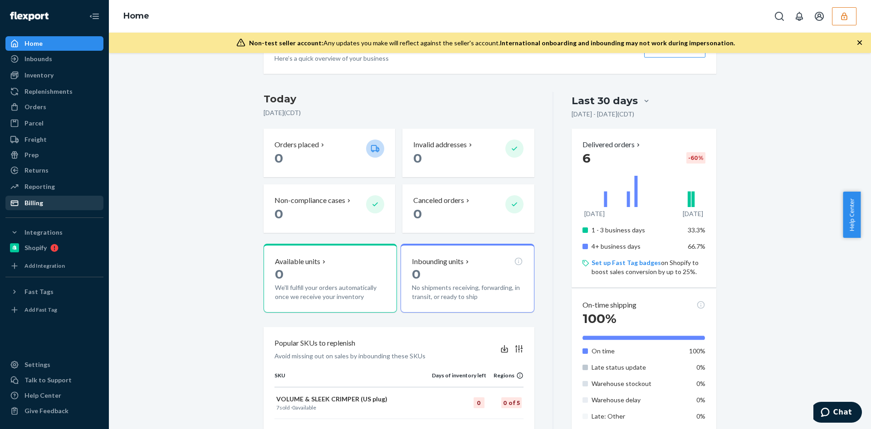
click at [70, 206] on div "Billing" at bounding box center [54, 203] width 96 height 13
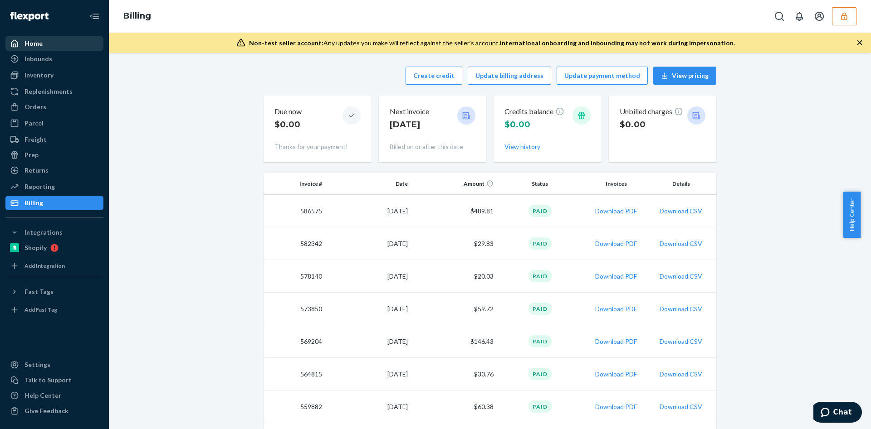
click at [62, 46] on div "Home" at bounding box center [54, 43] width 96 height 13
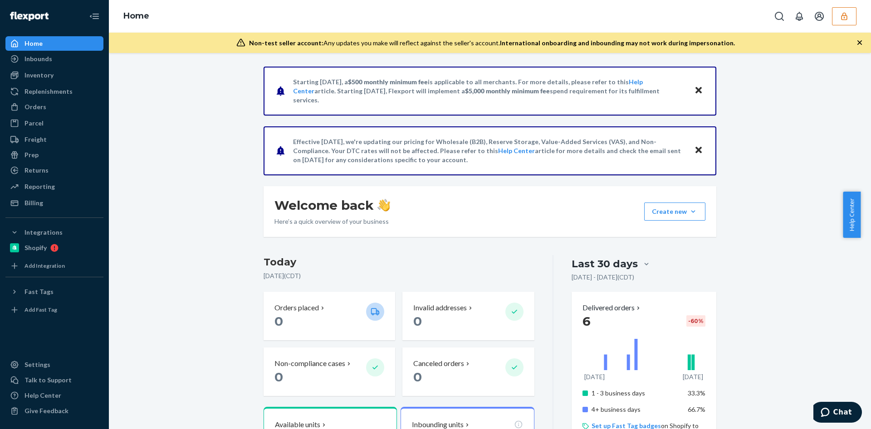
click at [844, 16] on icon "button" at bounding box center [843, 16] width 9 height 9
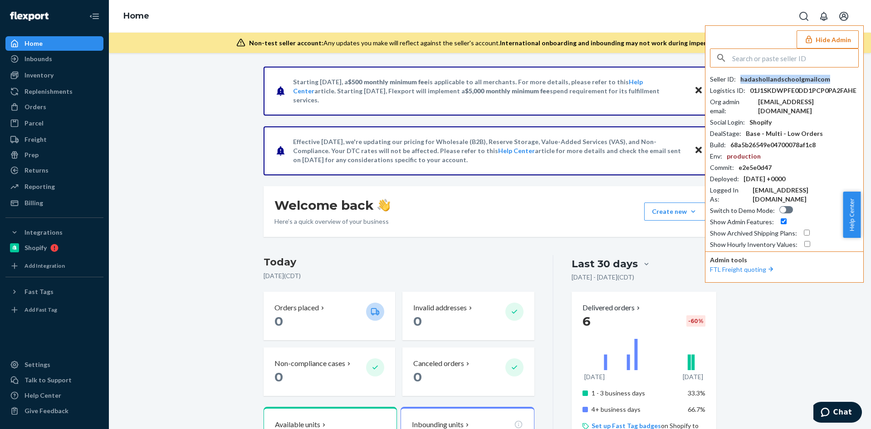
click at [766, 77] on div "hadashollandschoolgmailcom" at bounding box center [785, 79] width 90 height 9
click at [623, 229] on div "Welcome back Here’s a quick overview of your business Create new Create new inb…" at bounding box center [489, 211] width 453 height 51
click at [760, 76] on div "hadashollandschoolgmailcom" at bounding box center [785, 79] width 90 height 9
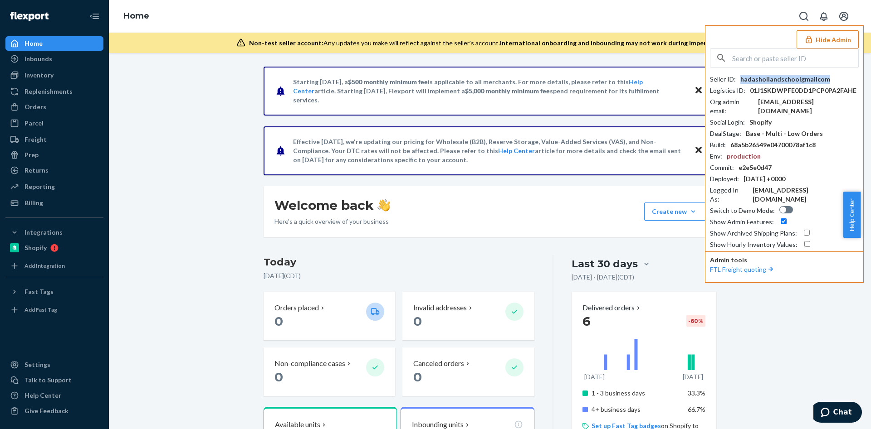
copy div "hadashollandschoolgmailcom"
click at [777, 100] on div "hadashollandschool@gmail.com" at bounding box center [808, 106] width 101 height 18
copy div "hadashollandschool@gmail.com"
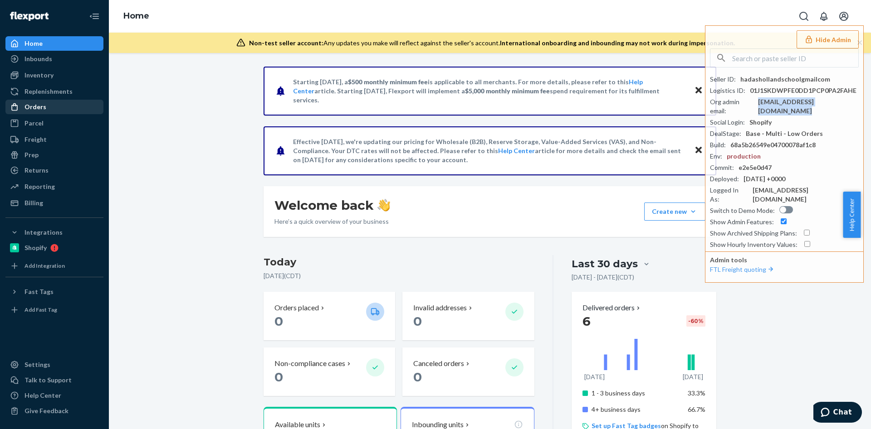
click at [60, 106] on div "Orders" at bounding box center [54, 107] width 96 height 13
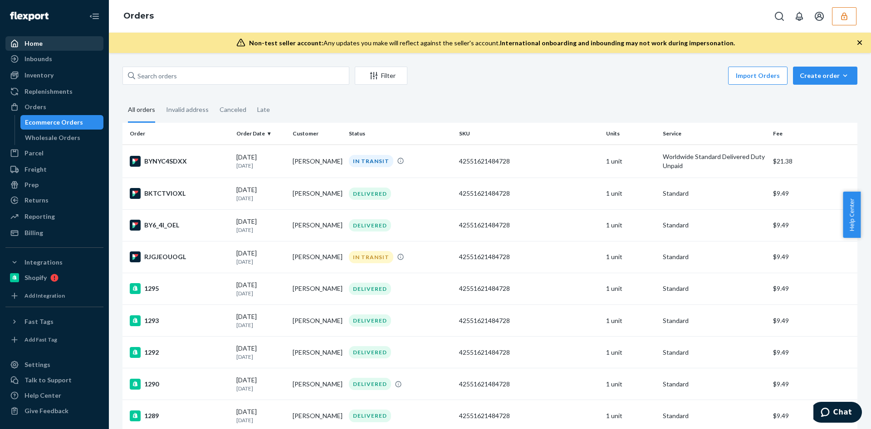
click at [73, 48] on div "Home" at bounding box center [54, 43] width 96 height 13
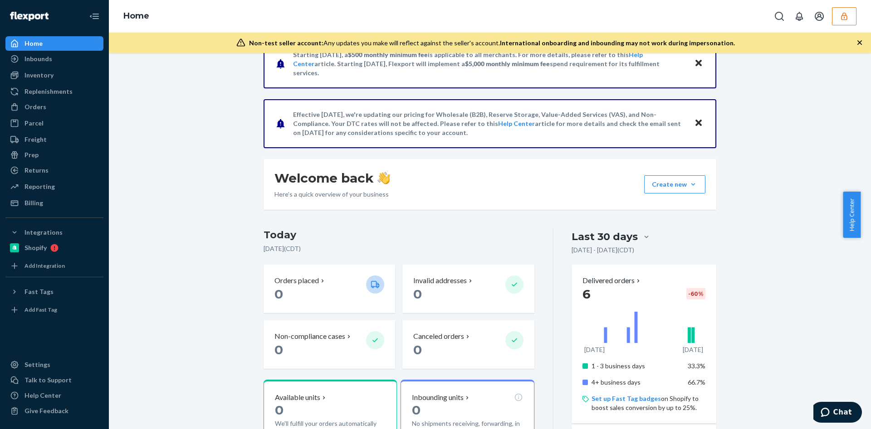
scroll to position [109, 0]
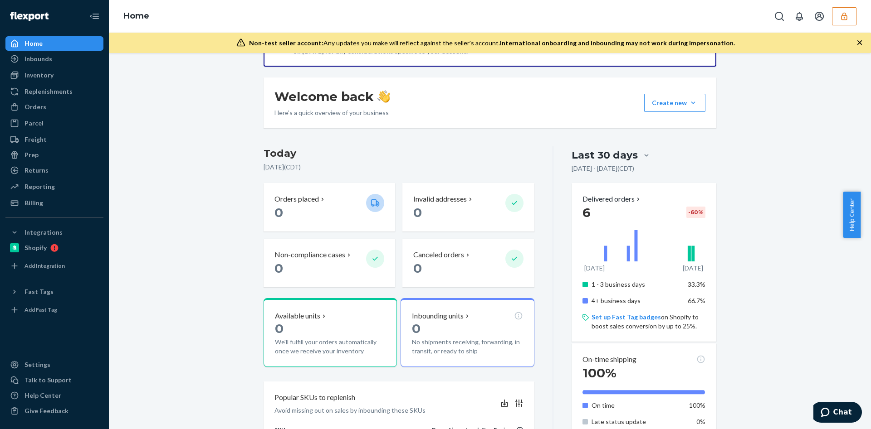
click at [853, 23] on button "button" at bounding box center [844, 16] width 24 height 18
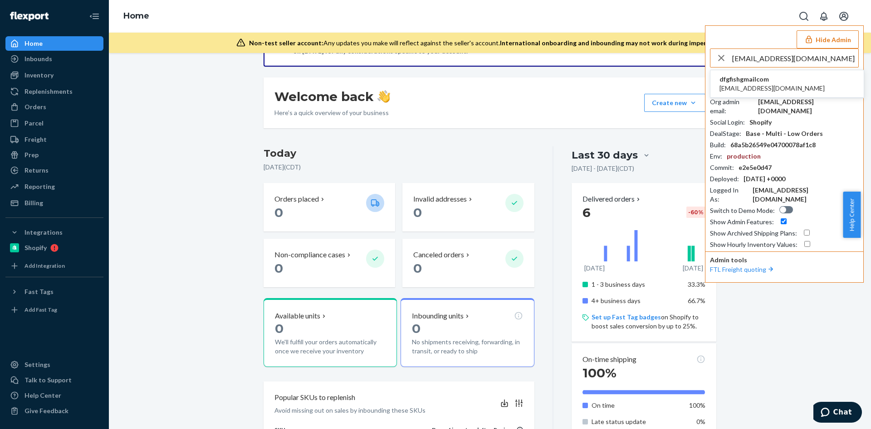
type input "[EMAIL_ADDRESS][DOMAIN_NAME]"
click at [774, 83] on li "dfgfishgmailcom dfgfish@gmail.com" at bounding box center [786, 84] width 153 height 28
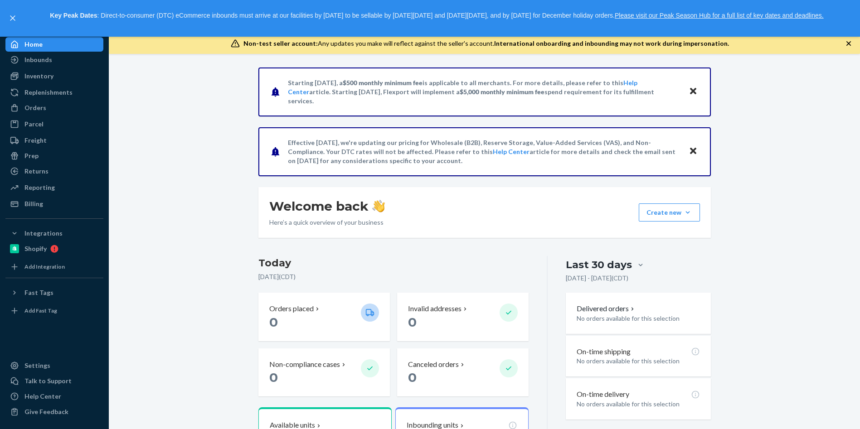
scroll to position [37, 0]
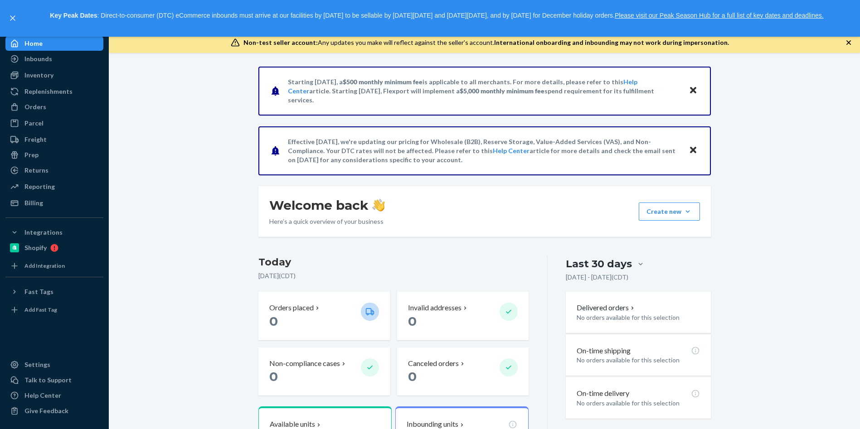
click at [385, 249] on div "Starting [DATE], a $500 monthly minimum fee is applicable to all merchants. For…" at bounding box center [485, 309] width 466 height 485
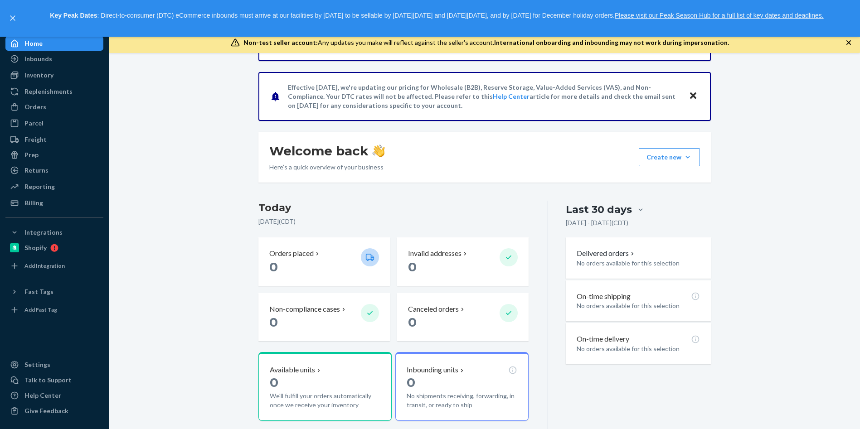
scroll to position [82, 0]
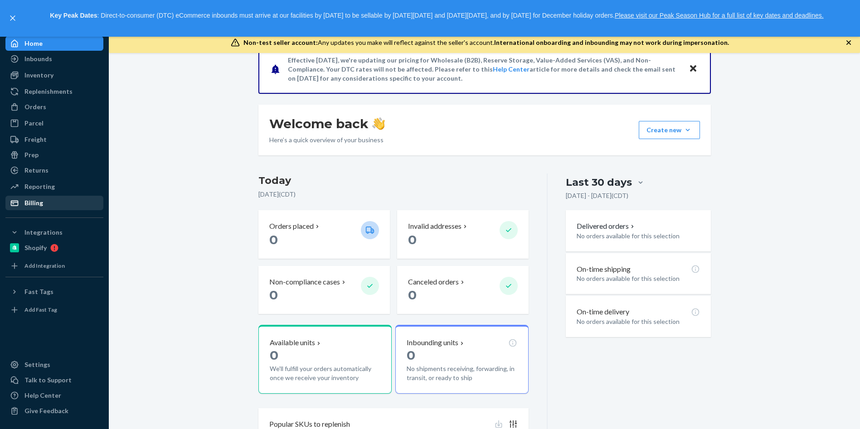
click at [49, 208] on div "Billing" at bounding box center [54, 203] width 96 height 13
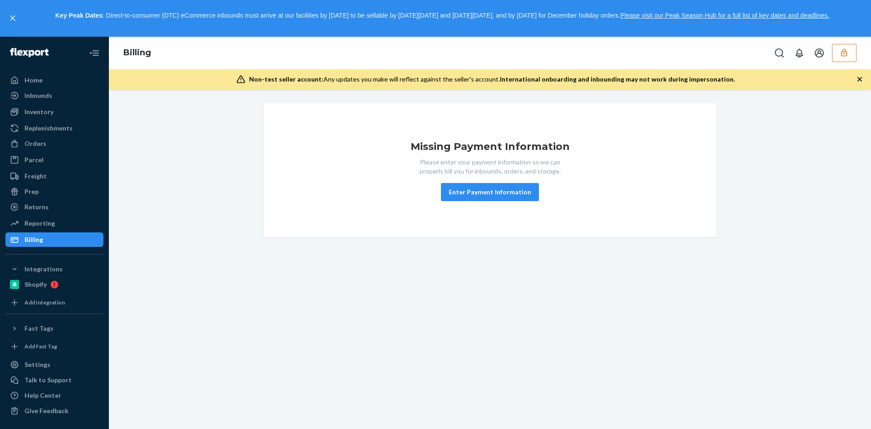
click at [65, 168] on div "Parcel Parcel orders Integrations" at bounding box center [54, 160] width 98 height 15
click at [50, 164] on div "Parcel" at bounding box center [54, 160] width 96 height 13
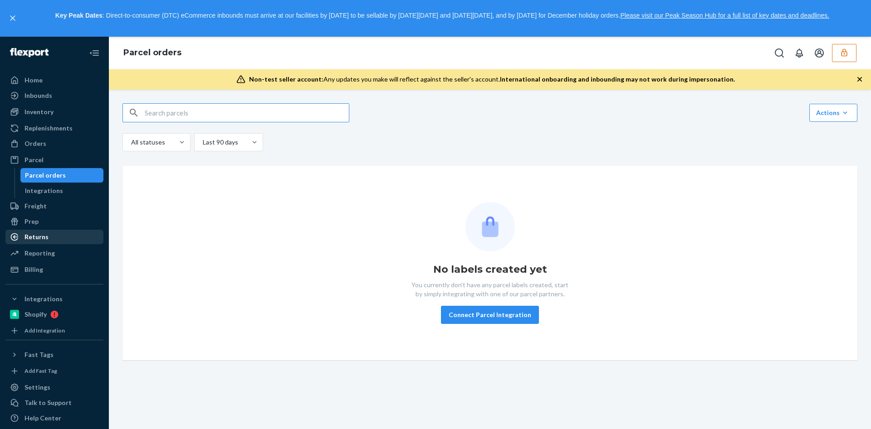
click at [51, 238] on div "Returns" at bounding box center [54, 237] width 96 height 13
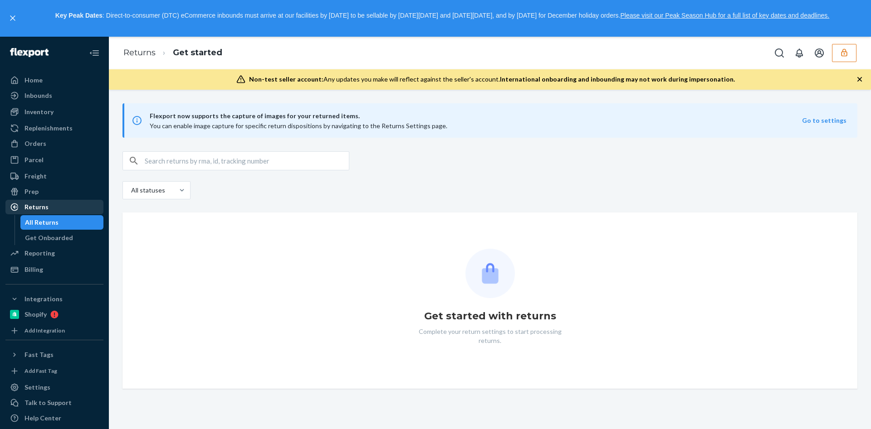
click at [55, 202] on div "Returns" at bounding box center [54, 207] width 96 height 13
click at [54, 178] on div "Freight" at bounding box center [54, 176] width 96 height 13
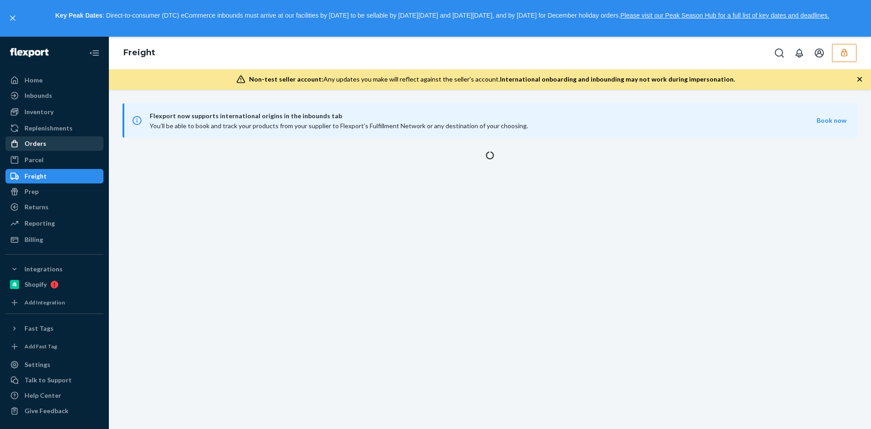
click at [53, 141] on div "Orders" at bounding box center [54, 143] width 96 height 13
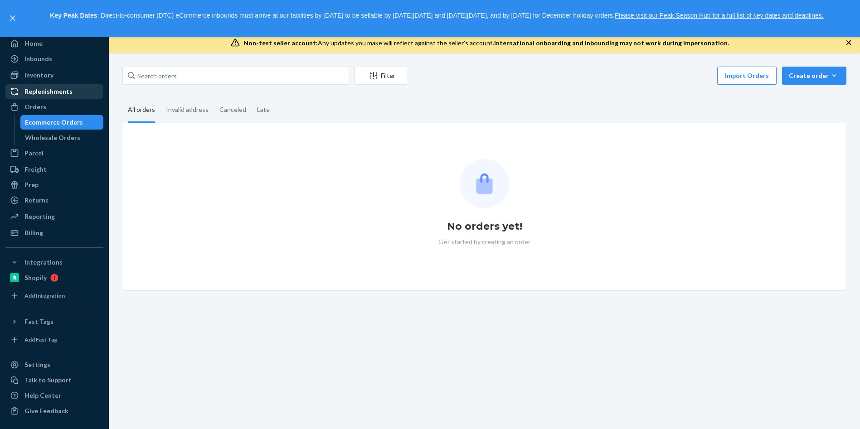
click at [54, 98] on div "Replenishments" at bounding box center [54, 91] width 96 height 13
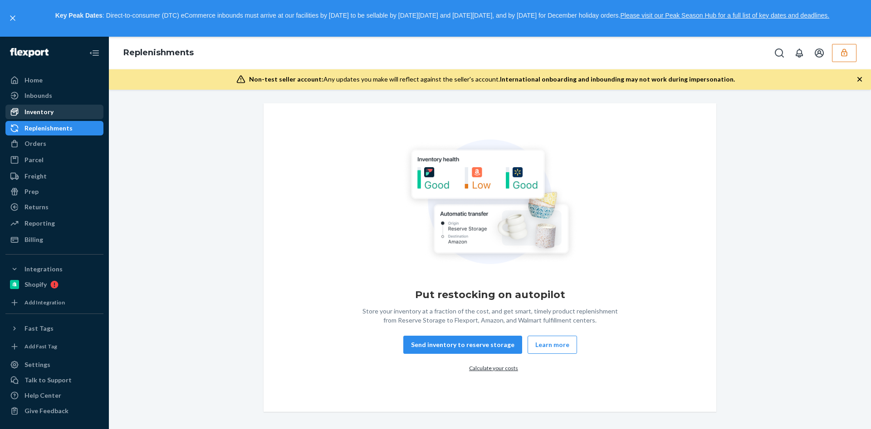
click at [49, 105] on link "Inventory" at bounding box center [54, 112] width 98 height 15
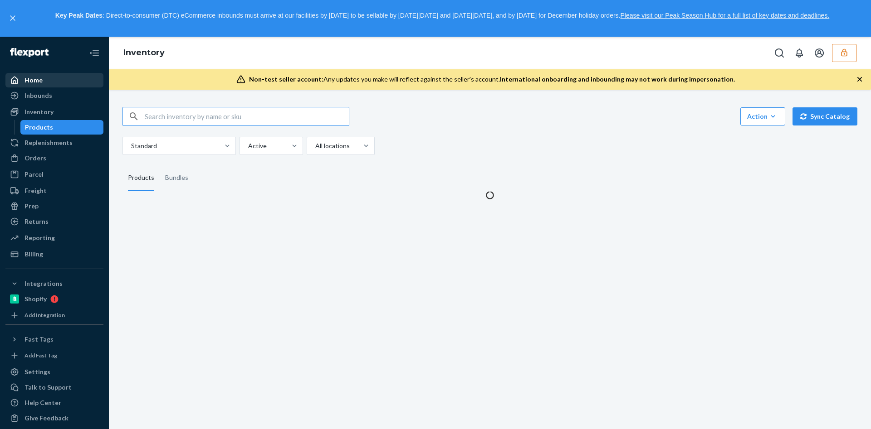
click at [50, 87] on link "Home" at bounding box center [54, 80] width 98 height 15
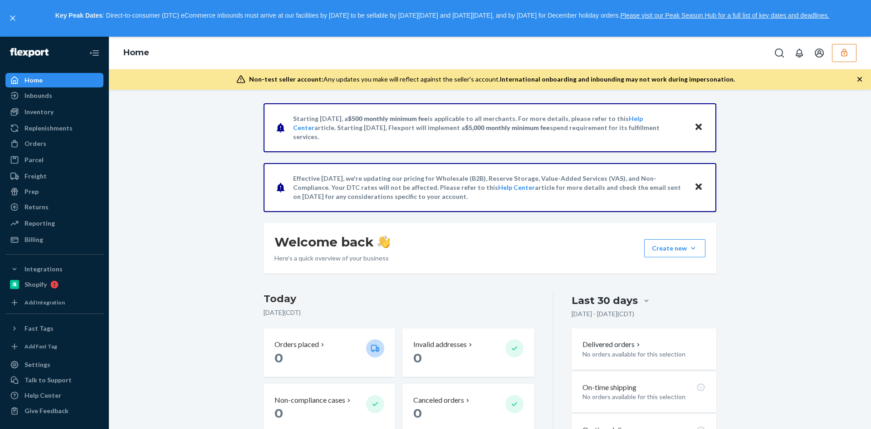
click at [830, 57] on div at bounding box center [813, 53] width 86 height 18
click at [835, 58] on button "button" at bounding box center [844, 53] width 24 height 18
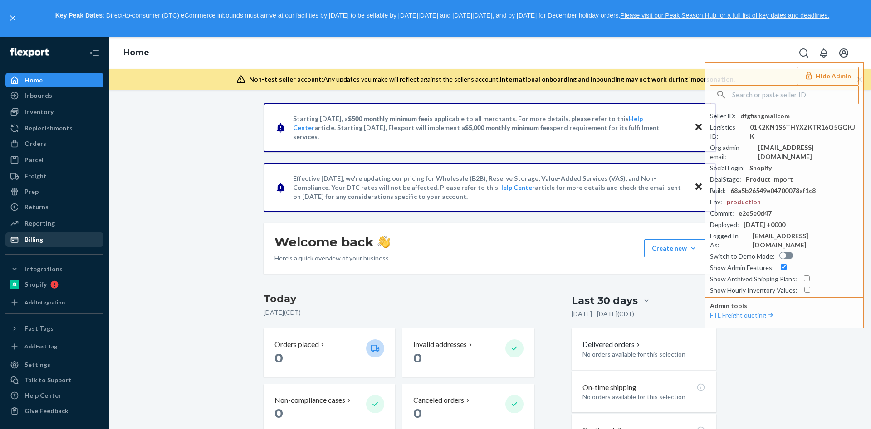
click at [31, 241] on div "Billing" at bounding box center [33, 239] width 19 height 9
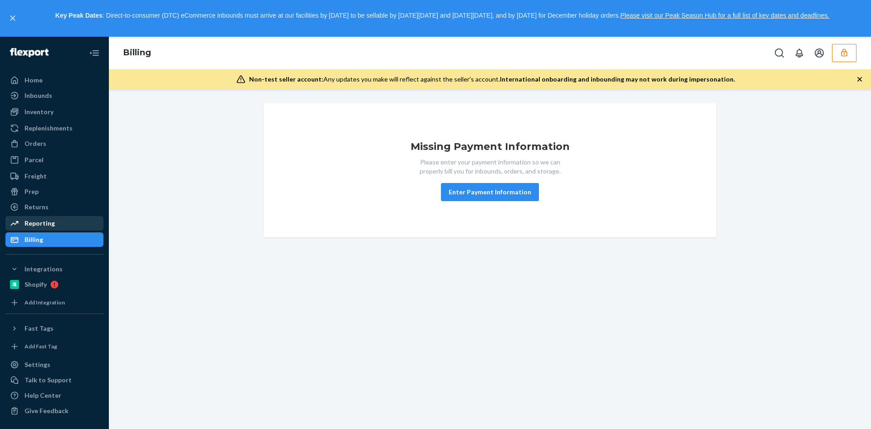
click at [56, 223] on div "Reporting" at bounding box center [54, 223] width 96 height 13
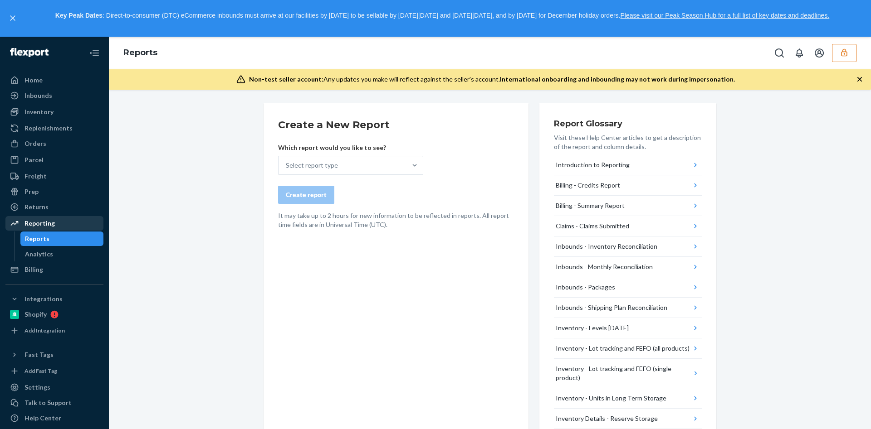
click at [56, 216] on link "Reporting" at bounding box center [54, 223] width 98 height 15
click at [855, 52] on button "button" at bounding box center [844, 53] width 24 height 18
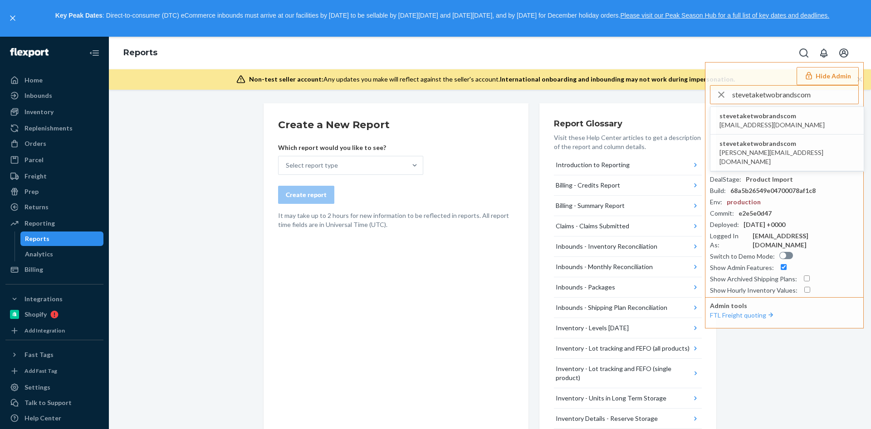
type input "stevetaketwobrandscom"
drag, startPoint x: 219, startPoint y: 0, endPoint x: 264, endPoint y: 45, distance: 63.8
click at [264, 45] on div "Reports Hide Admin stevetaketwobrandscom stevetaketwobrandscom [EMAIL_ADDRESS][…" at bounding box center [490, 53] width 762 height 33
click at [751, 116] on span "stevetaketwobrandscom" at bounding box center [771, 116] width 105 height 9
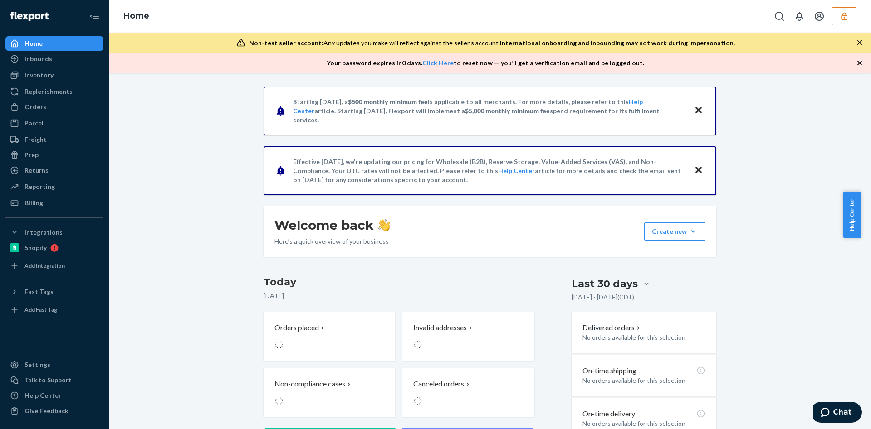
click at [230, 186] on div "Starting [DATE], a $500 monthly minimum fee is applicable to all merchants. For…" at bounding box center [490, 330] width 748 height 486
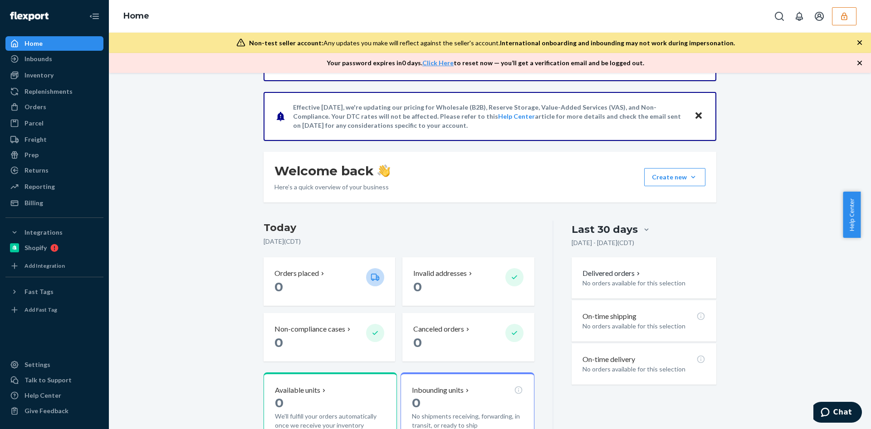
click at [230, 186] on div "Starting [DATE], a $500 monthly minimum fee is applicable to all merchants. For…" at bounding box center [490, 274] width 748 height 485
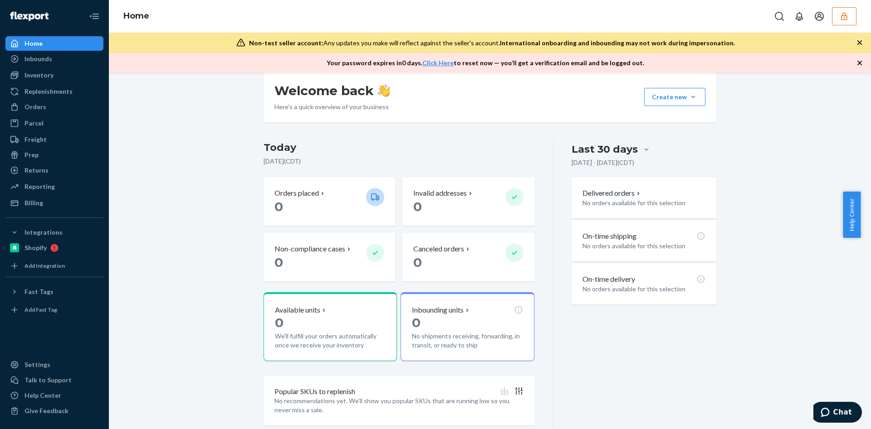
scroll to position [136, 0]
click at [56, 204] on div "Billing" at bounding box center [54, 203] width 96 height 13
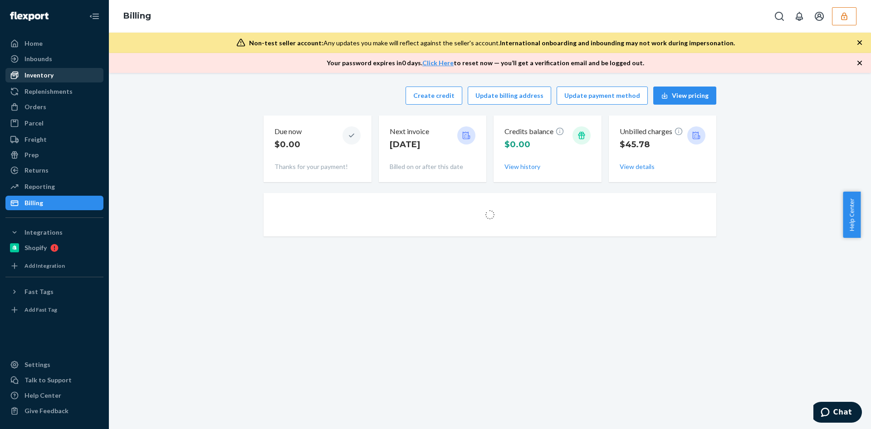
click at [39, 69] on div "Inventory" at bounding box center [54, 75] width 96 height 13
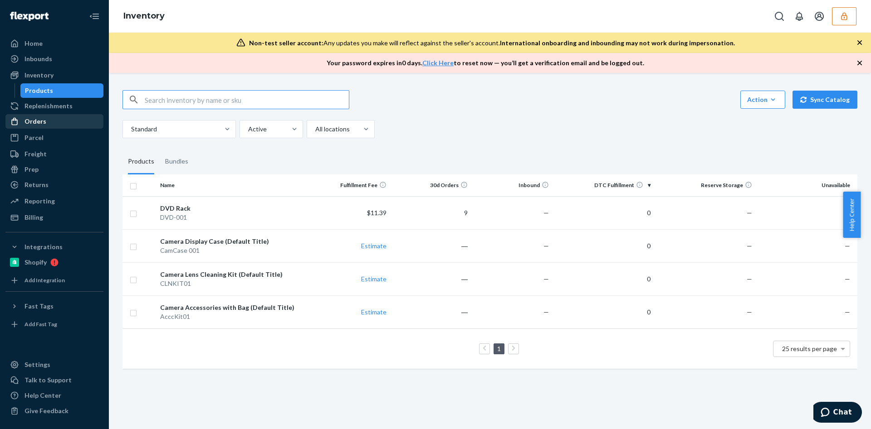
click at [71, 123] on div "Orders" at bounding box center [54, 121] width 96 height 13
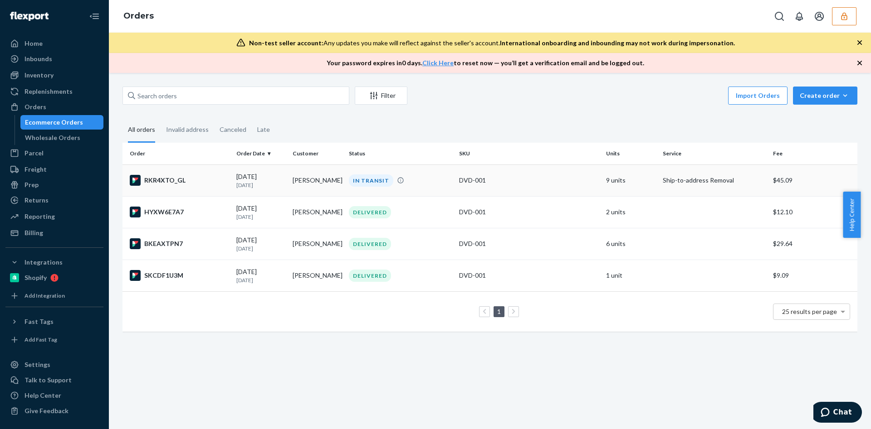
click at [535, 179] on div "DVD-001" at bounding box center [529, 180] width 140 height 9
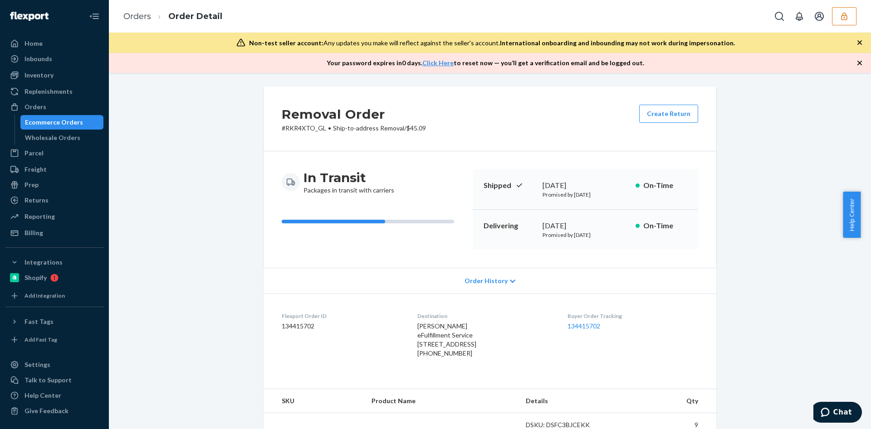
click at [535, 179] on div "Shipped August 18, 2025 Promised by September 5, 2025 On-Time" at bounding box center [585, 190] width 225 height 40
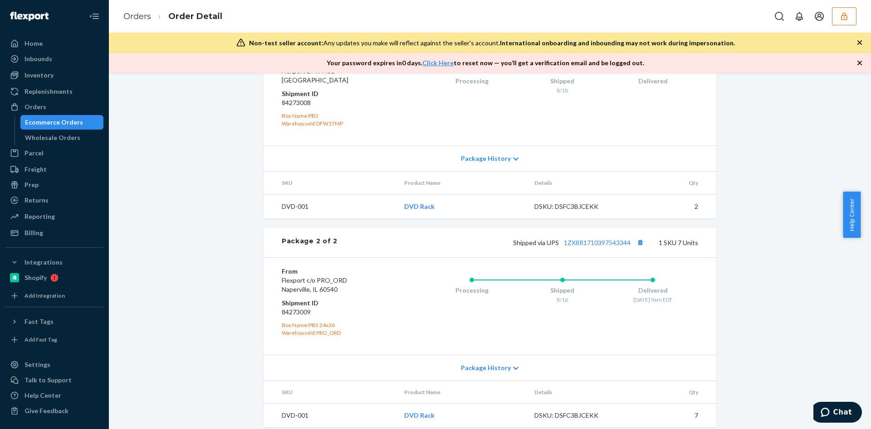
scroll to position [455, 0]
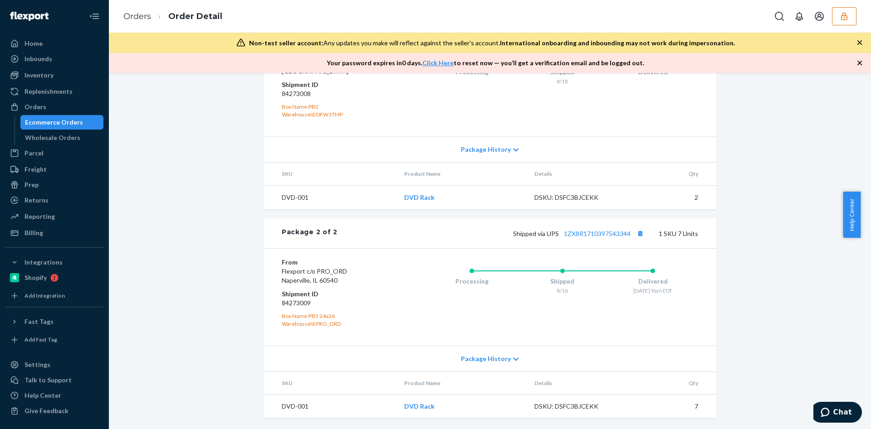
click at [535, 179] on th "Details" at bounding box center [577, 174] width 100 height 23
click at [287, 302] on dd "84273009" at bounding box center [336, 303] width 108 height 9
copy dd "84273009"
click at [365, 161] on div "Package History" at bounding box center [489, 149] width 453 height 26
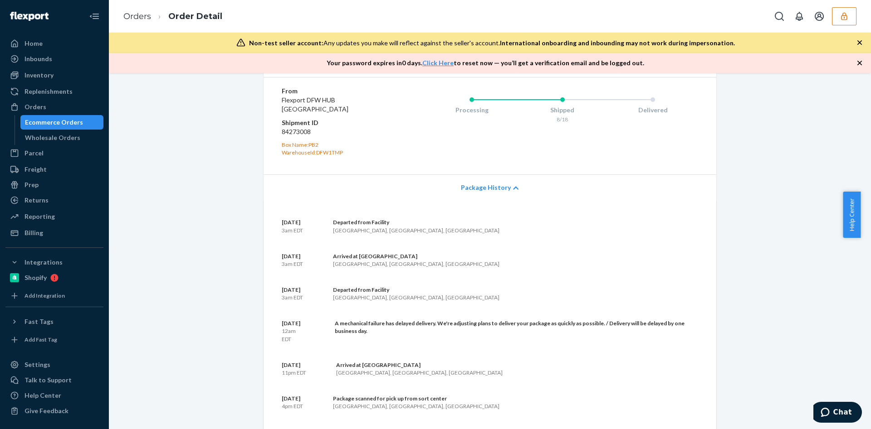
scroll to position [374, 0]
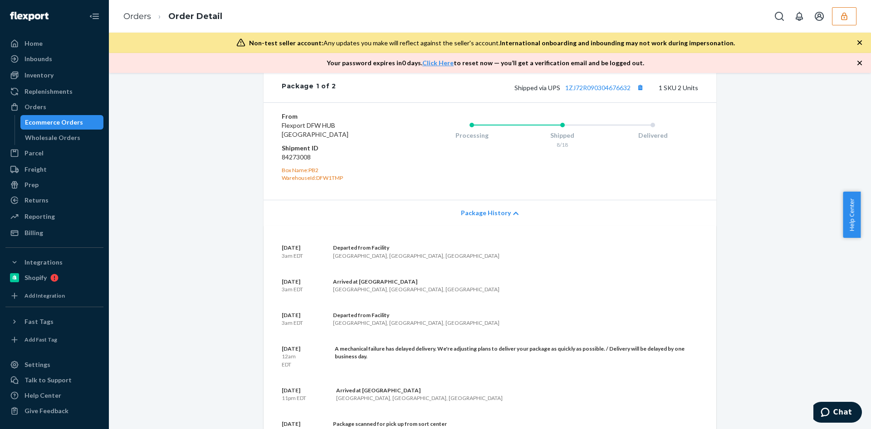
click at [733, 162] on div "Removal Order # RKR4XTO_GL • Ship-to-address Removal / $45.09 Create Return In …" at bounding box center [490, 243] width 748 height 1060
click at [487, 218] on span "Package History" at bounding box center [486, 213] width 50 height 9
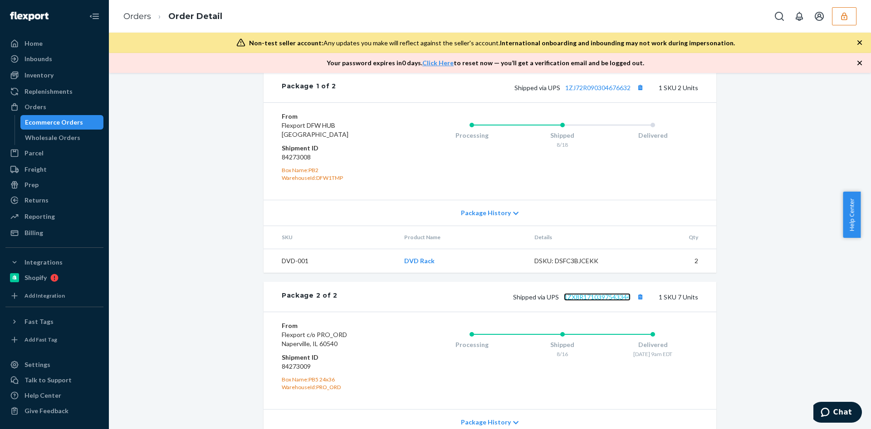
click at [611, 301] on link "1ZX8R1710397543344" at bounding box center [597, 297] width 67 height 8
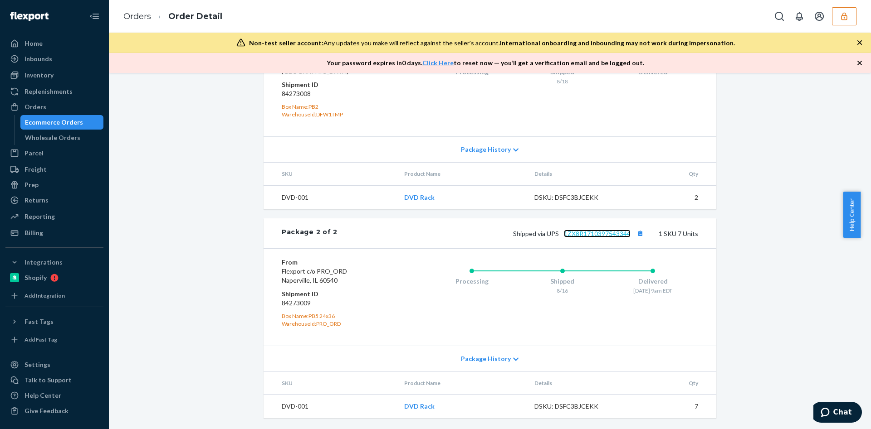
scroll to position [455, 0]
click at [569, 406] on div "DSKU: DSFC3BJCEKK" at bounding box center [576, 406] width 85 height 9
copy div "DSFC3BJCEKK"
click at [436, 187] on td "DVD Rack" at bounding box center [462, 197] width 130 height 24
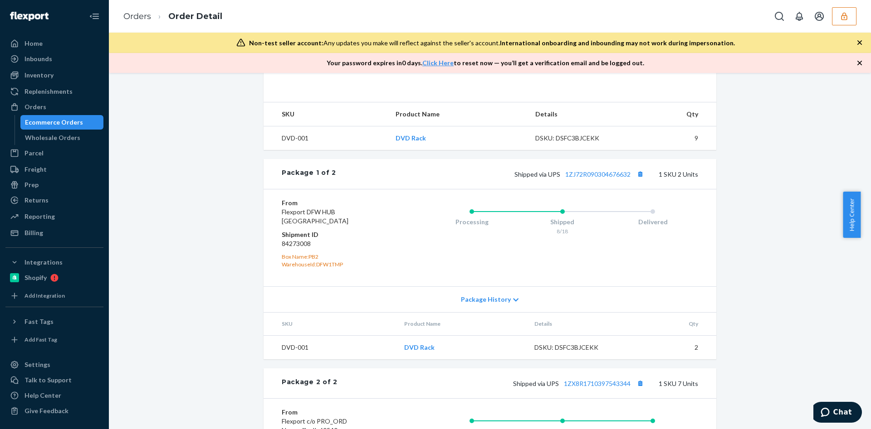
scroll to position [265, 0]
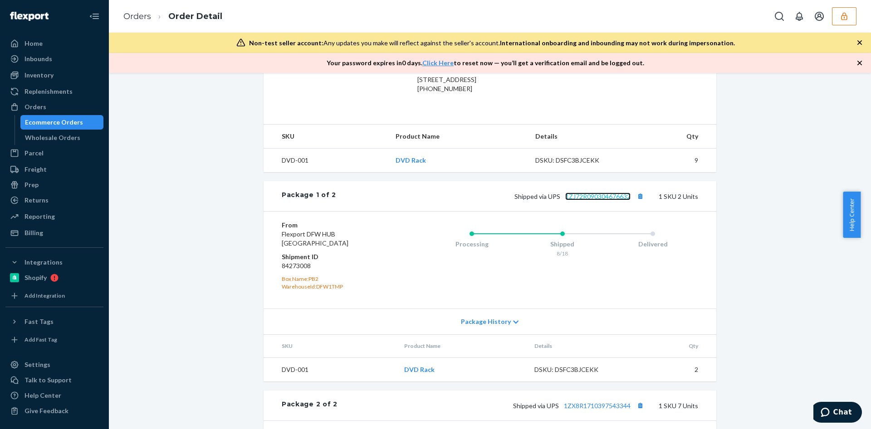
click at [601, 200] on link "1ZJ72R090304676632" at bounding box center [597, 197] width 65 height 8
click at [61, 231] on div "Billing" at bounding box center [54, 233] width 96 height 13
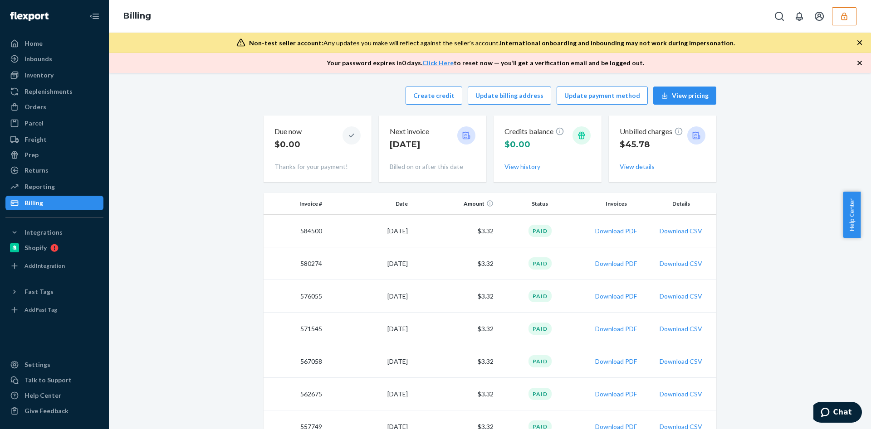
click at [847, 15] on icon "button" at bounding box center [844, 16] width 6 height 8
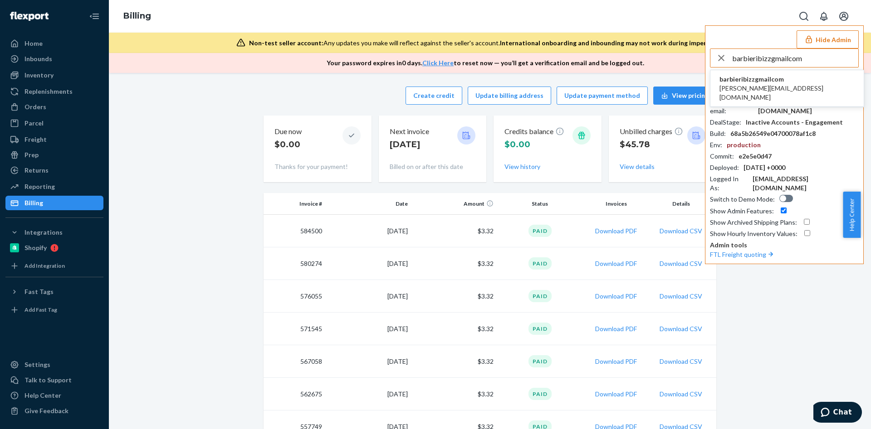
type input "barbieribizzgmailcom"
click at [754, 80] on span "barbieribizzgmailcom" at bounding box center [786, 79] width 135 height 9
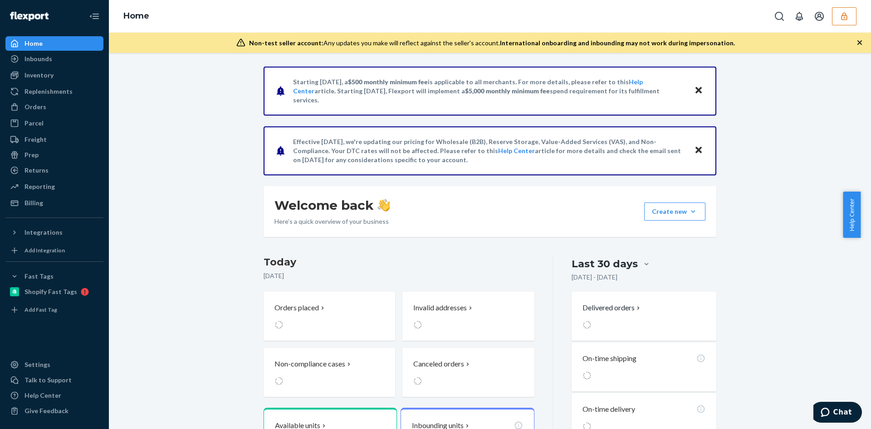
click at [205, 195] on div "Starting July 1, 2025, a $500 monthly minimum fee is applicable to all merchant…" at bounding box center [490, 309] width 748 height 484
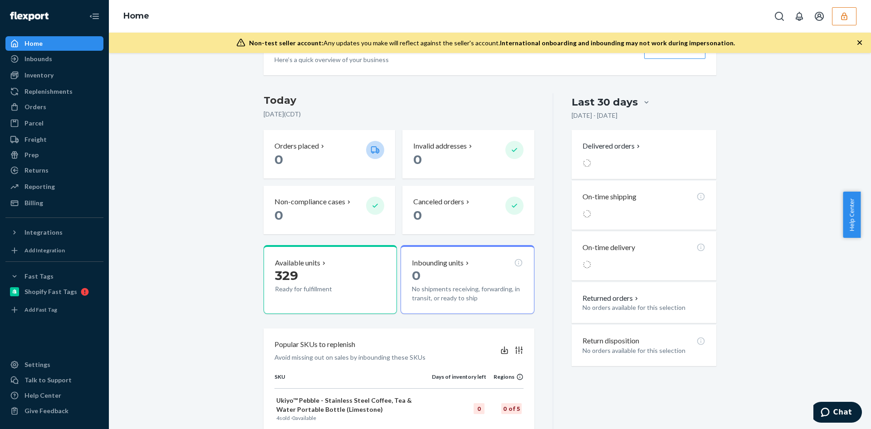
scroll to position [163, 0]
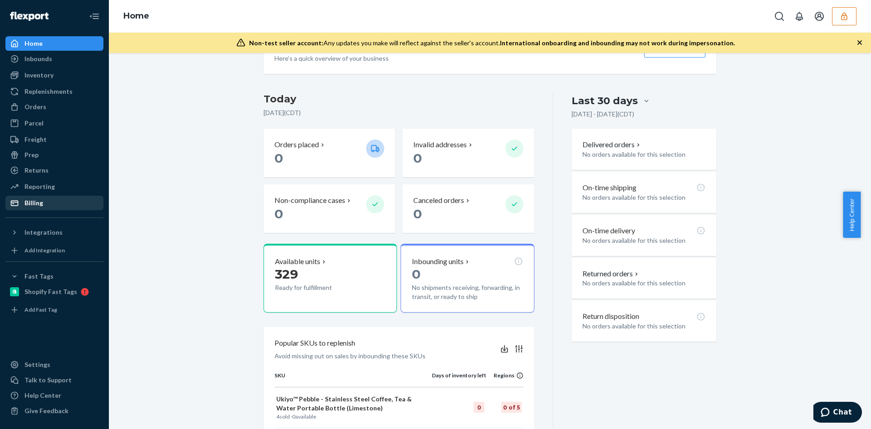
click at [39, 207] on div "Billing" at bounding box center [33, 203] width 19 height 9
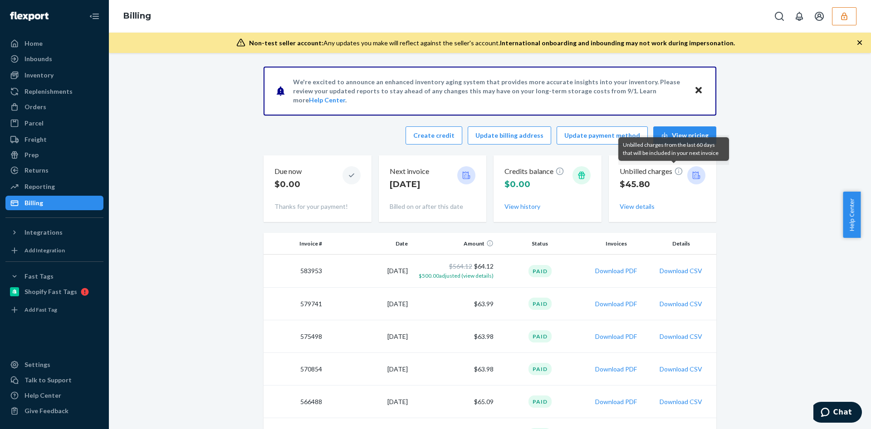
click at [842, 23] on button "button" at bounding box center [844, 16] width 24 height 18
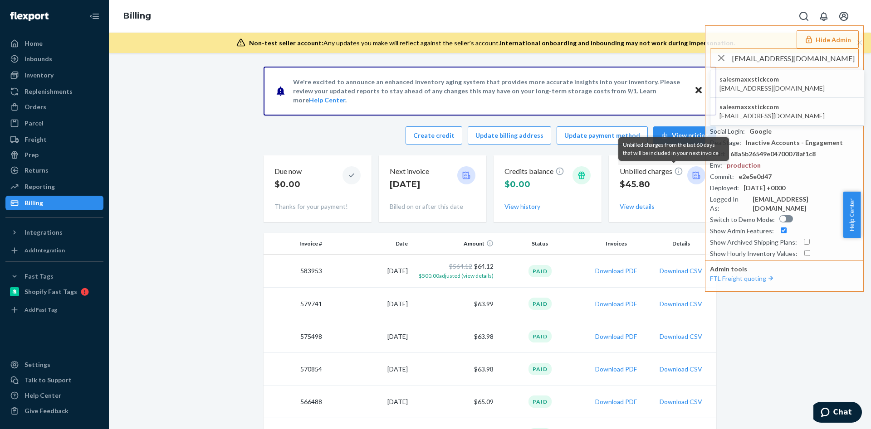
type input "sales@maxxstick.com"
click at [749, 78] on span "salesmaxxstickcom" at bounding box center [771, 79] width 105 height 9
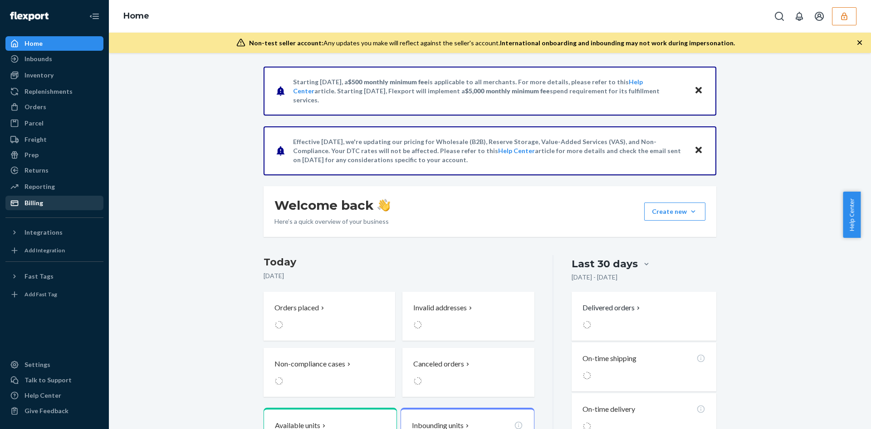
click at [57, 207] on div "Billing" at bounding box center [54, 203] width 96 height 13
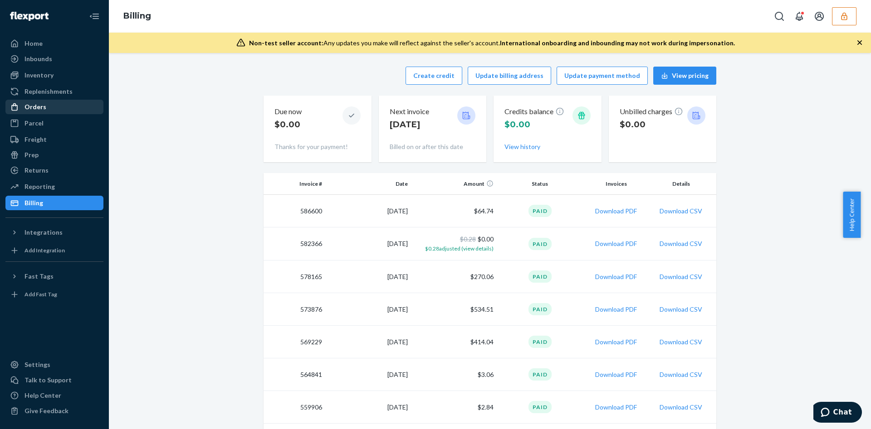
click at [61, 105] on div "Orders" at bounding box center [54, 107] width 96 height 13
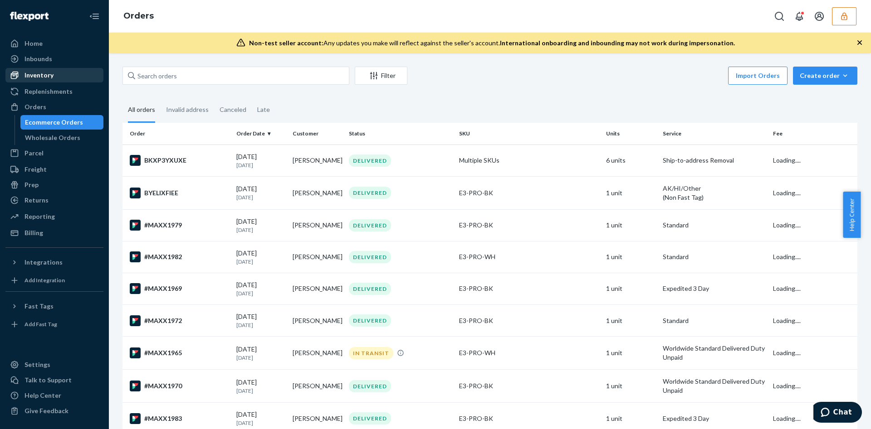
click at [60, 77] on div "Inventory" at bounding box center [54, 75] width 96 height 13
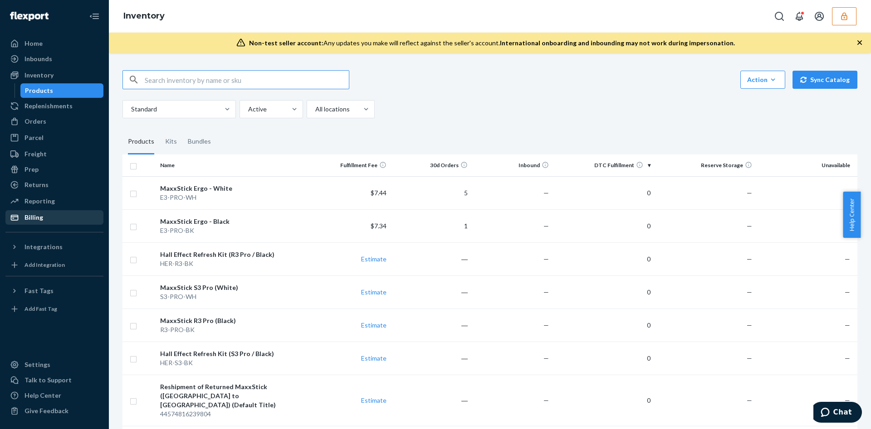
click at [58, 216] on div "Billing" at bounding box center [54, 217] width 96 height 13
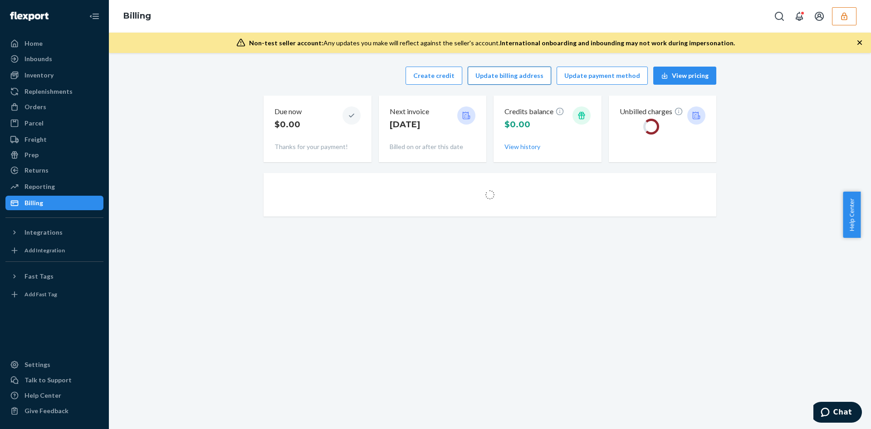
click at [524, 72] on button "Update billing address" at bounding box center [509, 76] width 83 height 18
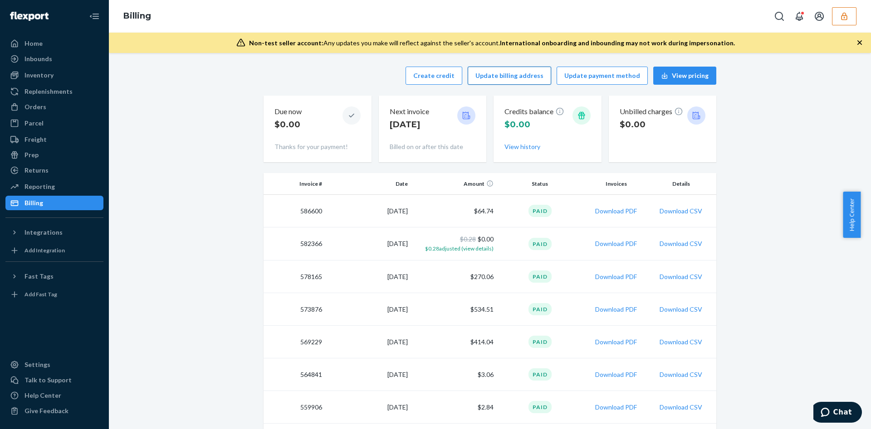
click at [524, 72] on button "Update billing address" at bounding box center [509, 76] width 83 height 18
click at [848, 15] on button "button" at bounding box center [844, 16] width 24 height 18
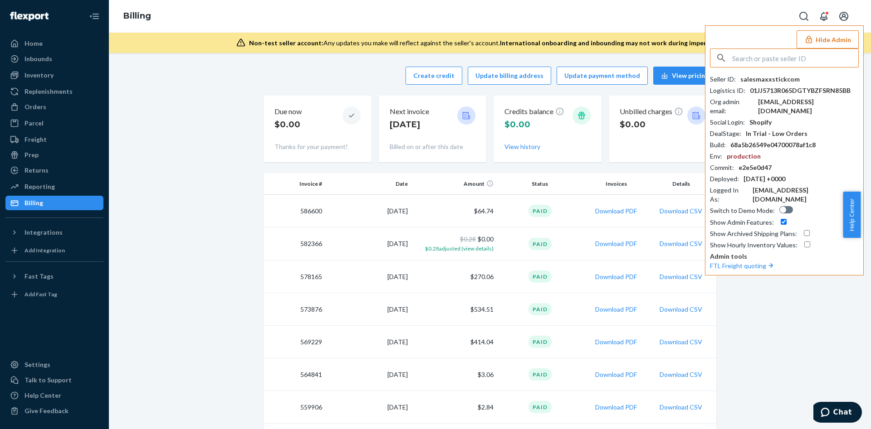
click at [771, 54] on input "text" at bounding box center [795, 58] width 126 height 18
paste input "contactfit2liveinfo"
type input "contactfit2liveinfo"
click at [735, 82] on span "contactfit2liveinfo" at bounding box center [771, 79] width 105 height 9
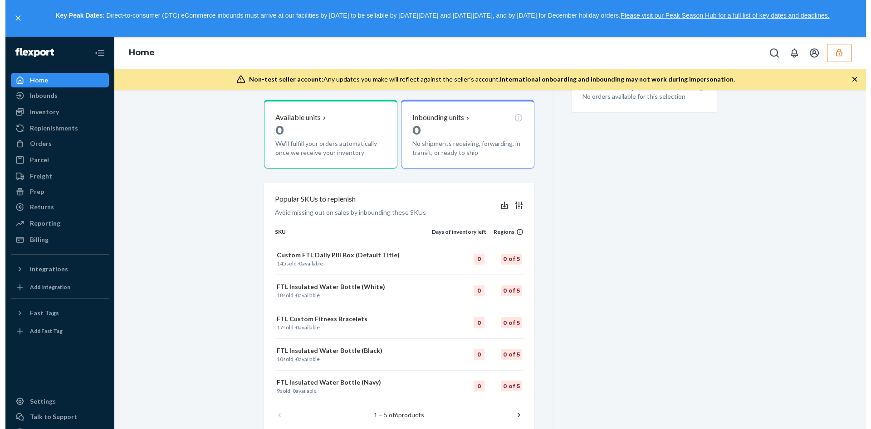
scroll to position [346, 0]
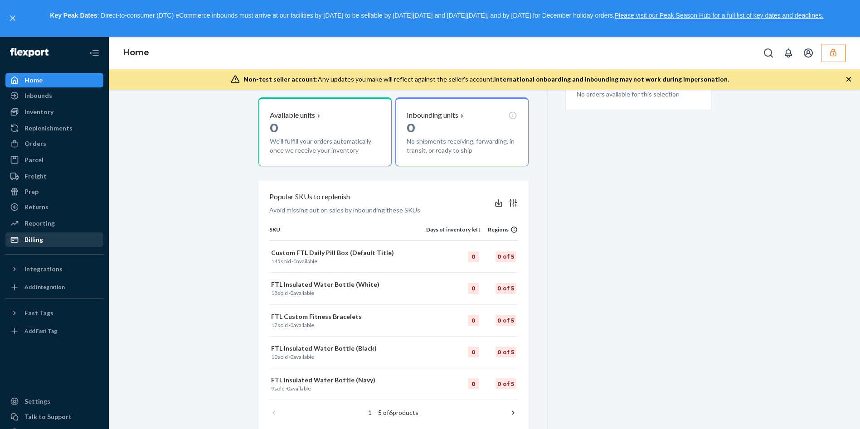
click at [39, 234] on div "Billing" at bounding box center [54, 240] width 96 height 13
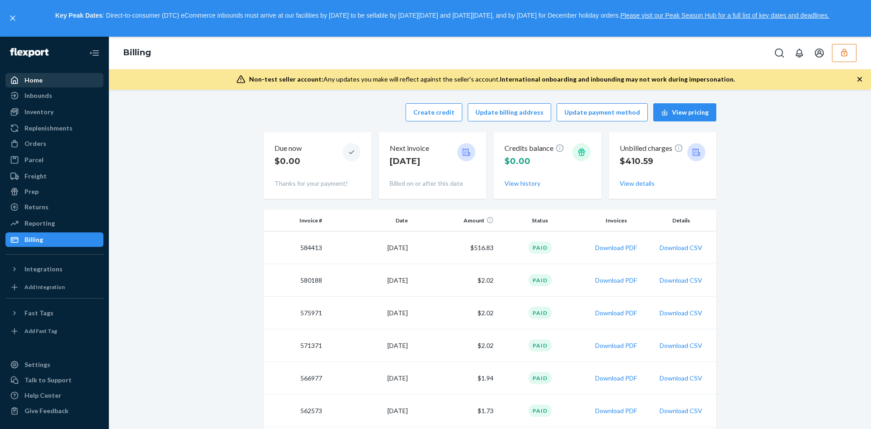
click at [53, 82] on div "Home" at bounding box center [54, 80] width 96 height 13
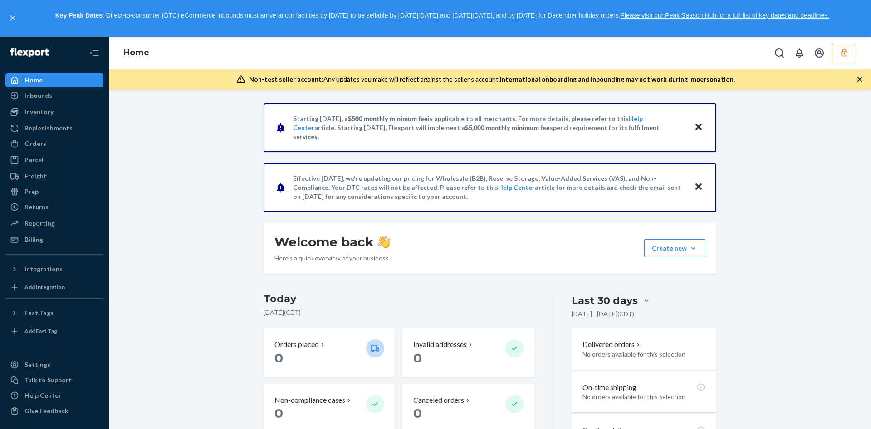
scroll to position [272, 0]
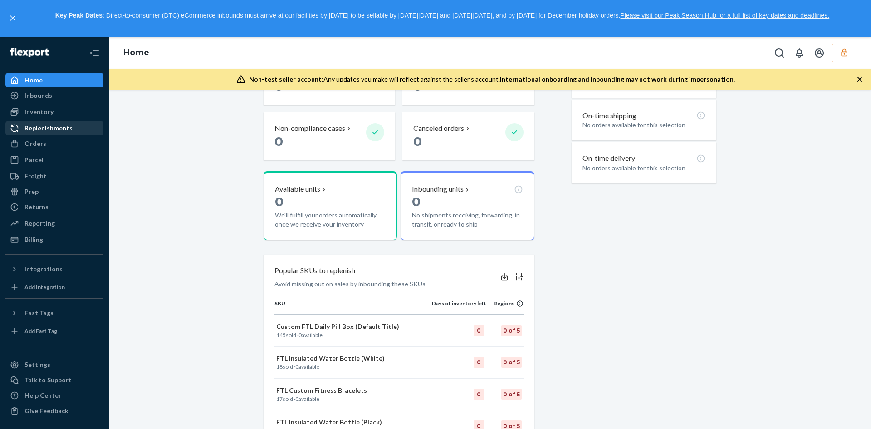
click at [40, 123] on div "Replenishments" at bounding box center [54, 128] width 96 height 13
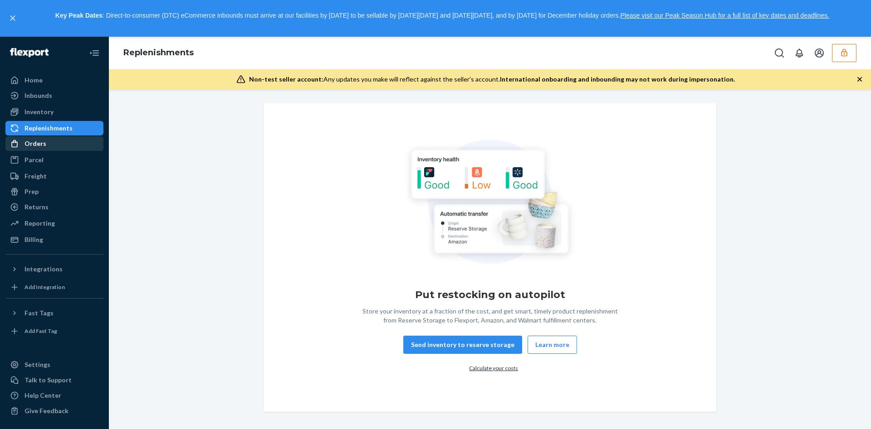
click at [48, 137] on div "Orders" at bounding box center [54, 143] width 96 height 13
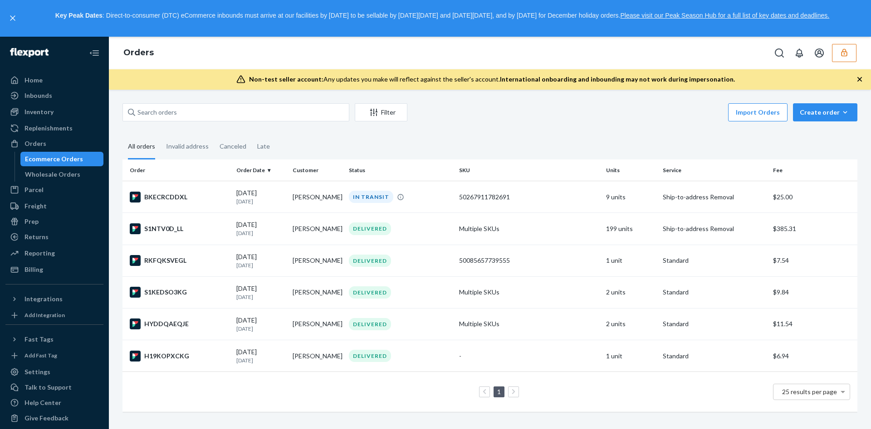
click at [847, 51] on icon "button" at bounding box center [843, 52] width 9 height 9
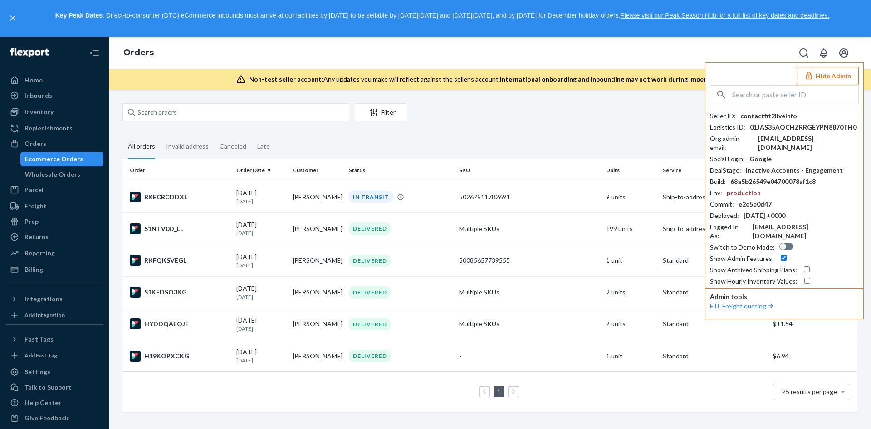
click at [775, 82] on div "Hide Admin Seller ID : contactfit2liveinfo Logistics ID : 01JAS35AQCHZRRGEYPN88…" at bounding box center [784, 191] width 159 height 258
click at [773, 88] on input "text" at bounding box center [795, 95] width 126 height 18
paste input "coreyehearthavenlycom"
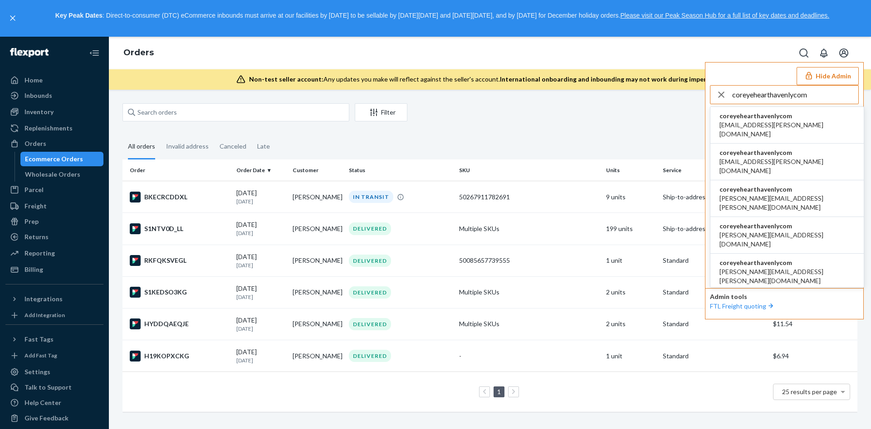
type input "coreyehearthavenlycom"
click at [779, 110] on li "coreyehearthavenlycom aemil.estvold@havenly.com" at bounding box center [786, 125] width 153 height 37
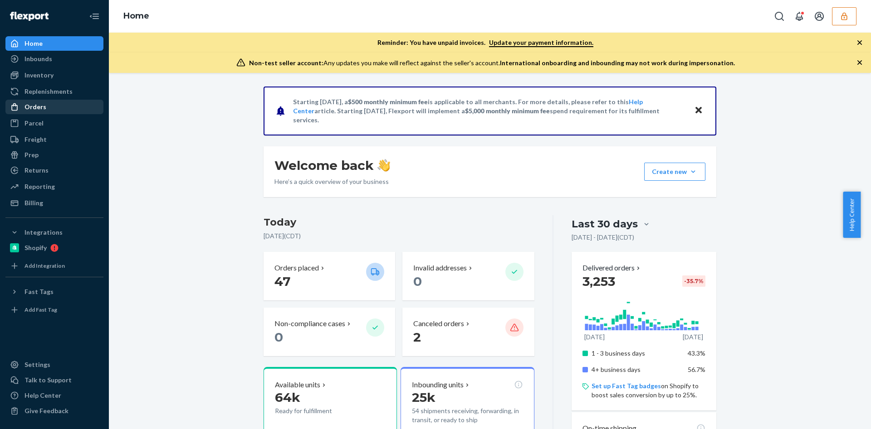
click at [41, 110] on div "Orders" at bounding box center [35, 106] width 22 height 9
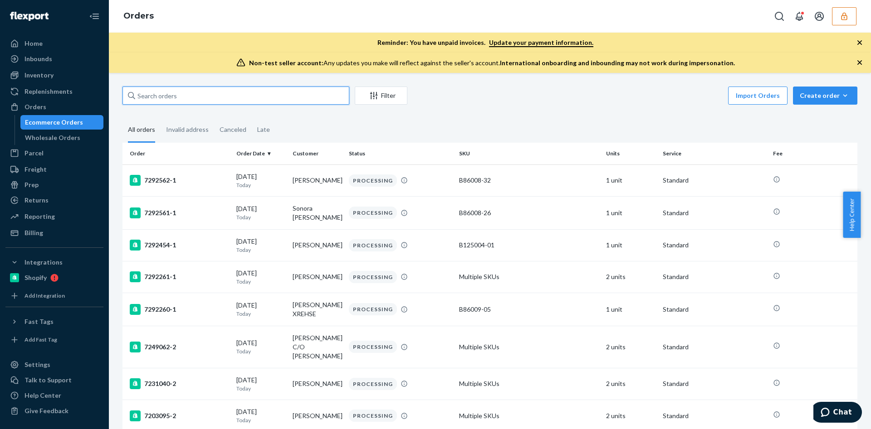
click at [159, 95] on input "text" at bounding box center [235, 96] width 227 height 18
paste input "133695481"
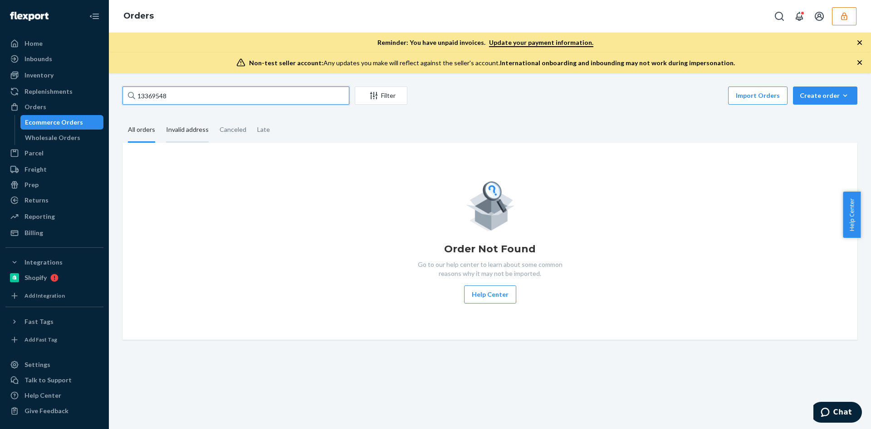
type input "133695481"
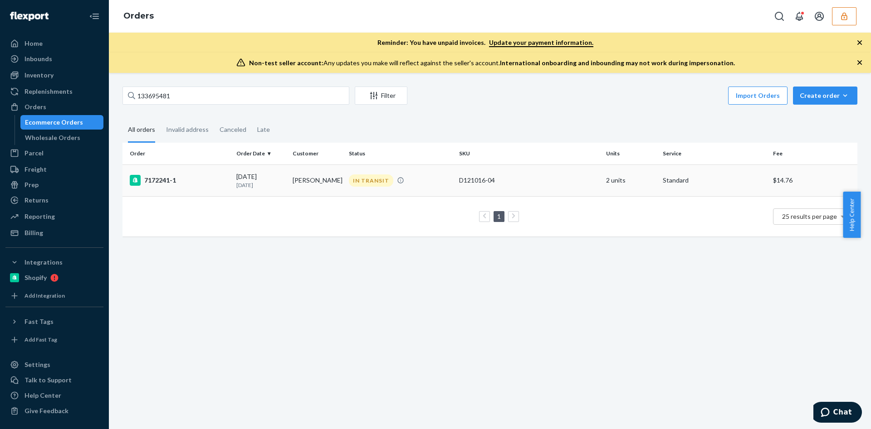
click at [467, 185] on div "D121016-04" at bounding box center [529, 180] width 140 height 9
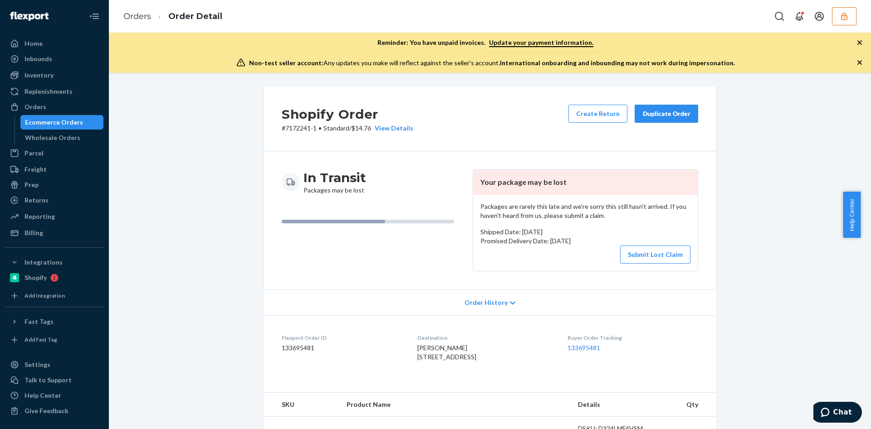
click at [844, 26] on div "Orders Order Detail" at bounding box center [490, 16] width 762 height 33
click at [845, 20] on icon "button" at bounding box center [843, 16] width 9 height 9
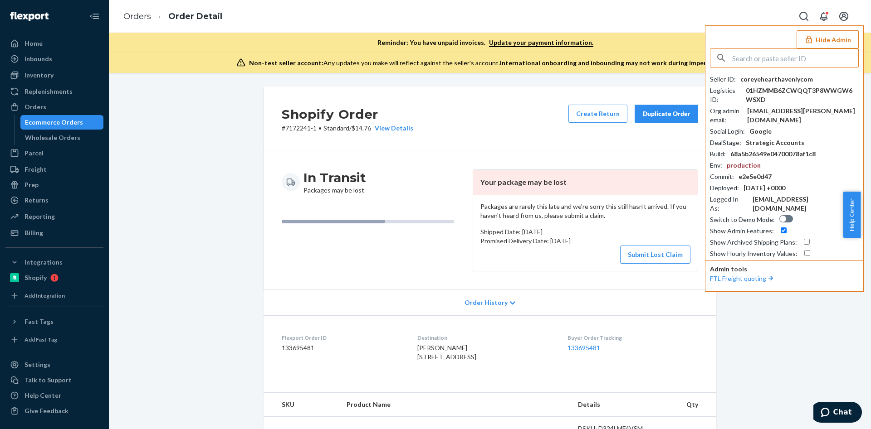
click at [775, 59] on input "text" at bounding box center [795, 58] width 126 height 18
type input "[EMAIL_ADDRESS][DOMAIN_NAME]"
click at [743, 84] on span "[EMAIL_ADDRESS][DOMAIN_NAME]" at bounding box center [771, 88] width 105 height 9
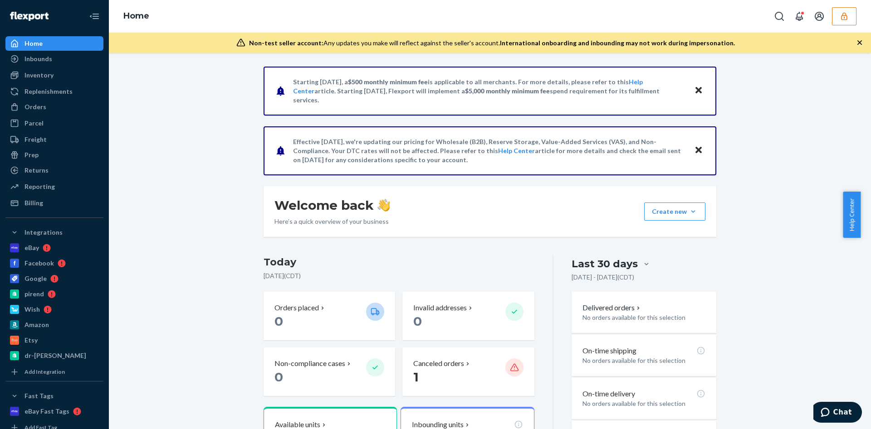
scroll to position [204, 0]
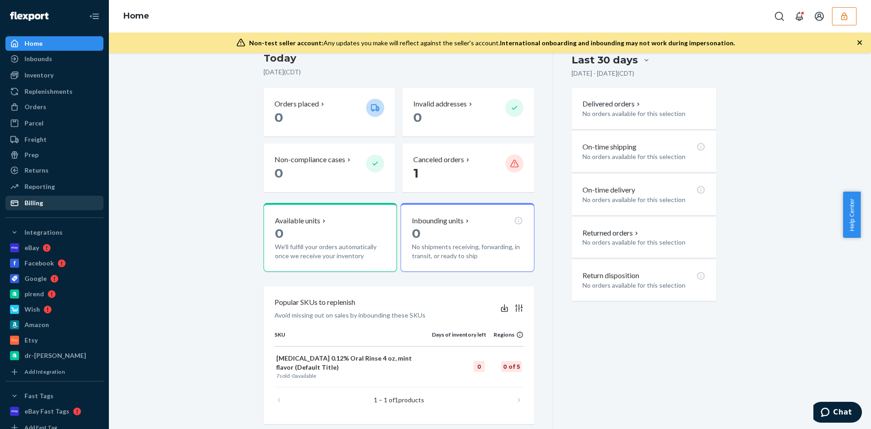
click at [57, 199] on div "Billing" at bounding box center [54, 203] width 96 height 13
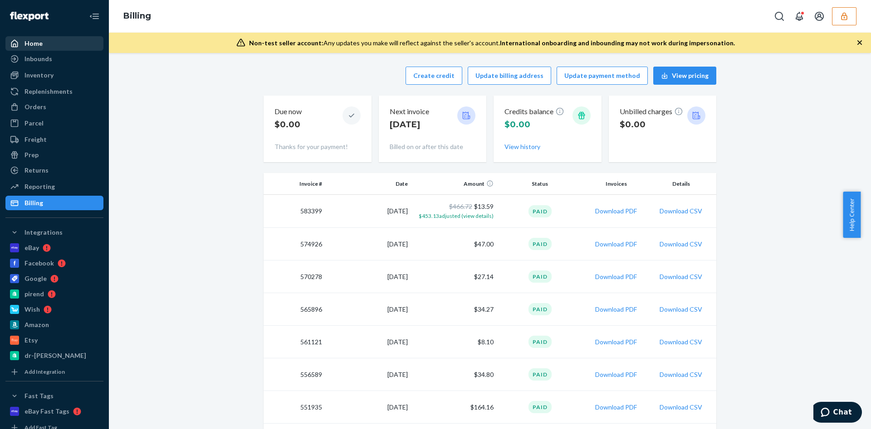
click at [39, 45] on div "Home" at bounding box center [33, 43] width 18 height 9
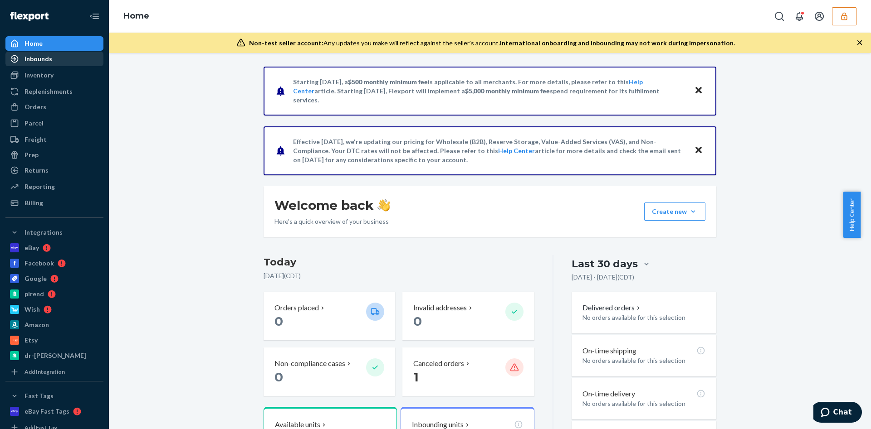
click at [43, 60] on div "Inbounds" at bounding box center [38, 58] width 28 height 9
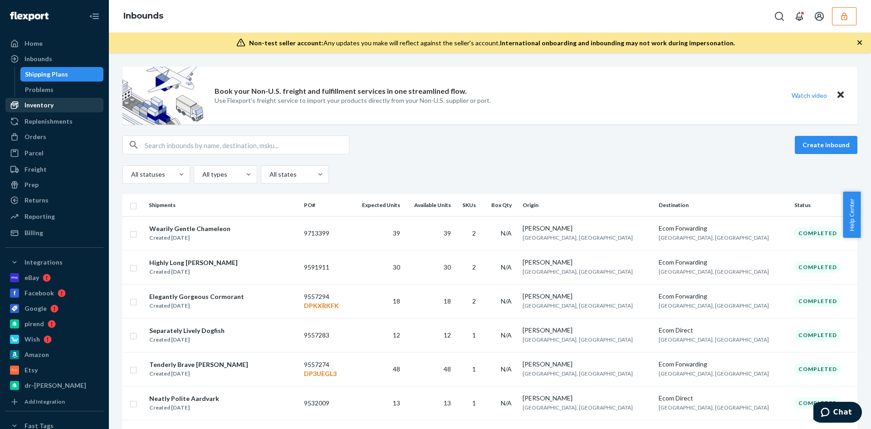
click at [63, 104] on div "Inventory" at bounding box center [54, 105] width 96 height 13
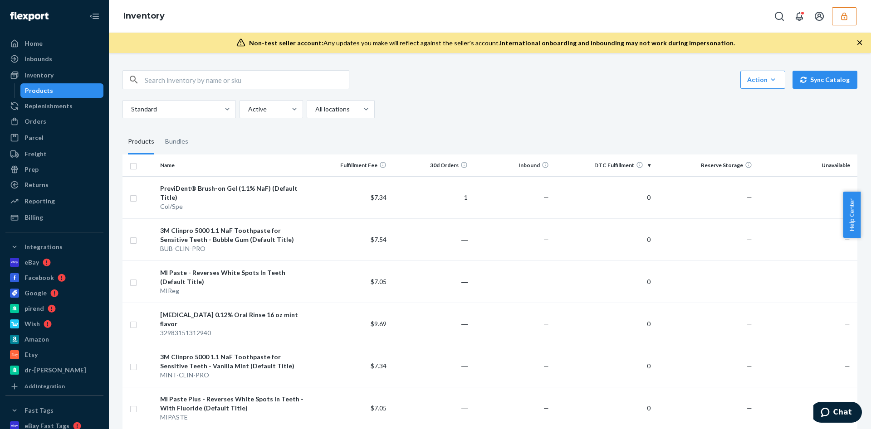
click at [334, 156] on th "Fulfillment Fee" at bounding box center [349, 166] width 81 height 22
click at [49, 125] on div "Orders" at bounding box center [54, 121] width 96 height 13
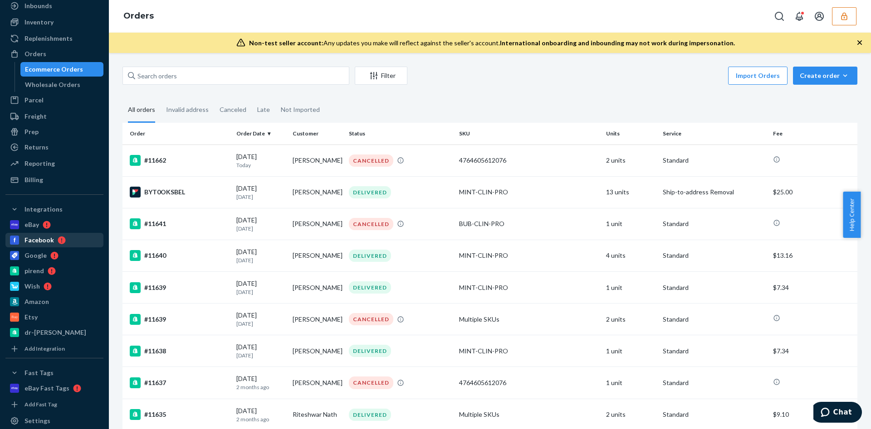
scroll to position [68, 0]
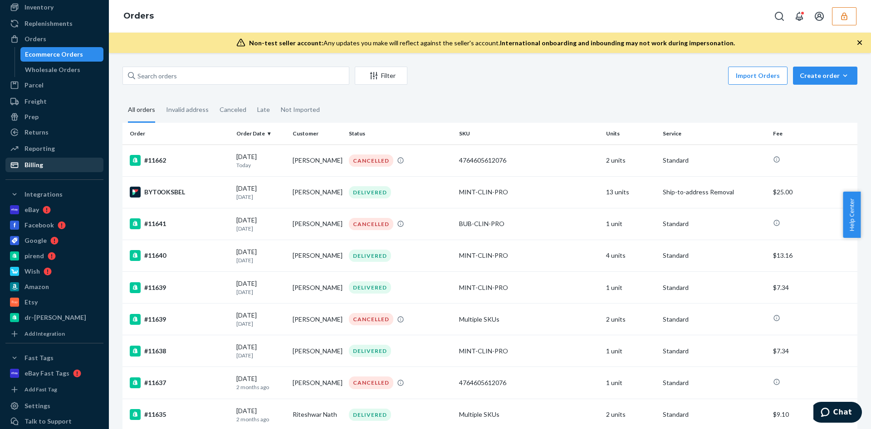
click at [32, 166] on div "Billing" at bounding box center [33, 165] width 19 height 9
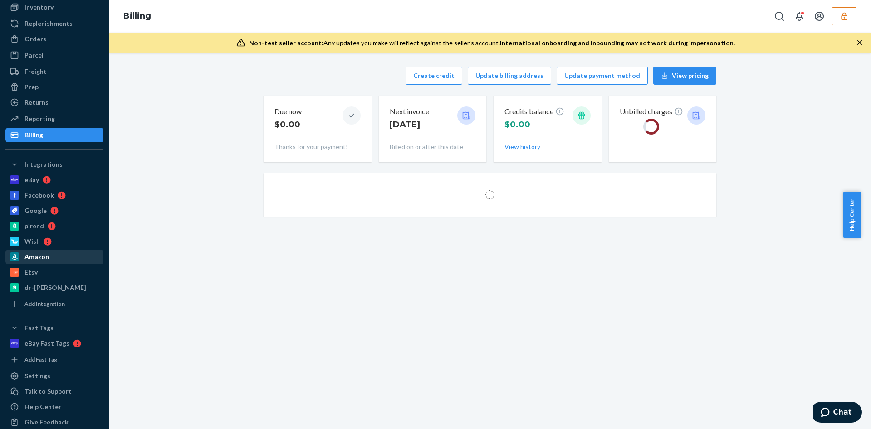
click at [54, 254] on div "Amazon" at bounding box center [54, 257] width 96 height 13
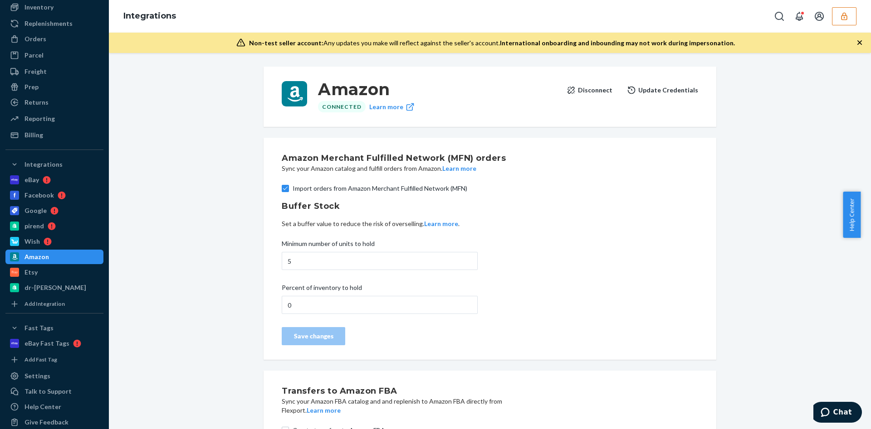
click at [575, 93] on icon at bounding box center [570, 90] width 9 height 9
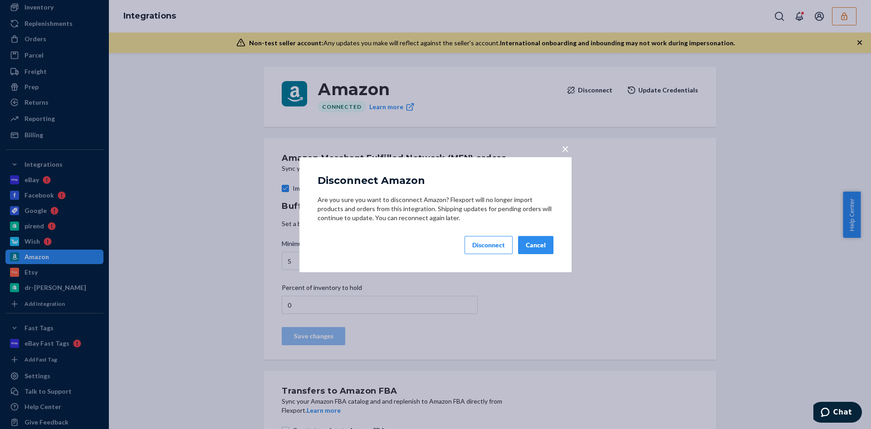
click at [507, 240] on button "Disconnect" at bounding box center [488, 245] width 48 height 18
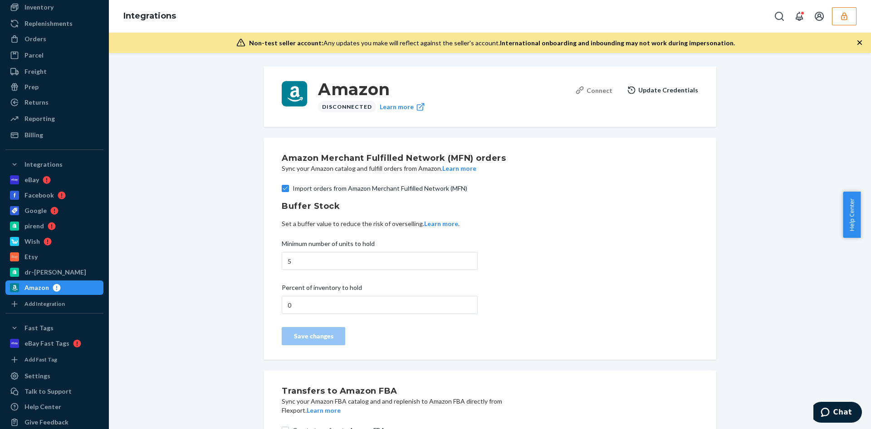
click at [609, 91] on div "Connect" at bounding box center [593, 91] width 37 height 10
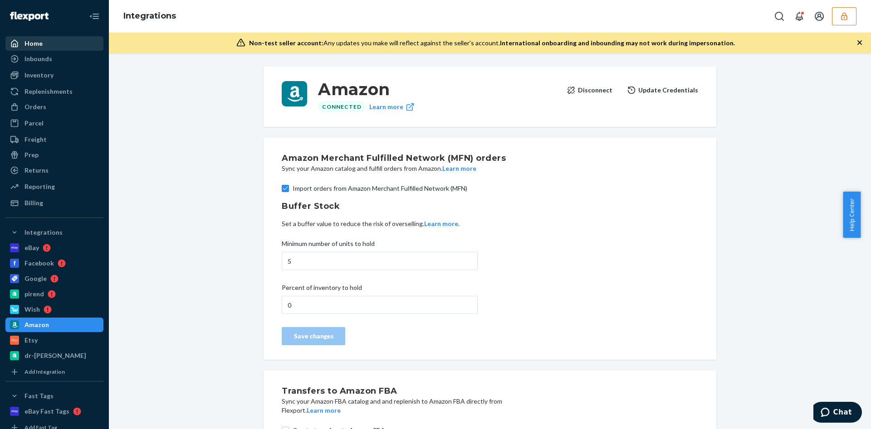
click at [56, 46] on div "Home" at bounding box center [54, 43] width 96 height 13
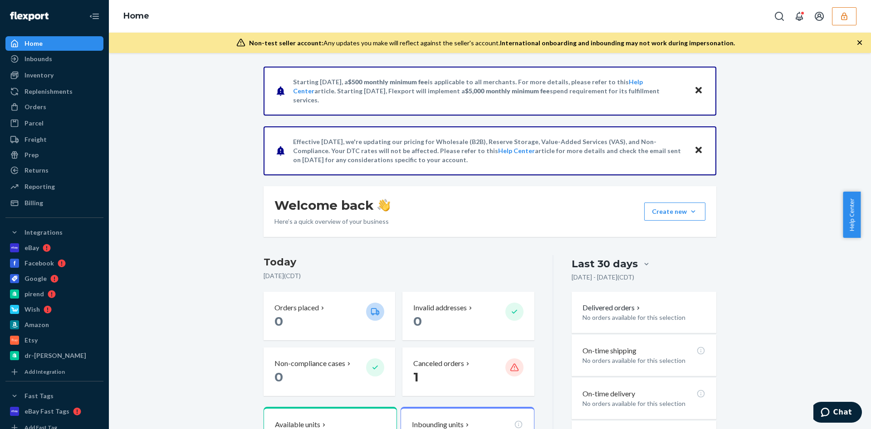
click at [845, 19] on icon "button" at bounding box center [844, 16] width 6 height 8
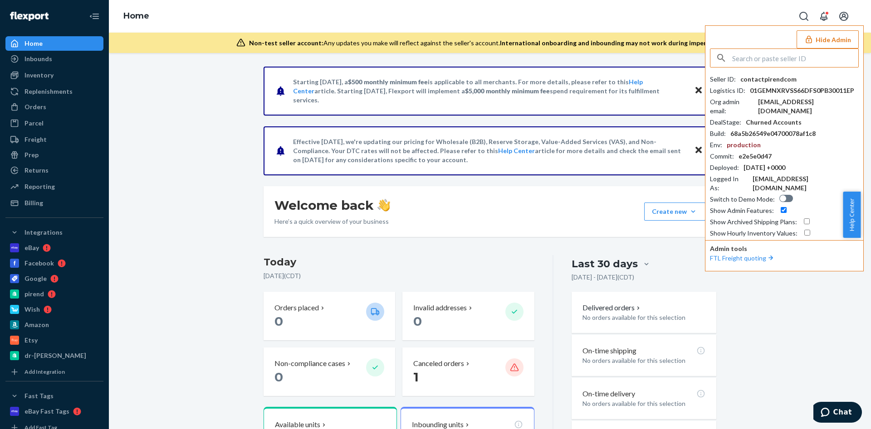
click at [782, 54] on input "text" at bounding box center [795, 58] width 126 height 18
paste input "logisticsmiracarecom"
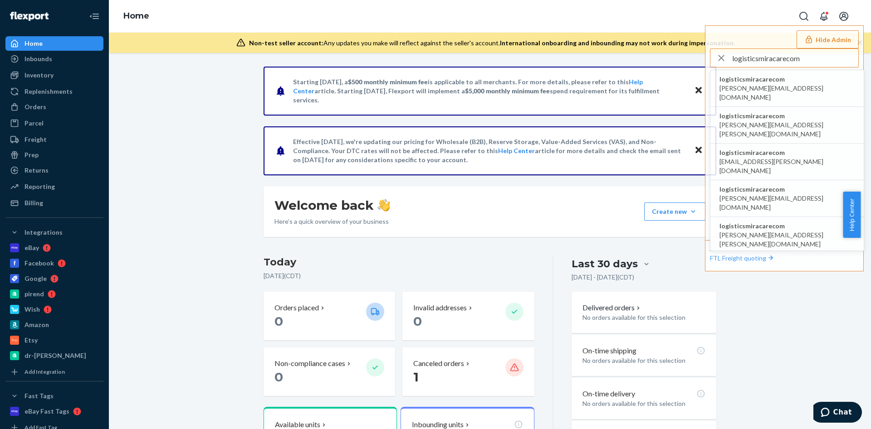
type input "logisticsmiracarecom"
click at [742, 88] on span "allyson.doorn@miracare.com" at bounding box center [786, 93] width 135 height 18
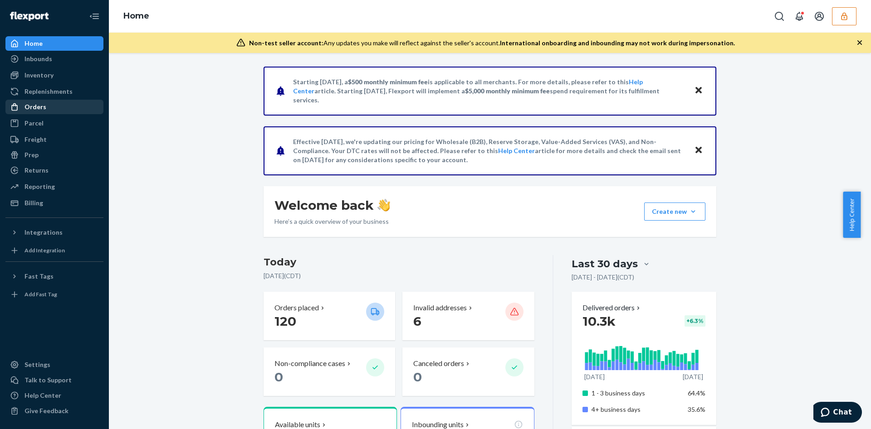
click at [69, 107] on div "Orders" at bounding box center [54, 107] width 96 height 13
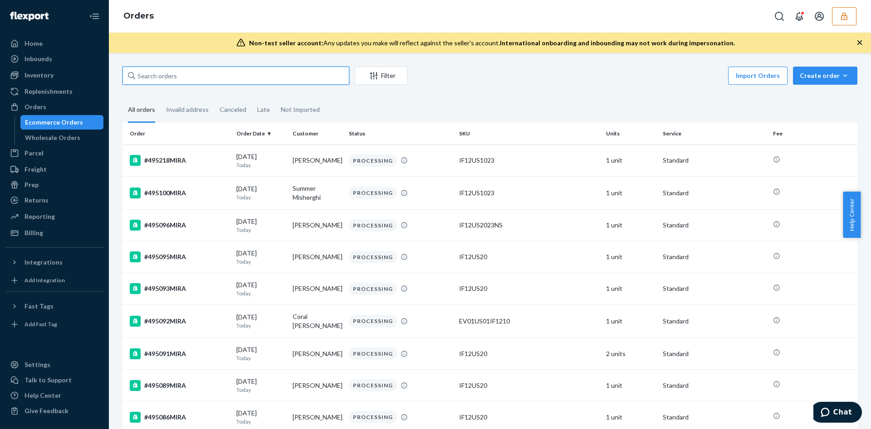
click at [156, 78] on input "text" at bounding box center [235, 76] width 227 height 18
paste input "133946262"
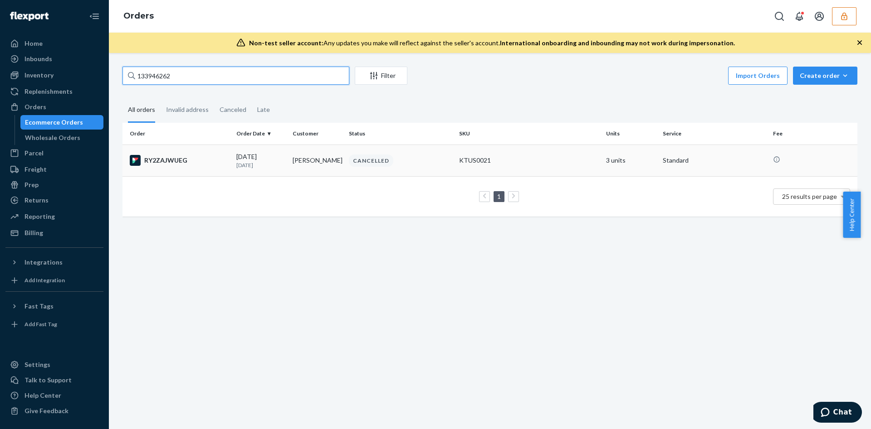
type input "133946262"
click at [385, 161] on div "CANCELLED" at bounding box center [371, 161] width 44 height 12
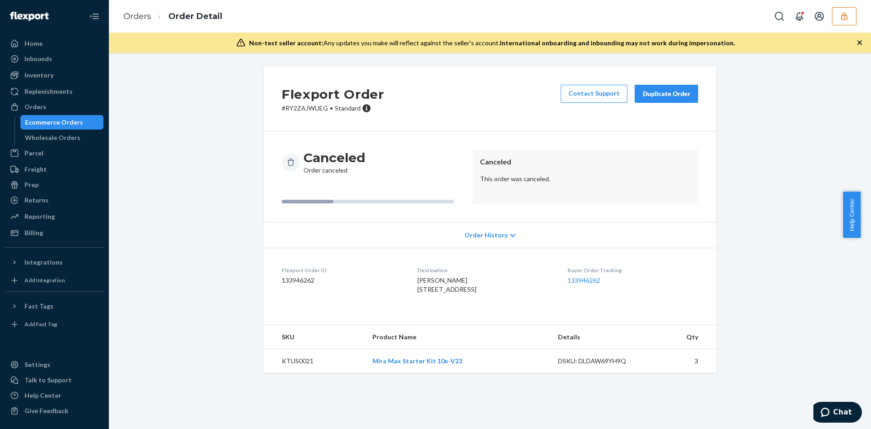
click at [361, 129] on div "Flexport Order # RY2ZAJWUEG • Standard Contact Support Duplicate Order" at bounding box center [489, 99] width 453 height 65
